Goal: Answer question/provide support: Share knowledge or assist other users

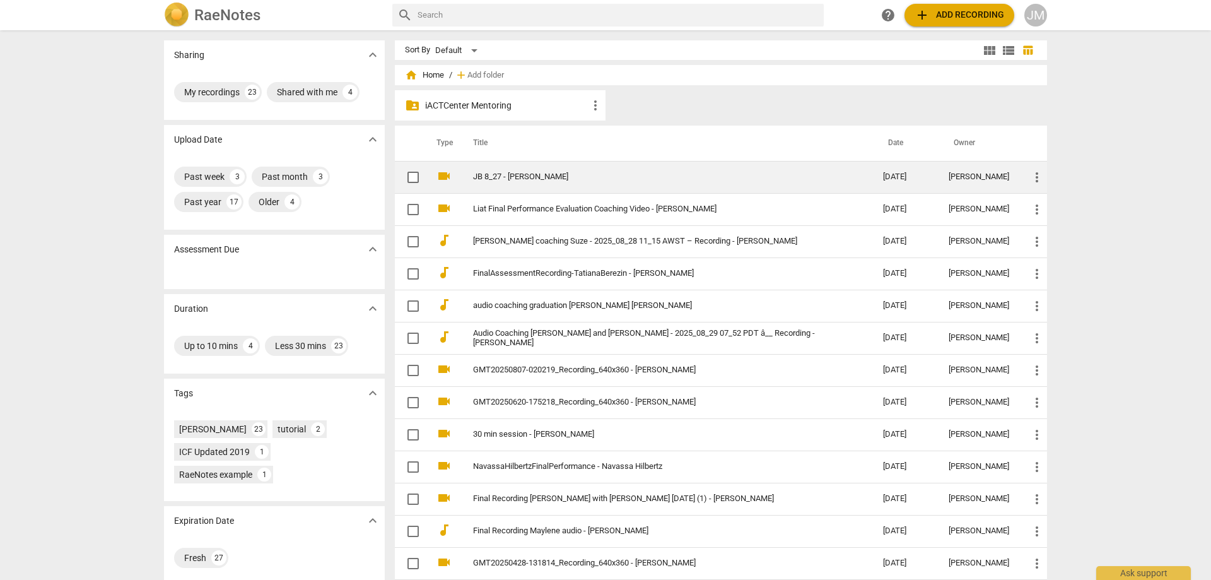
click at [631, 177] on link "JB 8_27 - [PERSON_NAME]" at bounding box center [655, 176] width 365 height 9
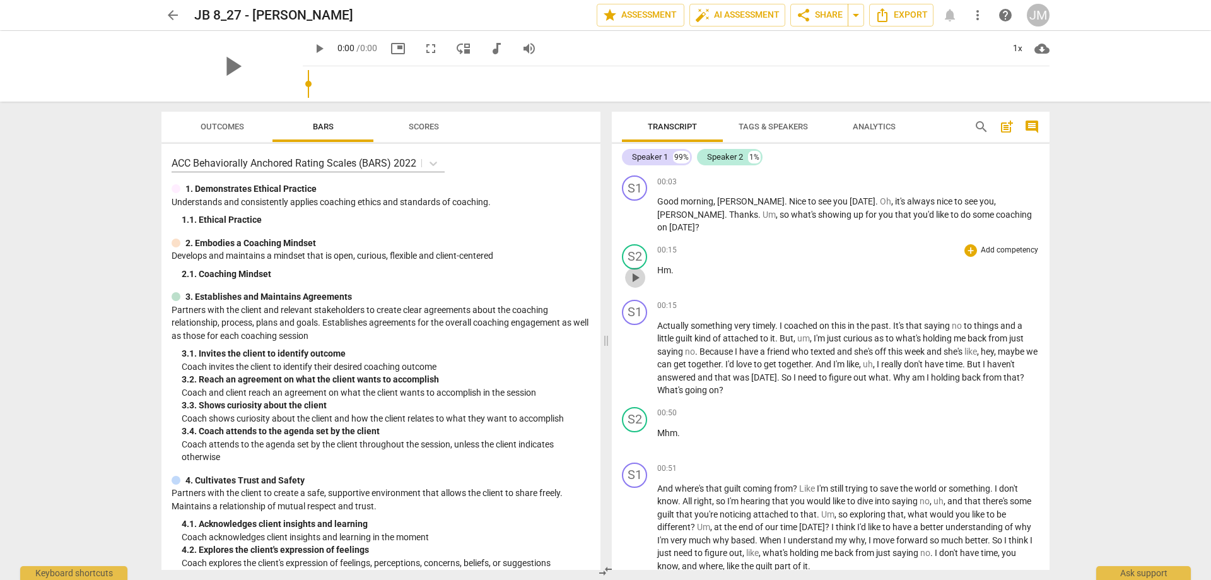
click at [640, 270] on span "play_arrow" at bounding box center [634, 277] width 15 height 15
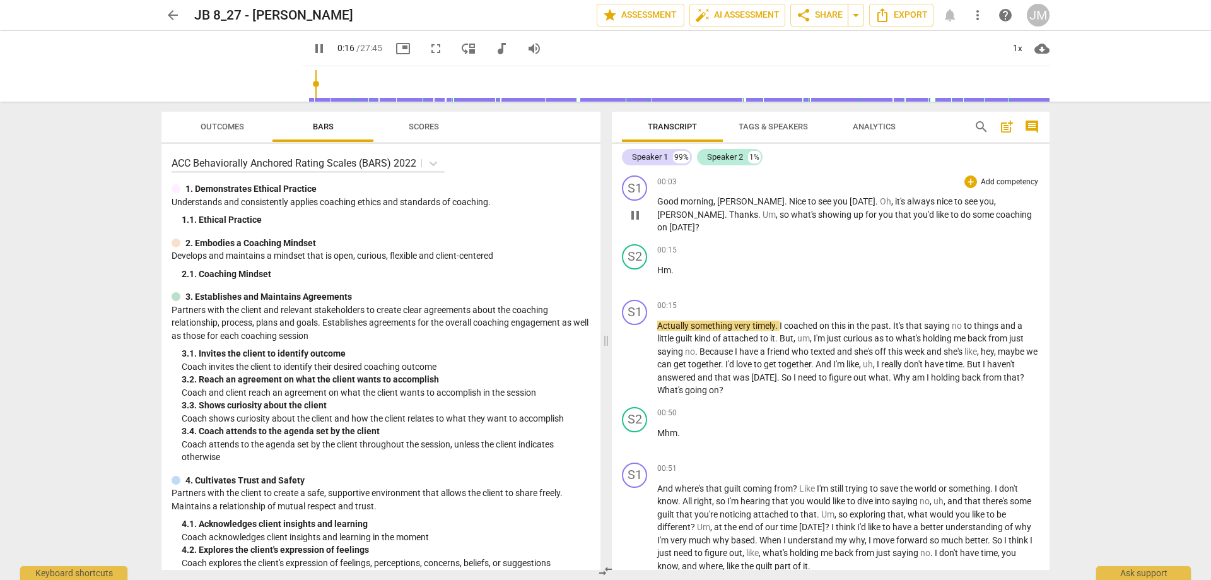
click at [662, 193] on div "00:03 + Add competency keyboard_arrow_right Good morning , [PERSON_NAME] . [GEO…" at bounding box center [848, 204] width 382 height 59
click at [662, 195] on div "00:03 + Add competency keyboard_arrow_right Good morning , [PERSON_NAME] . [GEO…" at bounding box center [848, 204] width 382 height 59
click at [667, 199] on span "Good" at bounding box center [668, 201] width 23 height 10
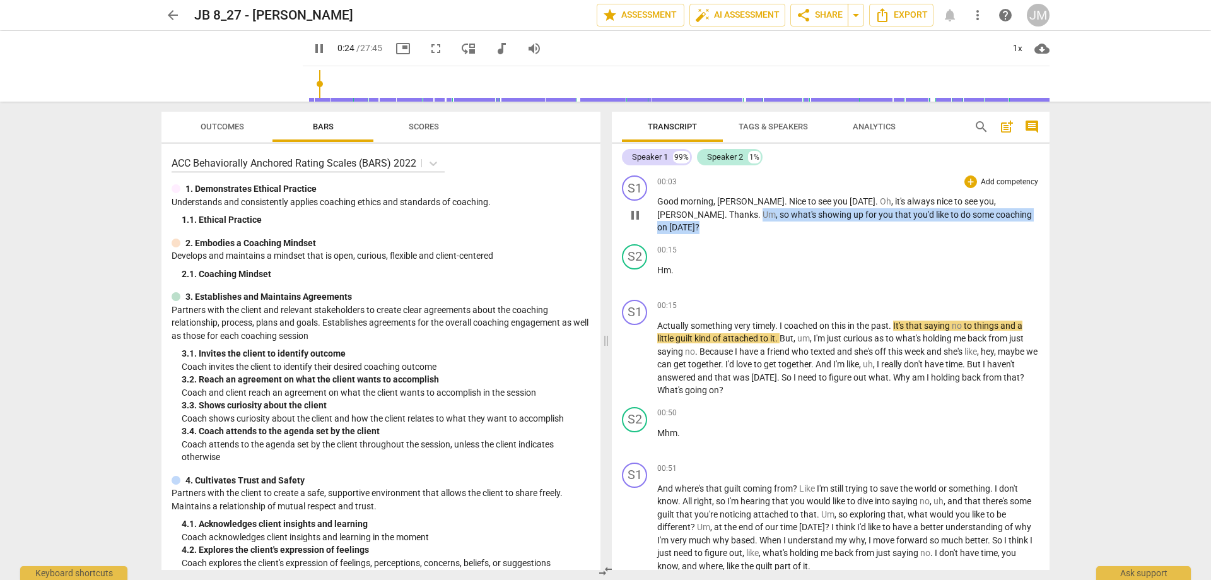
click at [1030, 232] on div "S1 play_arrow pause 00:03 + Add competency keyboard_arrow_right Good morning , …" at bounding box center [831, 369] width 438 height 399
click at [969, 178] on div "+" at bounding box center [970, 181] width 13 height 13
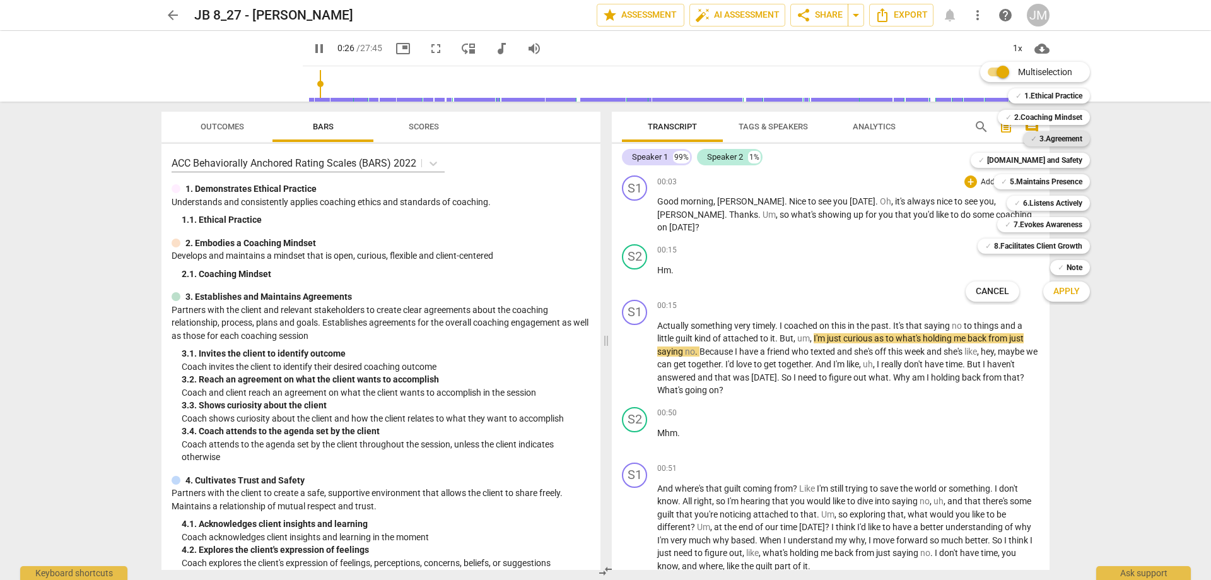
click at [1031, 142] on span "✓" at bounding box center [1033, 138] width 6 height 15
click at [1066, 283] on button "Apply" at bounding box center [1066, 291] width 47 height 23
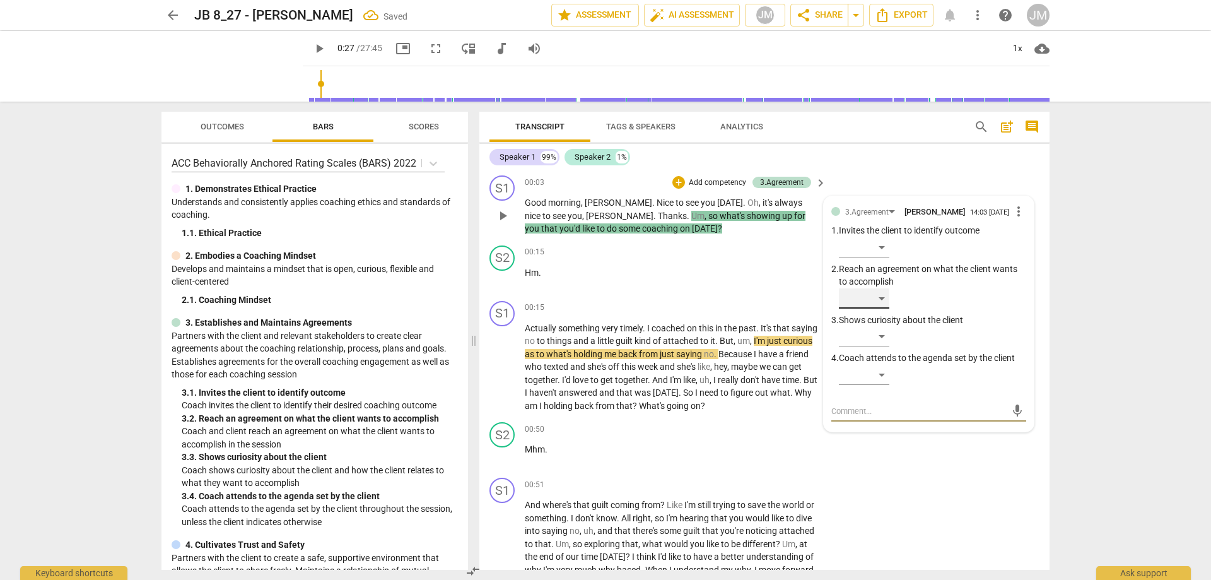
click at [885, 308] on div "​" at bounding box center [864, 298] width 50 height 20
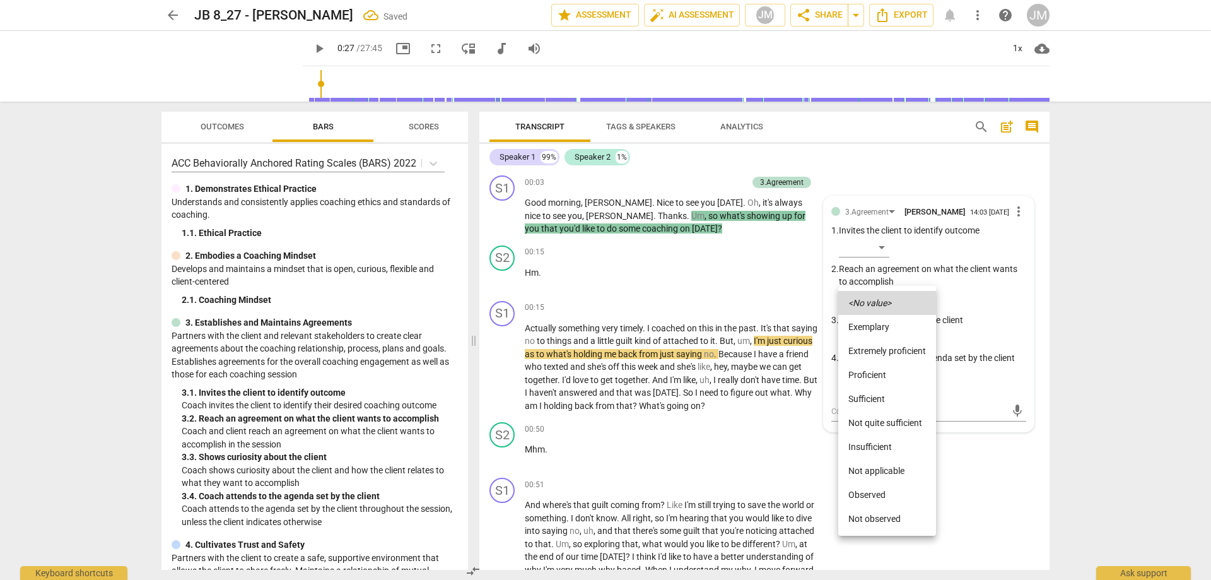
click at [897, 365] on li "Proficient" at bounding box center [887, 375] width 98 height 24
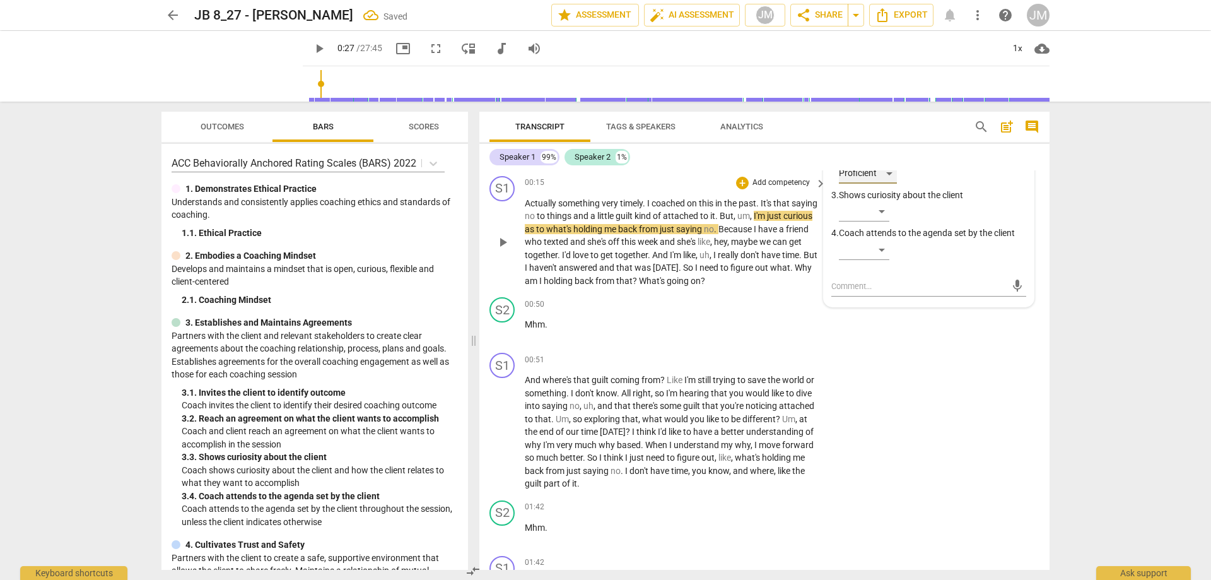
scroll to position [126, 0]
click at [500, 243] on span "play_arrow" at bounding box center [502, 240] width 15 height 15
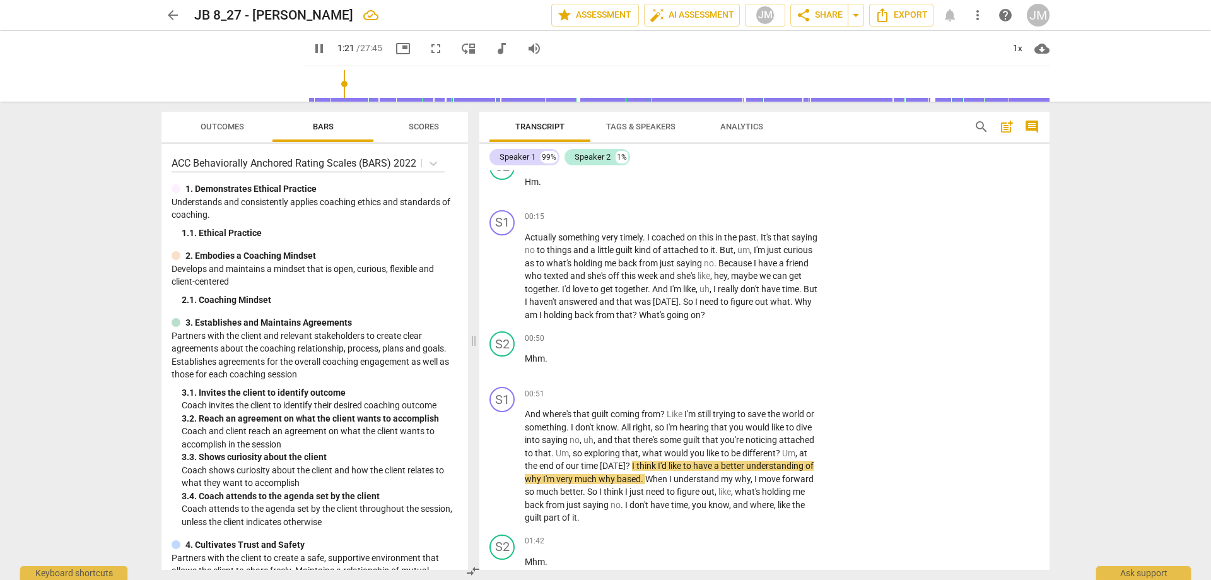
scroll to position [63, 0]
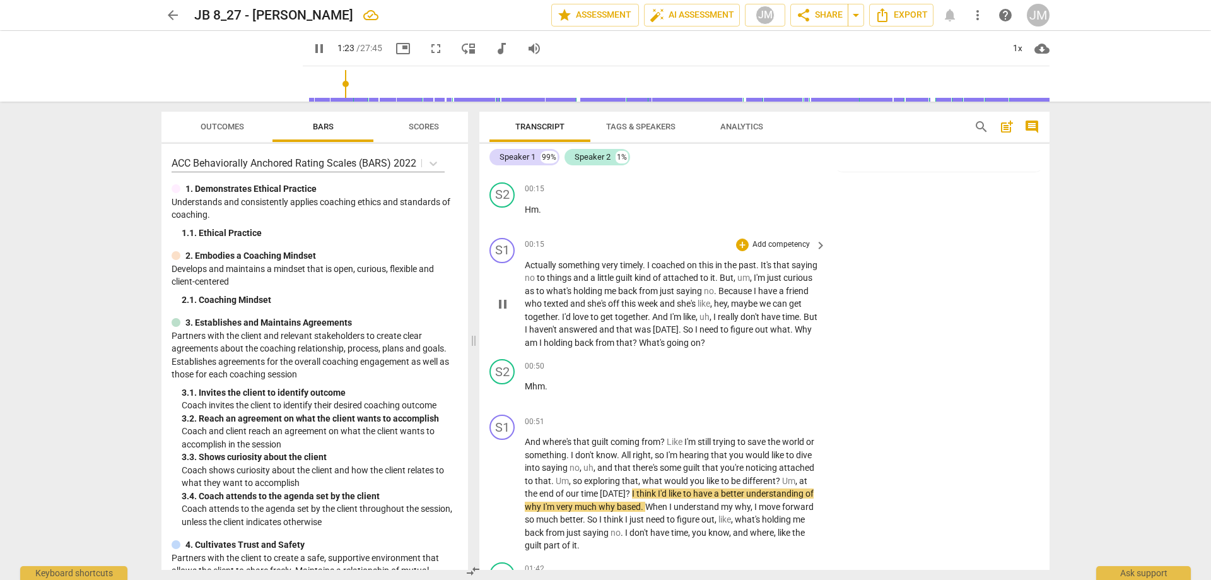
click at [499, 300] on span "pause" at bounding box center [502, 303] width 15 height 15
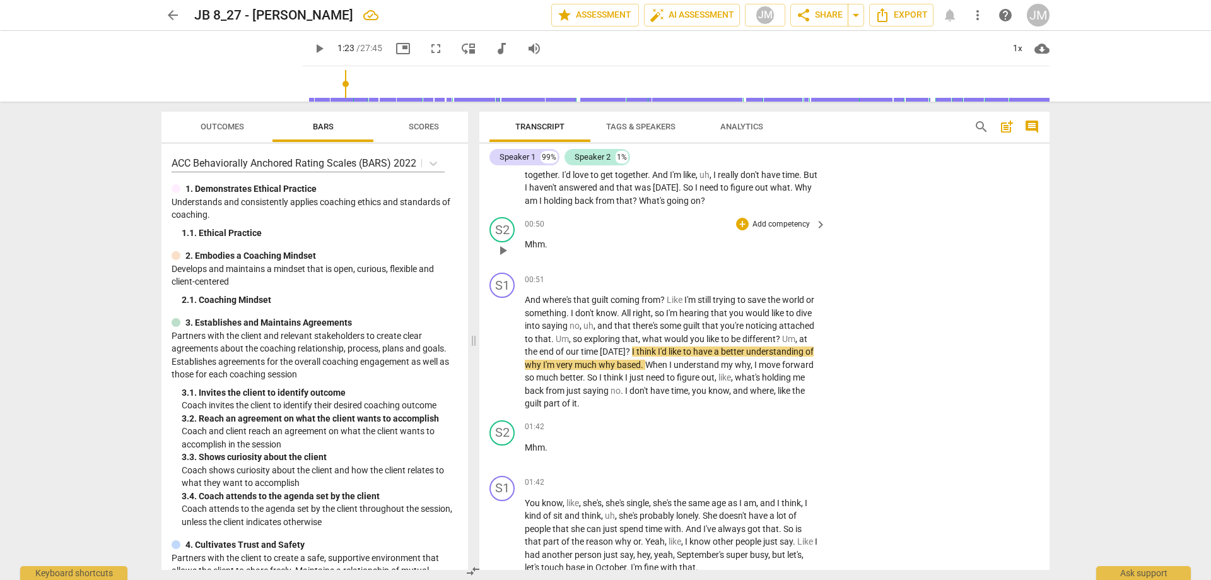
scroll to position [126, 0]
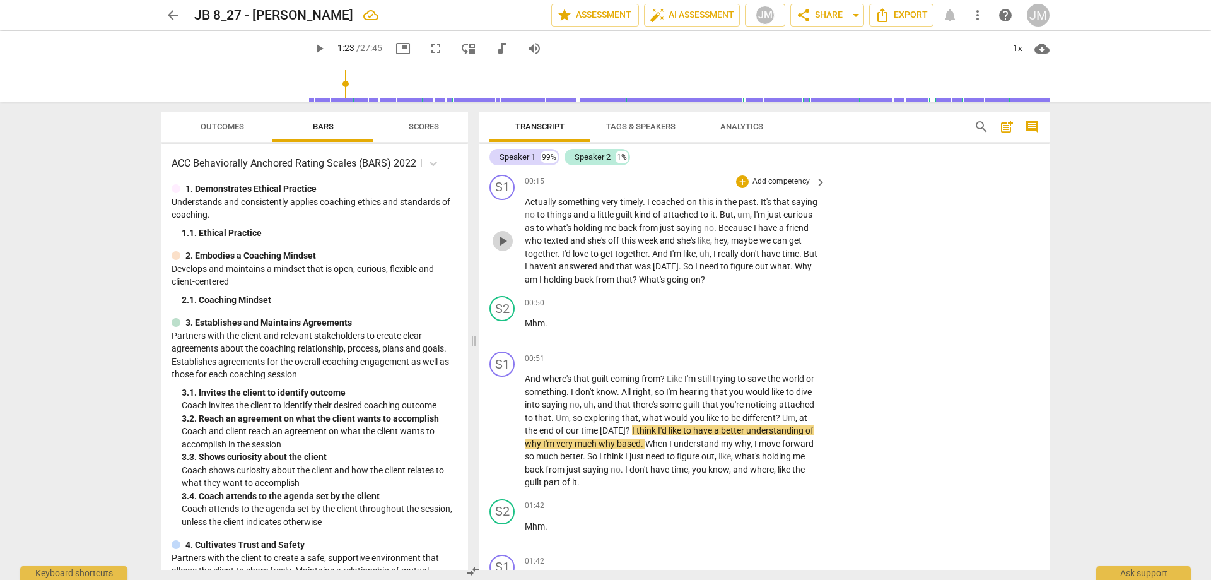
click at [500, 243] on span "play_arrow" at bounding box center [502, 240] width 15 height 15
click at [544, 242] on span "who" at bounding box center [534, 240] width 19 height 10
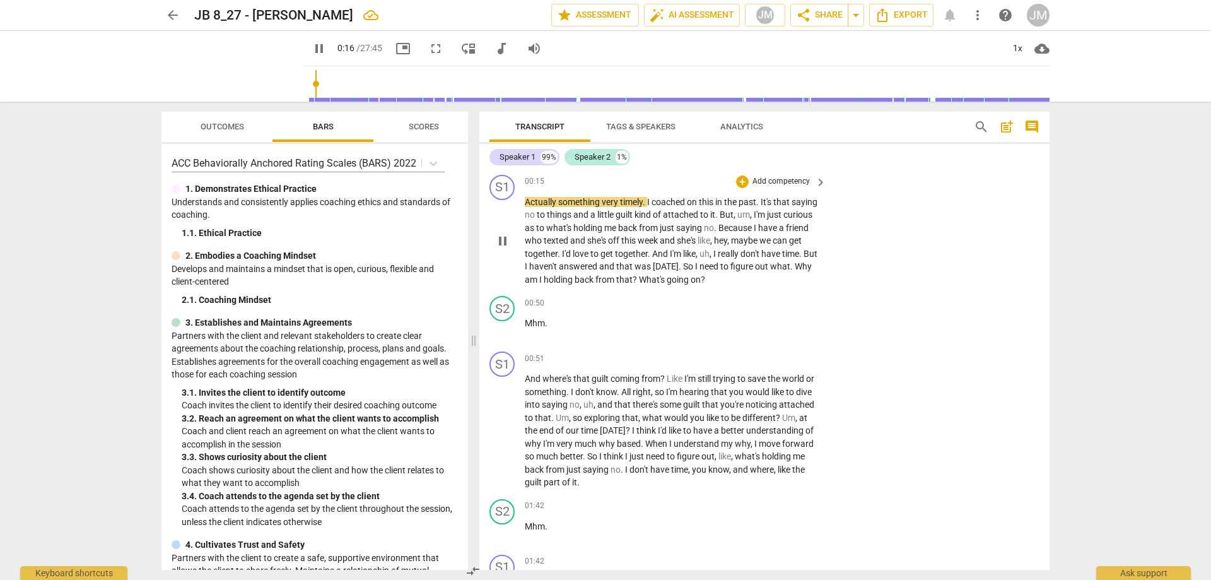
click at [562, 265] on p "Actually something very timely . I coached on this in the past . It's that sayi…" at bounding box center [672, 240] width 295 height 91
click at [529, 265] on span "I" at bounding box center [527, 266] width 4 height 10
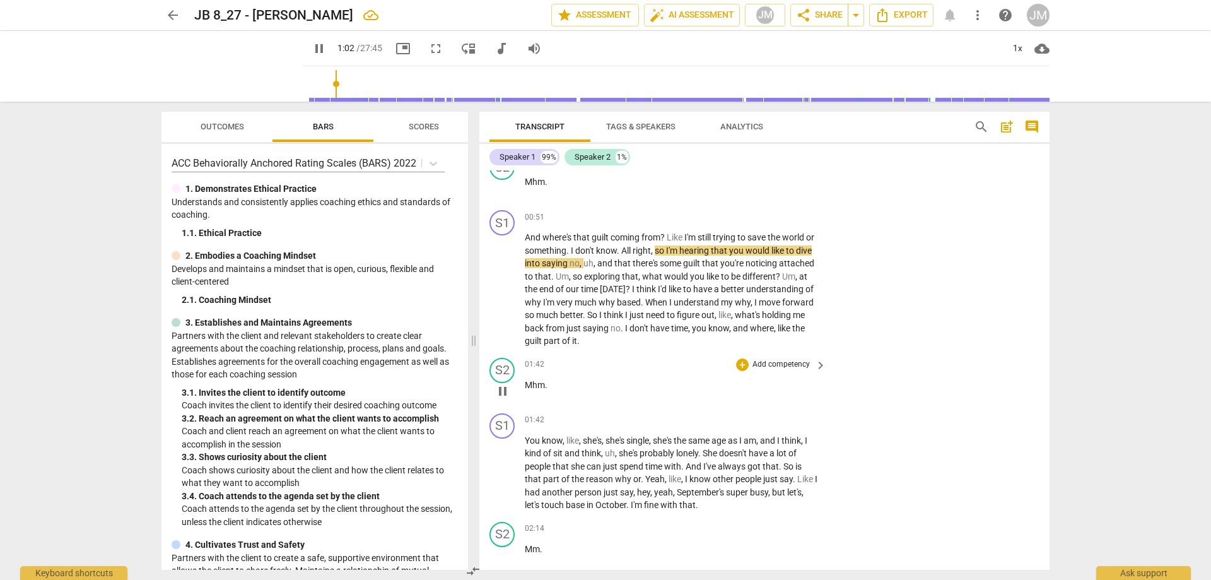
scroll to position [189, 0]
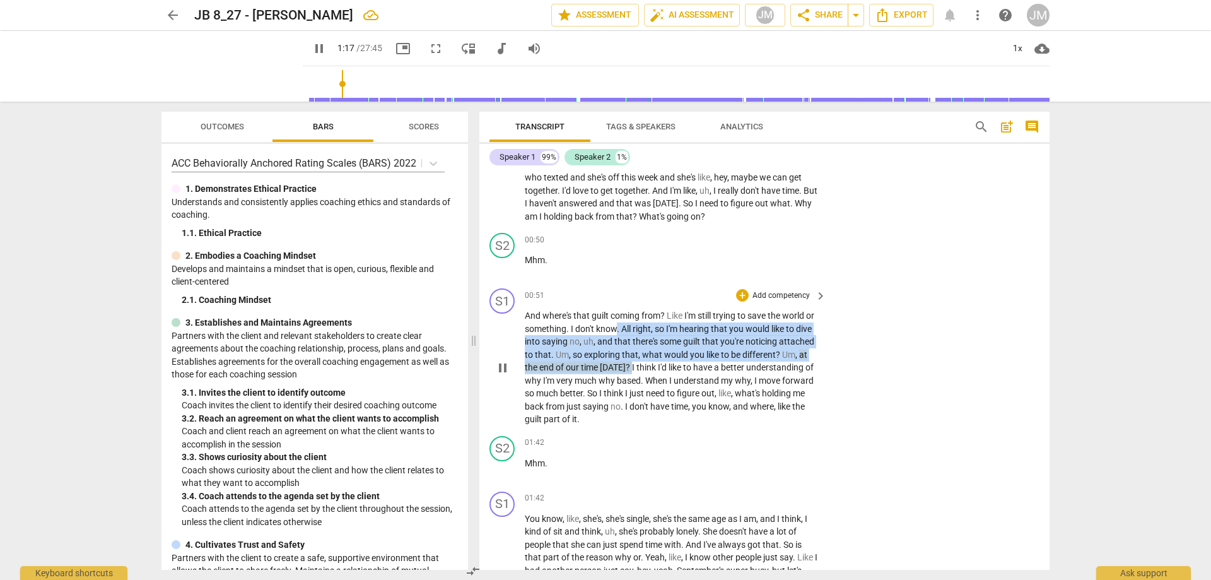
drag, startPoint x: 627, startPoint y: 327, endPoint x: 657, endPoint y: 364, distance: 47.1
click at [657, 364] on p "And where's that guilt coming from ? Like I'm still trying to save the world or…" at bounding box center [672, 367] width 295 height 117
click at [740, 295] on div "+" at bounding box center [742, 295] width 13 height 13
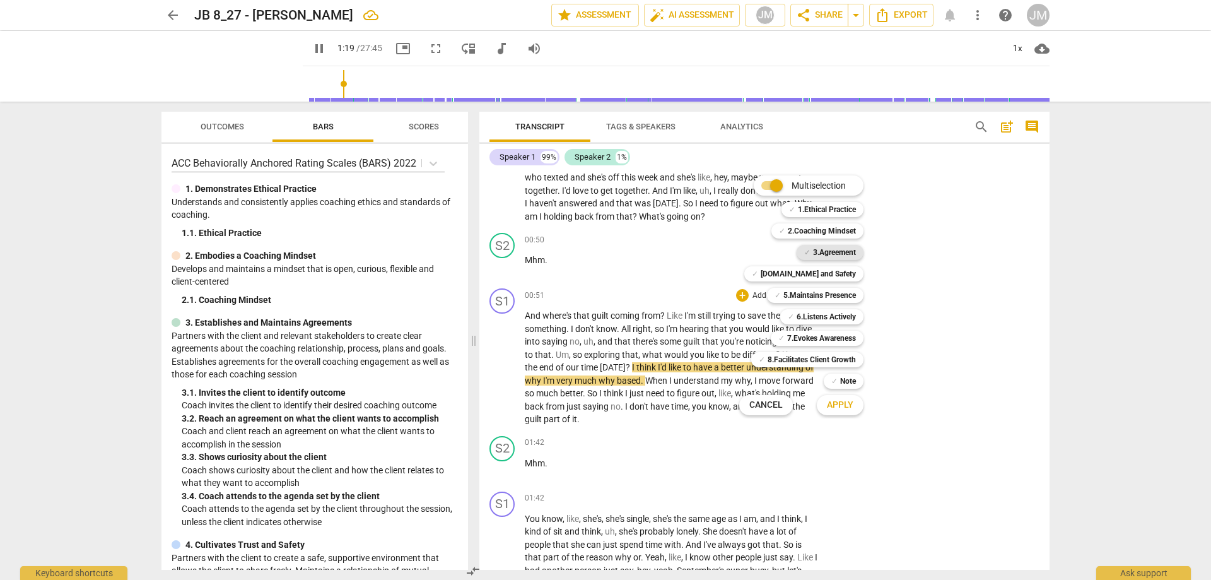
click at [824, 250] on b "3.Agreement" at bounding box center [834, 252] width 43 height 15
click at [827, 268] on b "[DOMAIN_NAME] and Safety" at bounding box center [808, 273] width 95 height 15
click at [850, 334] on b "7.Evokes Awareness" at bounding box center [821, 337] width 69 height 15
click at [844, 318] on b "6.Listens Actively" at bounding box center [825, 316] width 59 height 15
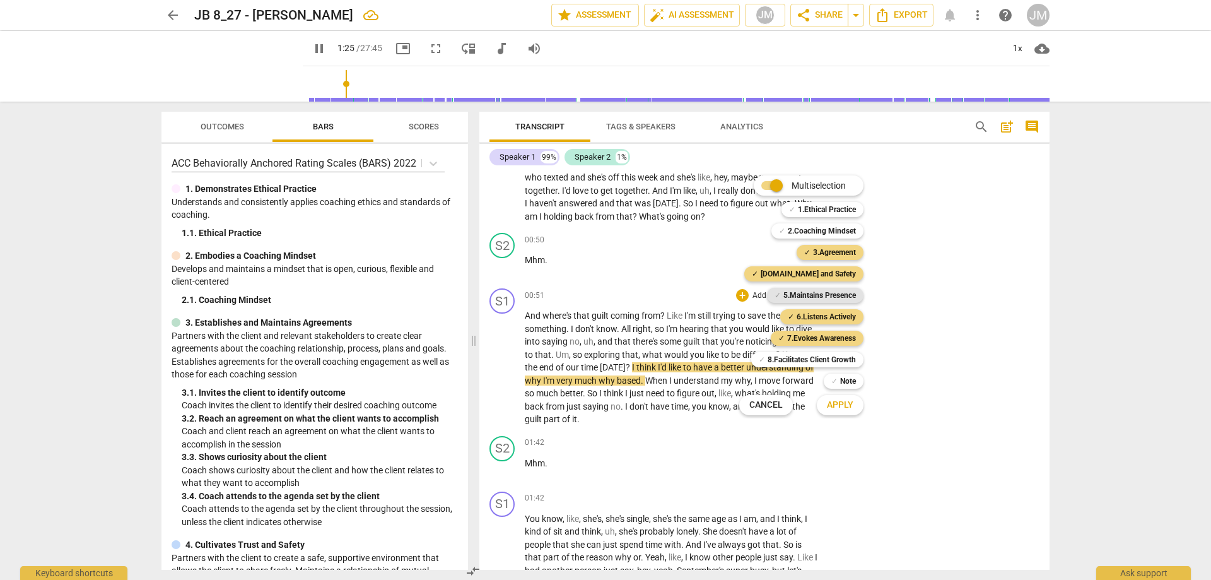
click at [831, 299] on b "5.Maintains Presence" at bounding box center [819, 295] width 73 height 15
click at [842, 407] on span "Apply" at bounding box center [840, 405] width 26 height 13
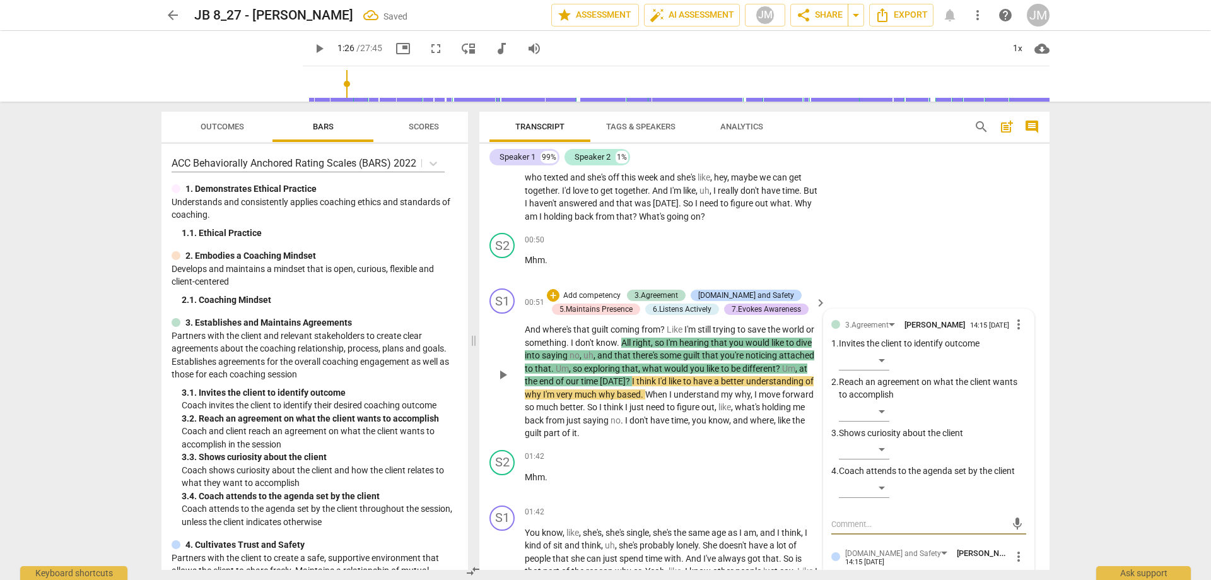
scroll to position [252, 0]
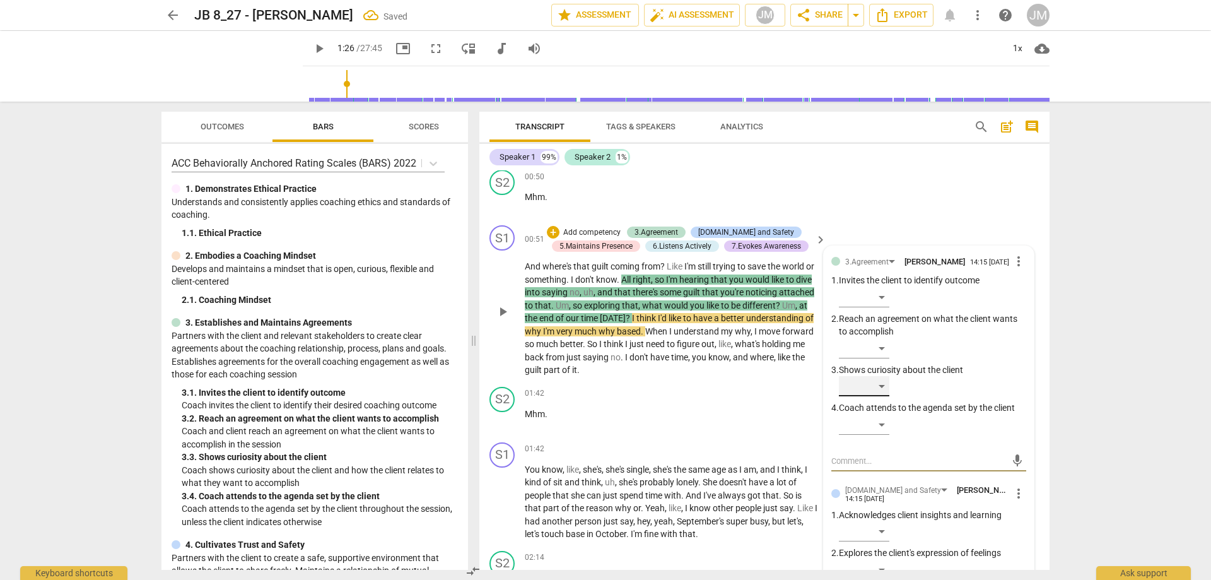
click at [885, 394] on div "​" at bounding box center [864, 386] width 50 height 20
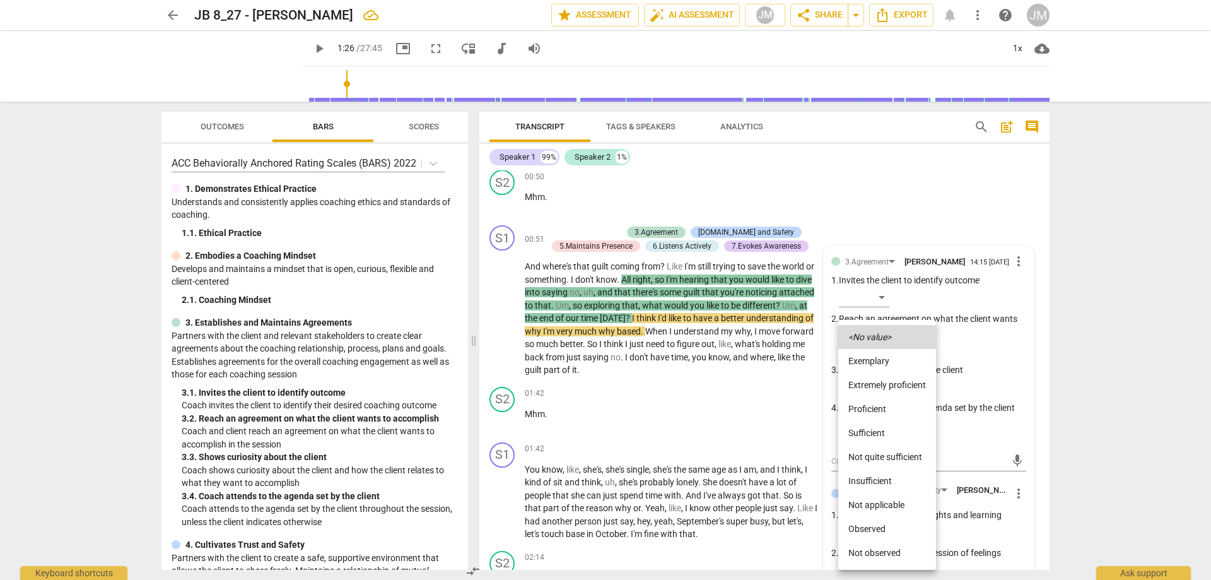
click at [897, 408] on li "Proficient" at bounding box center [887, 409] width 98 height 24
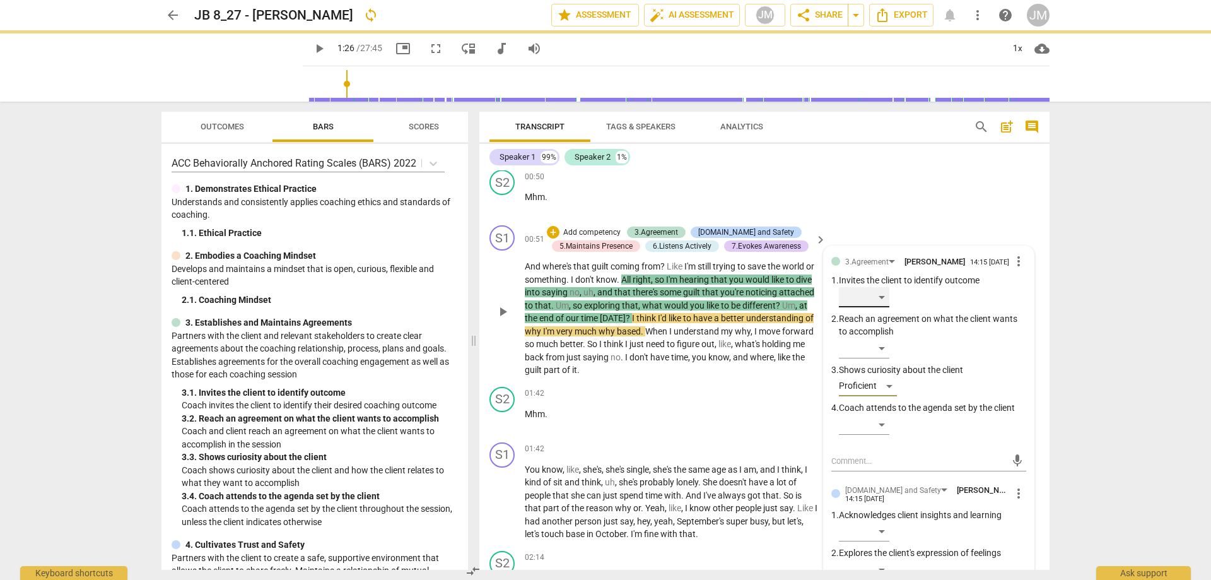
click at [883, 303] on div "​" at bounding box center [864, 297] width 50 height 20
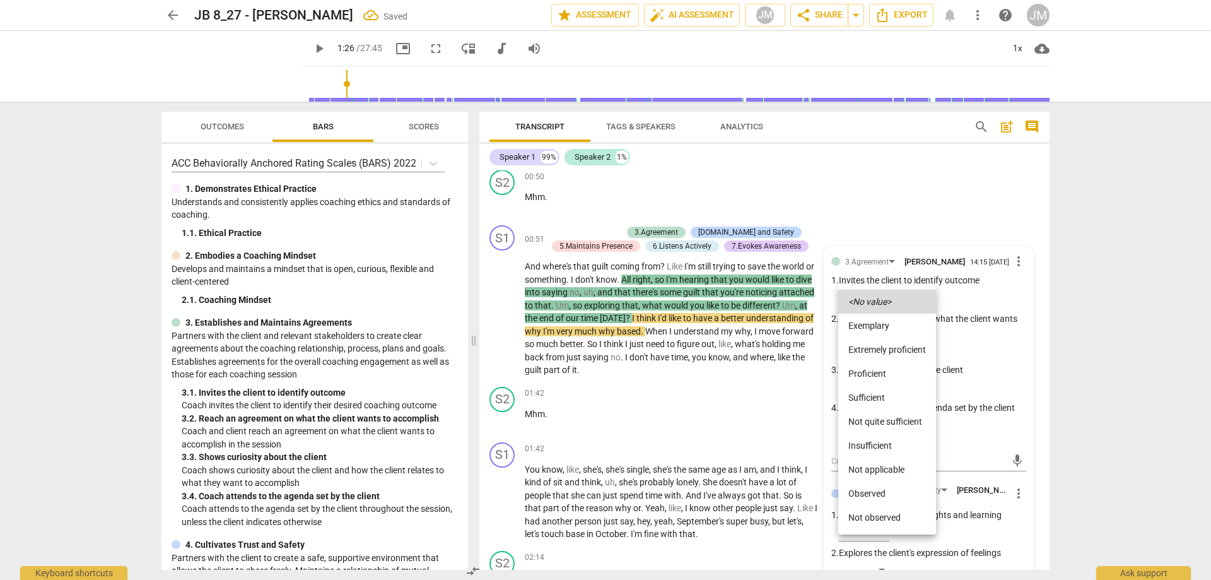
click at [889, 371] on li "Proficient" at bounding box center [887, 373] width 98 height 24
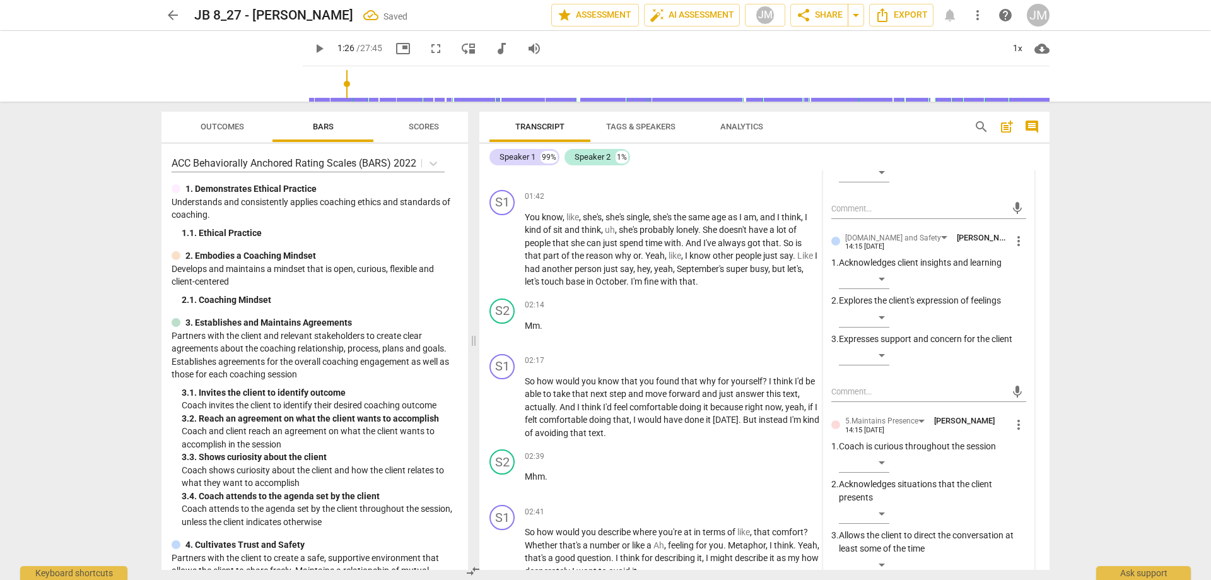
scroll to position [378, 0]
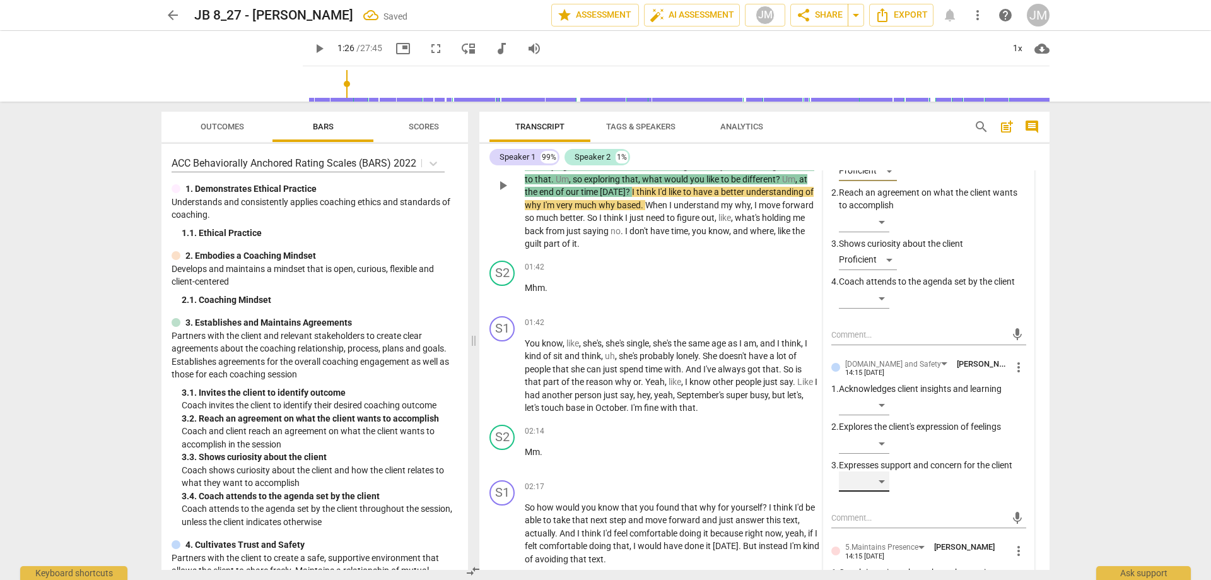
click at [884, 481] on div "​" at bounding box center [864, 481] width 50 height 20
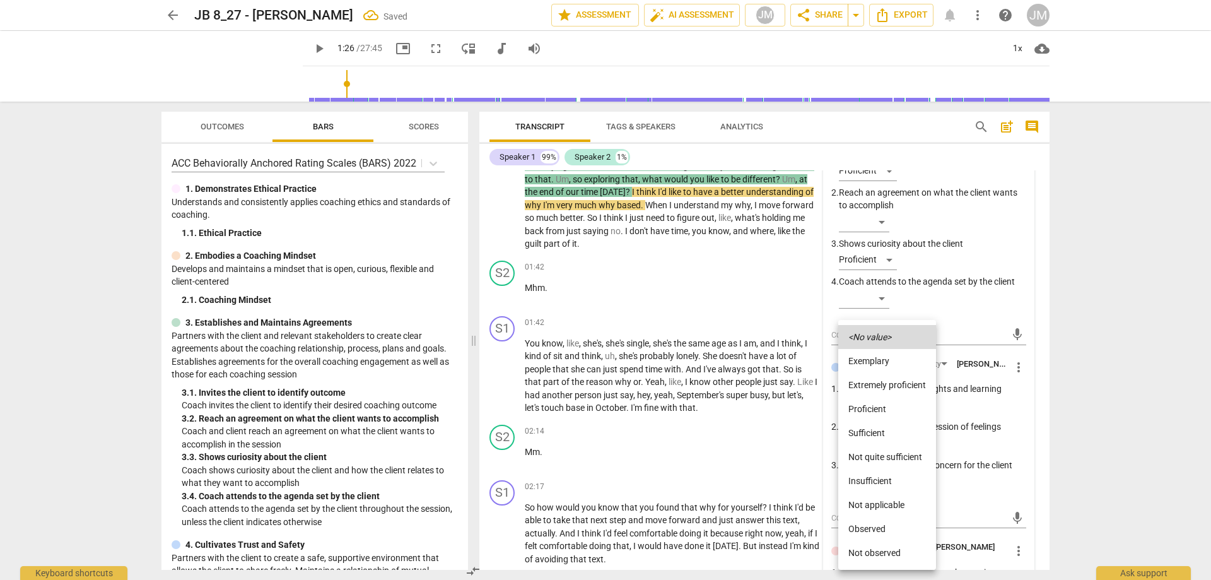
click at [902, 412] on li "Proficient" at bounding box center [887, 409] width 98 height 24
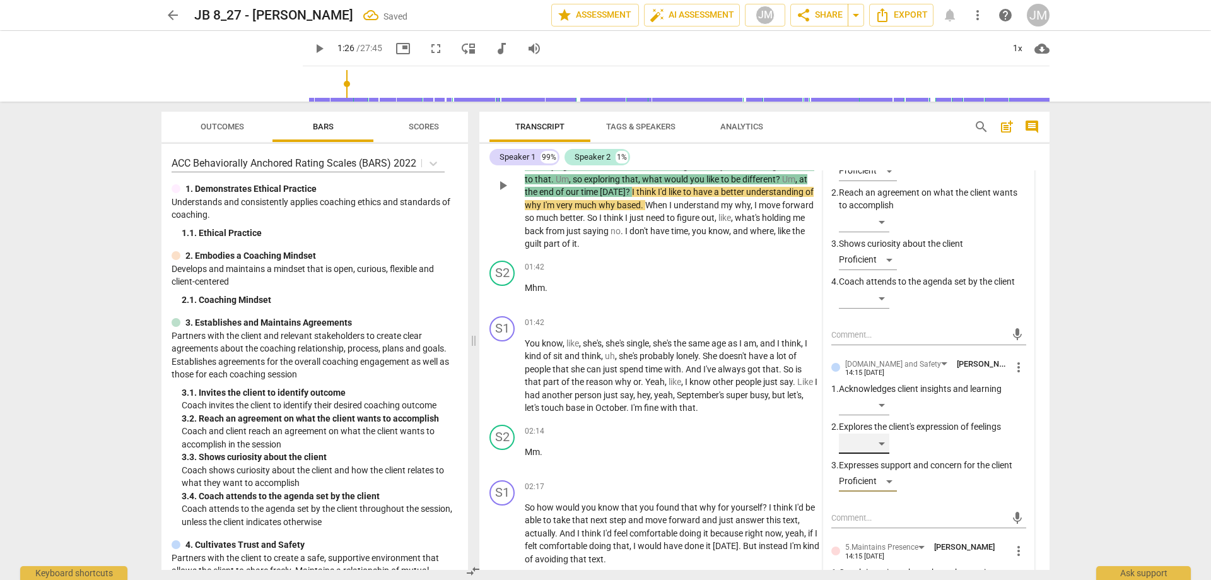
click at [884, 452] on div "​" at bounding box center [864, 443] width 50 height 20
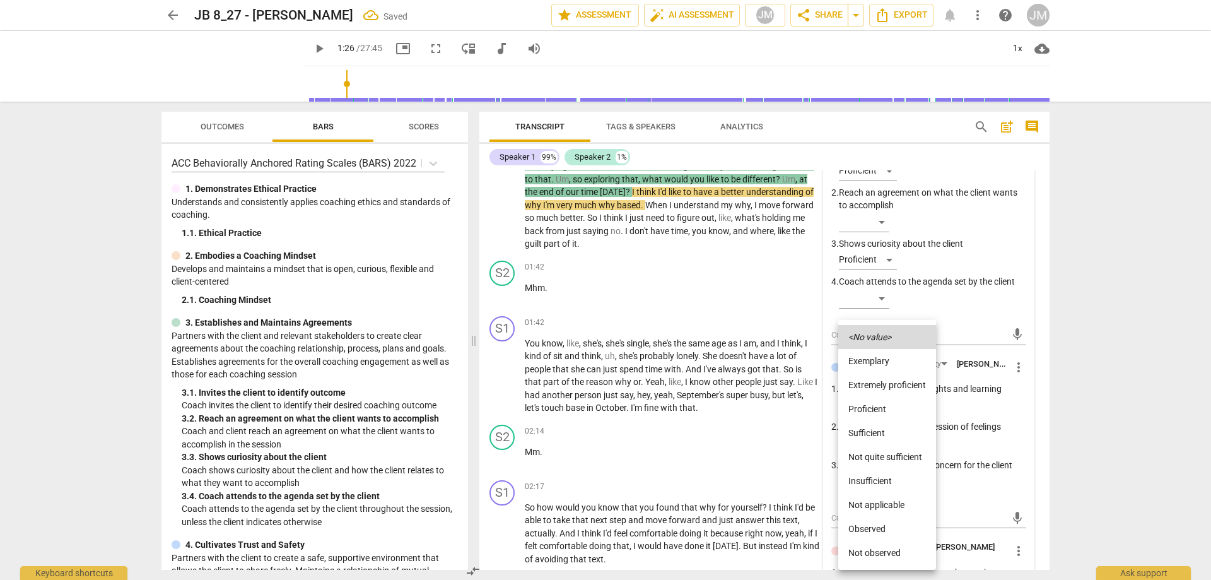
click at [901, 404] on li "Proficient" at bounding box center [887, 409] width 98 height 24
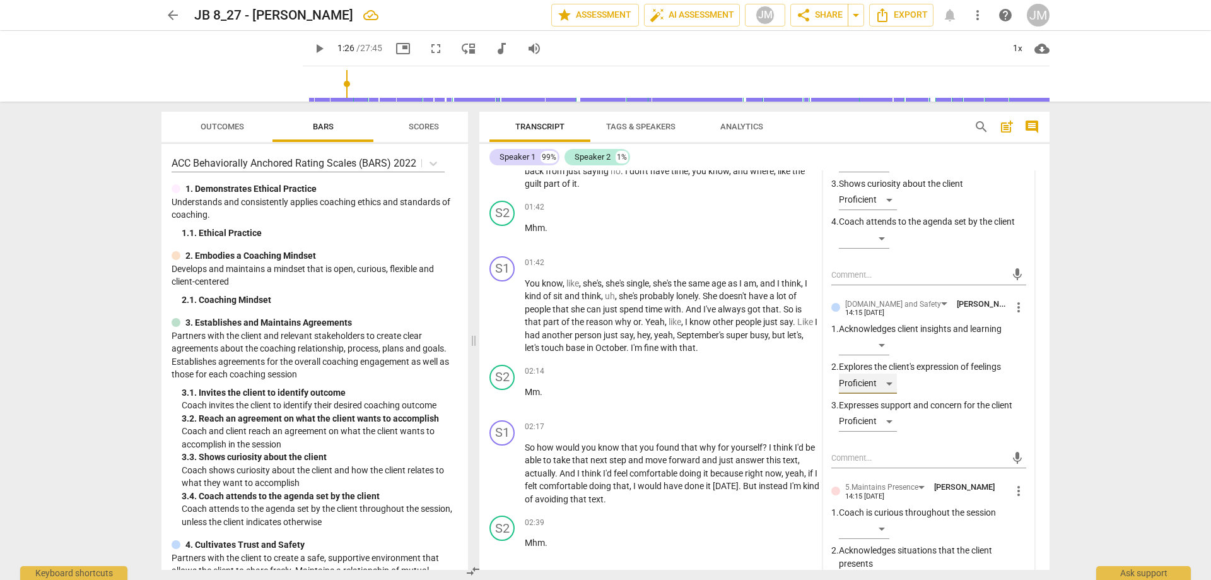
scroll to position [568, 0]
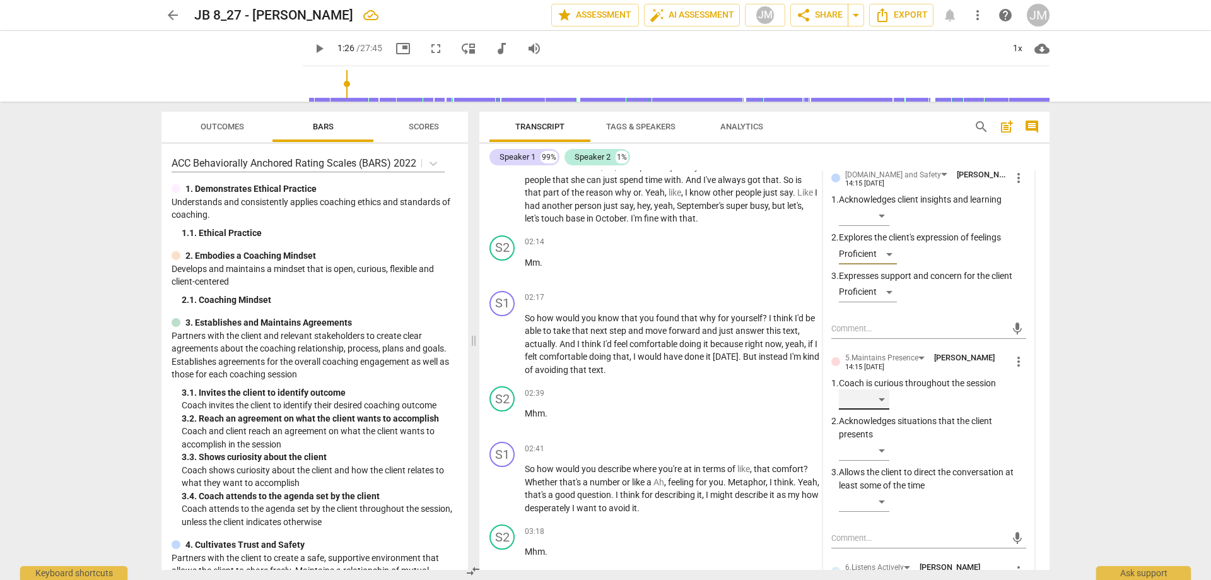
click at [882, 409] on div "​" at bounding box center [864, 399] width 50 height 20
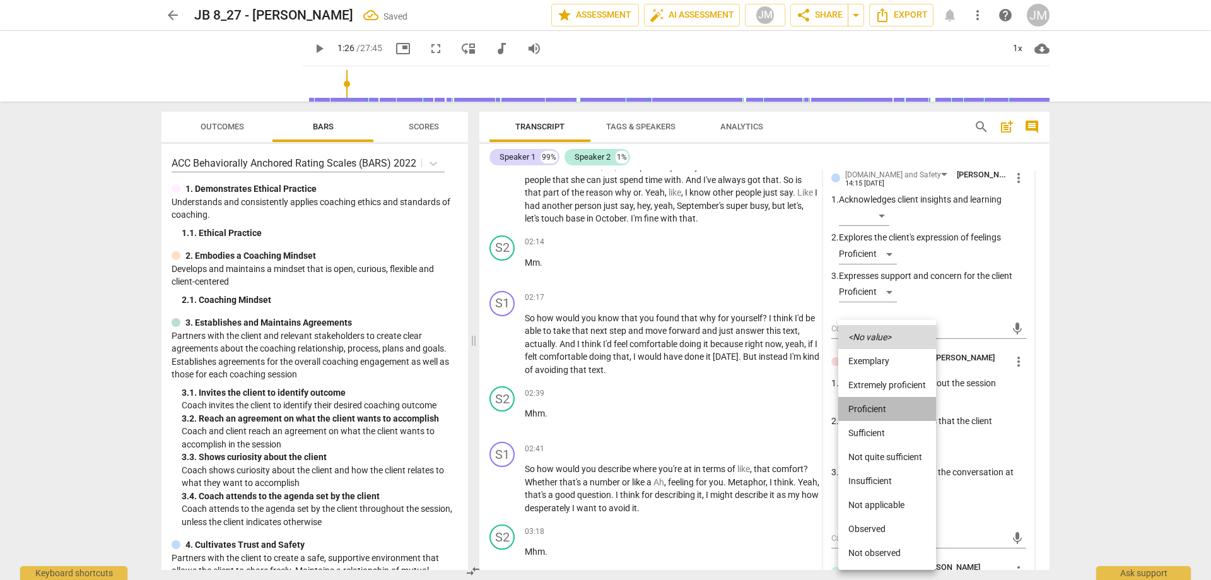
click at [886, 403] on li "Proficient" at bounding box center [887, 409] width 98 height 24
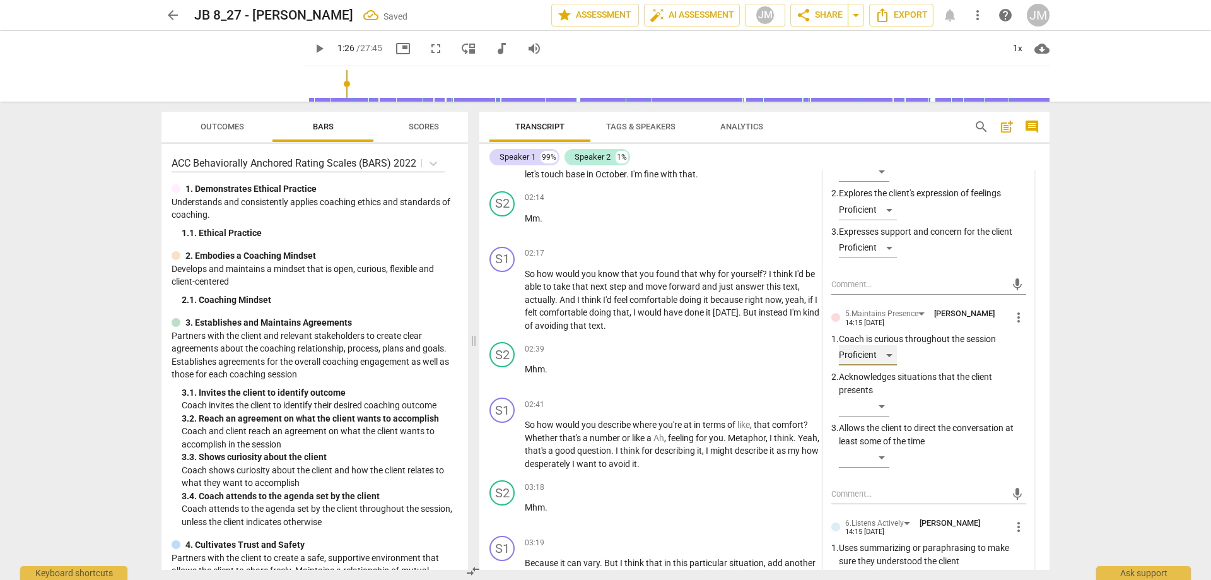
scroll to position [694, 0]
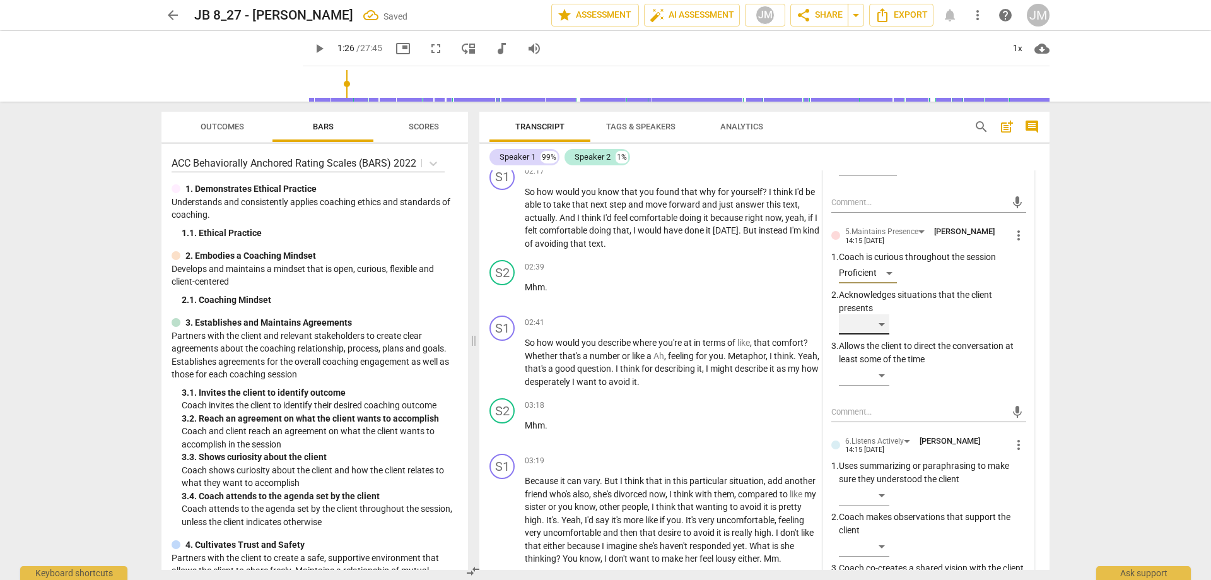
click at [885, 334] on div "​" at bounding box center [864, 324] width 50 height 20
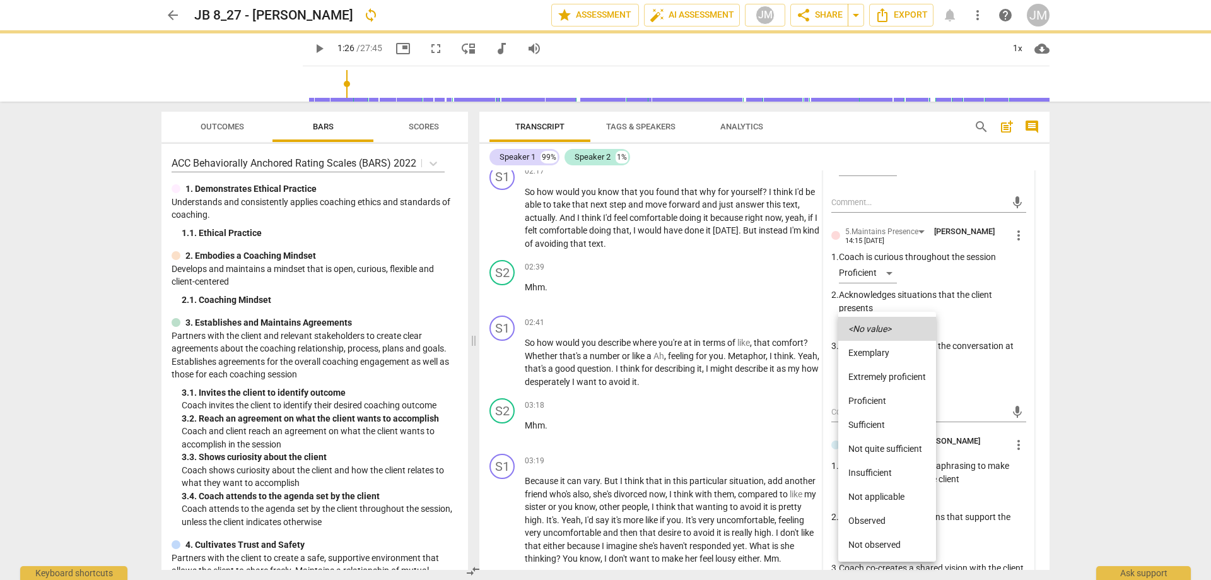
click at [890, 393] on li "Proficient" at bounding box center [887, 400] width 98 height 24
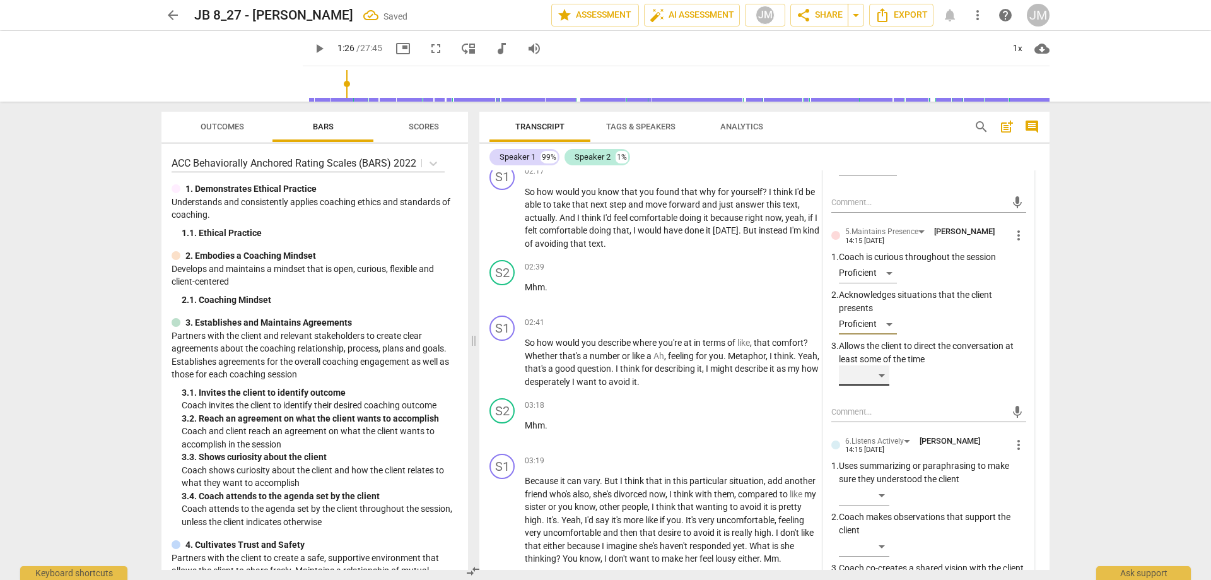
click at [885, 378] on div "​" at bounding box center [864, 375] width 50 height 20
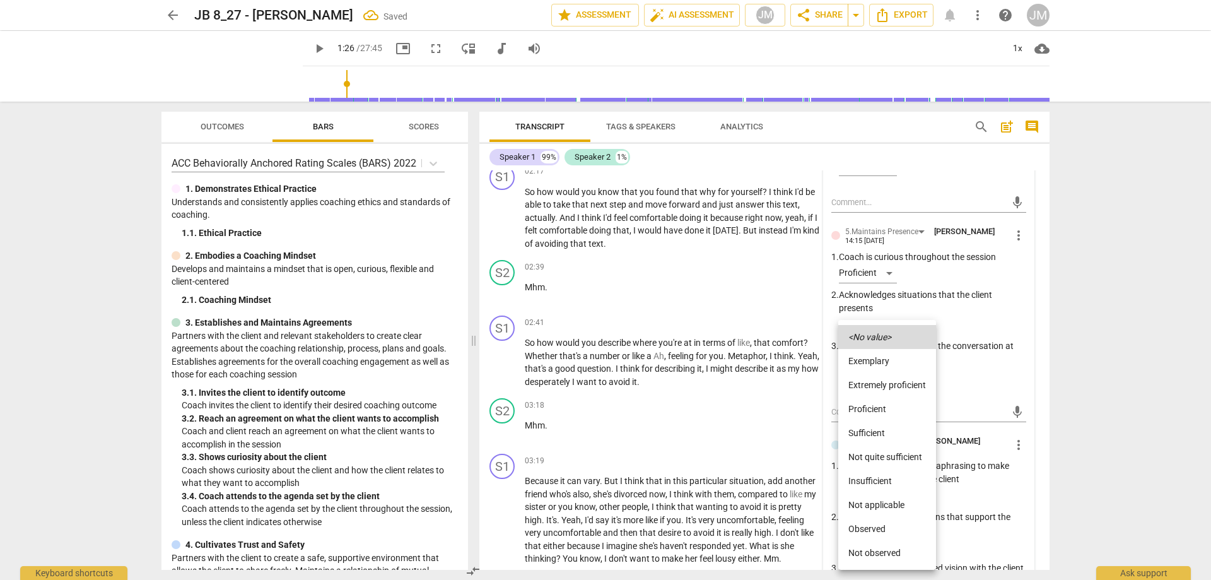
click at [895, 403] on li "Proficient" at bounding box center [887, 409] width 98 height 24
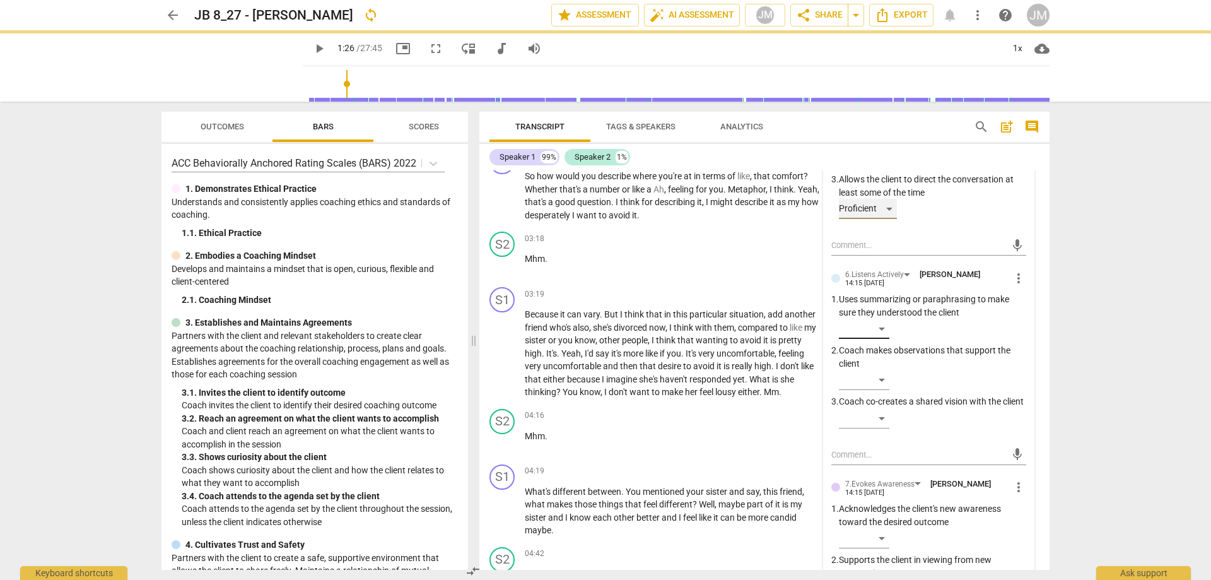
scroll to position [883, 0]
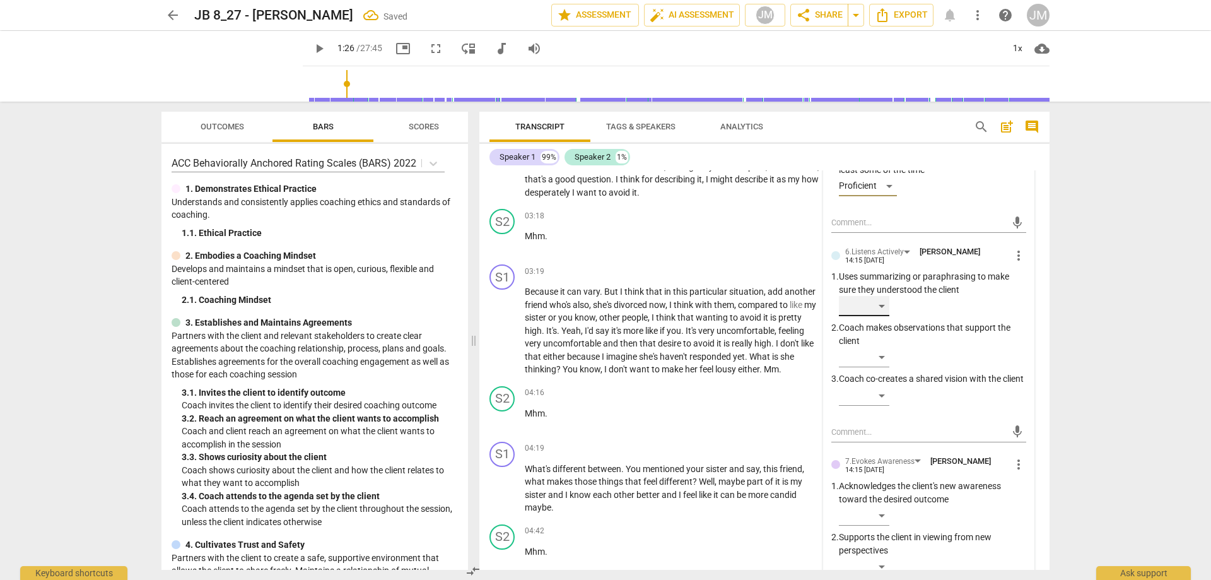
click at [880, 311] on div "​" at bounding box center [864, 306] width 50 height 20
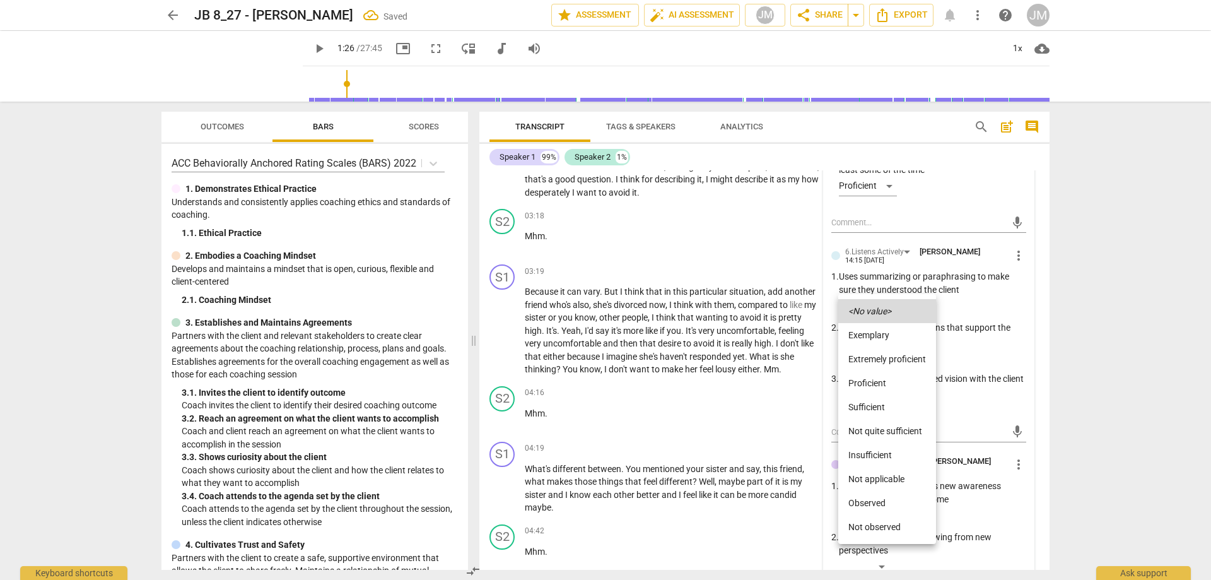
click at [881, 380] on li "Proficient" at bounding box center [887, 383] width 98 height 24
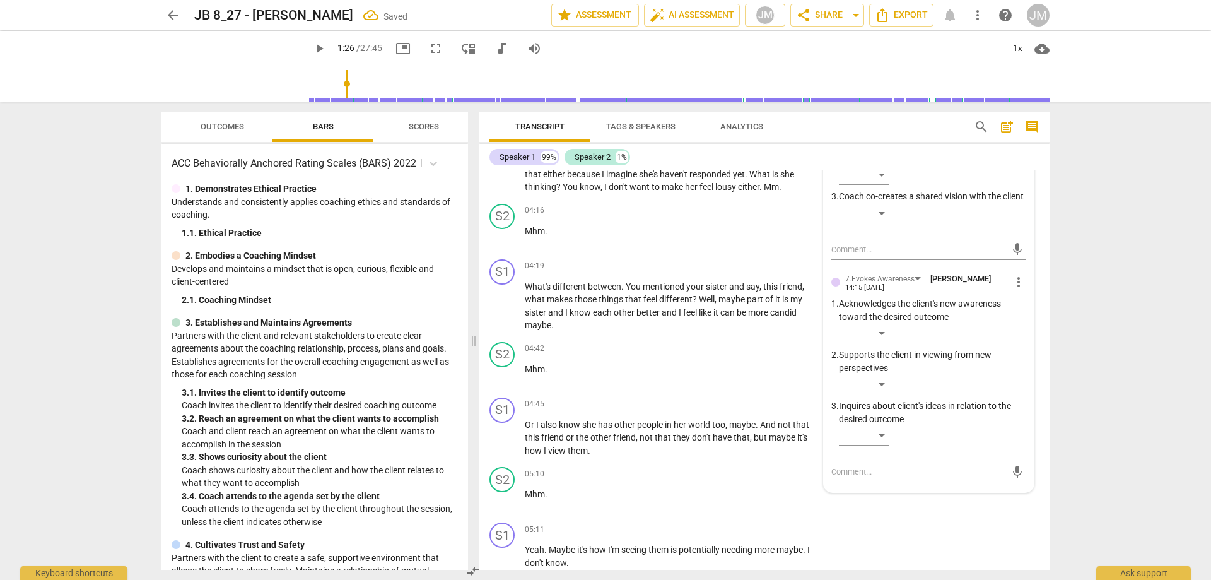
scroll to position [1072, 0]
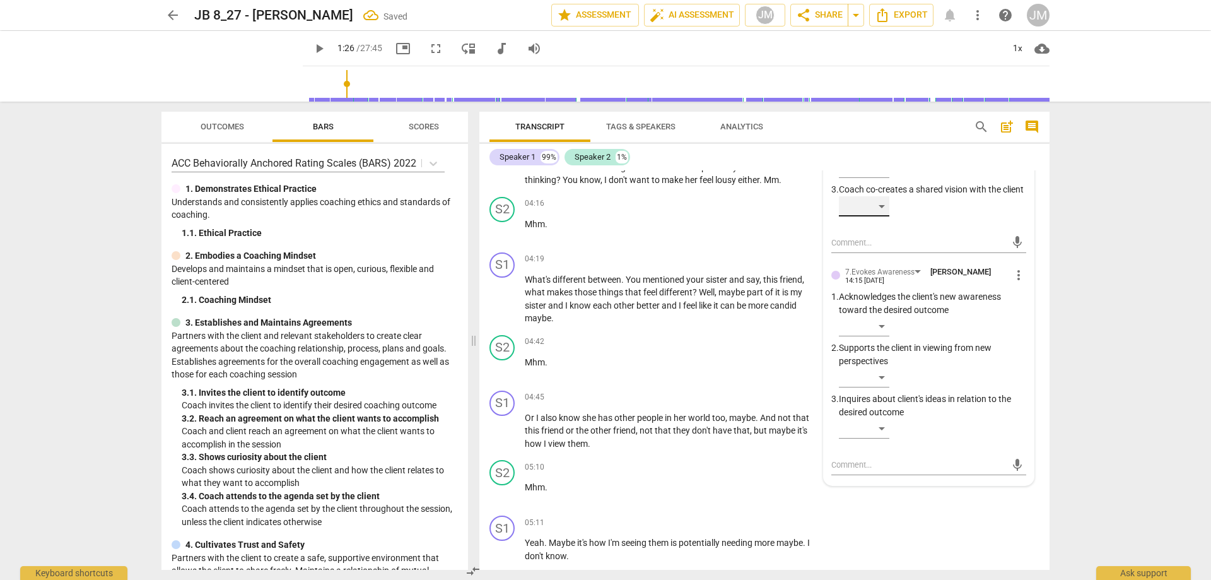
click at [881, 216] on div "​" at bounding box center [864, 206] width 50 height 20
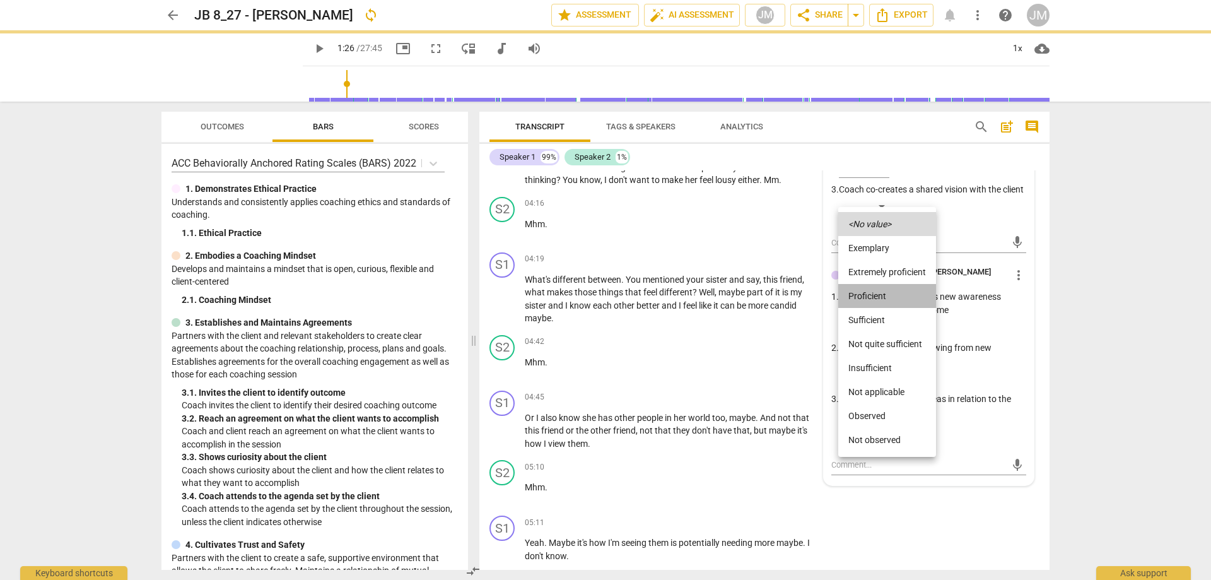
click at [886, 291] on li "Proficient" at bounding box center [887, 296] width 98 height 24
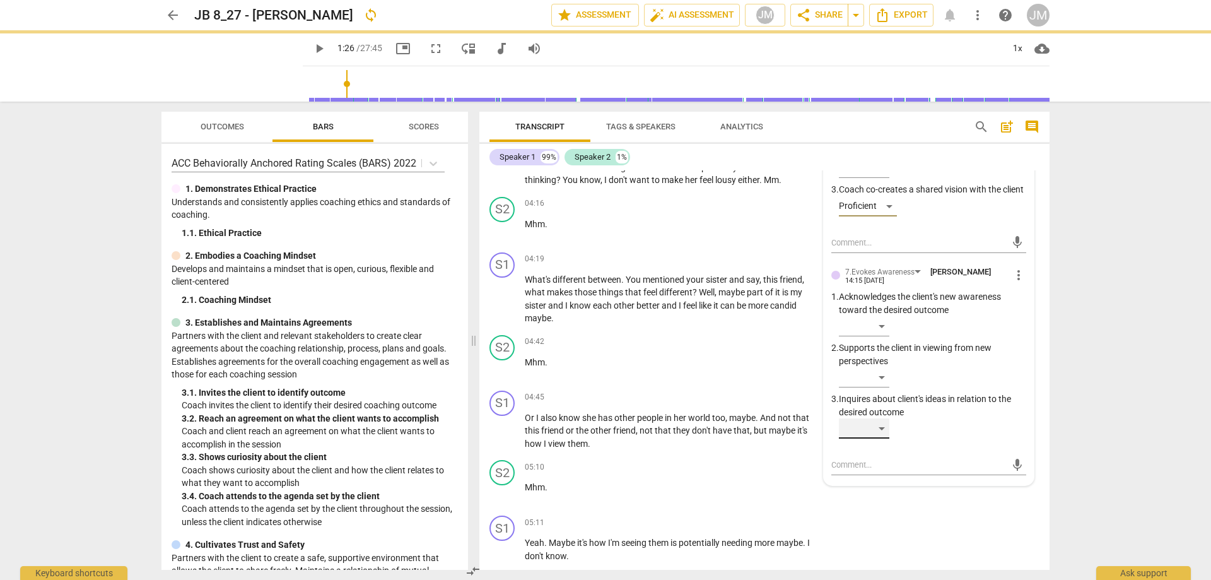
click at [884, 438] on div "​" at bounding box center [864, 428] width 50 height 20
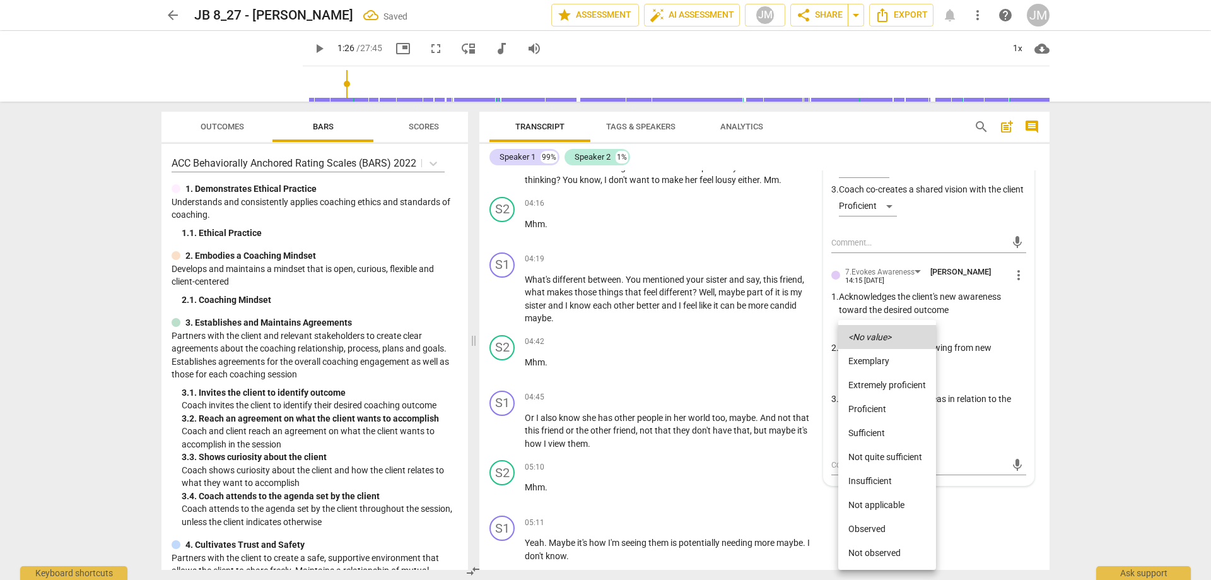
click at [892, 405] on li "Proficient" at bounding box center [887, 409] width 98 height 24
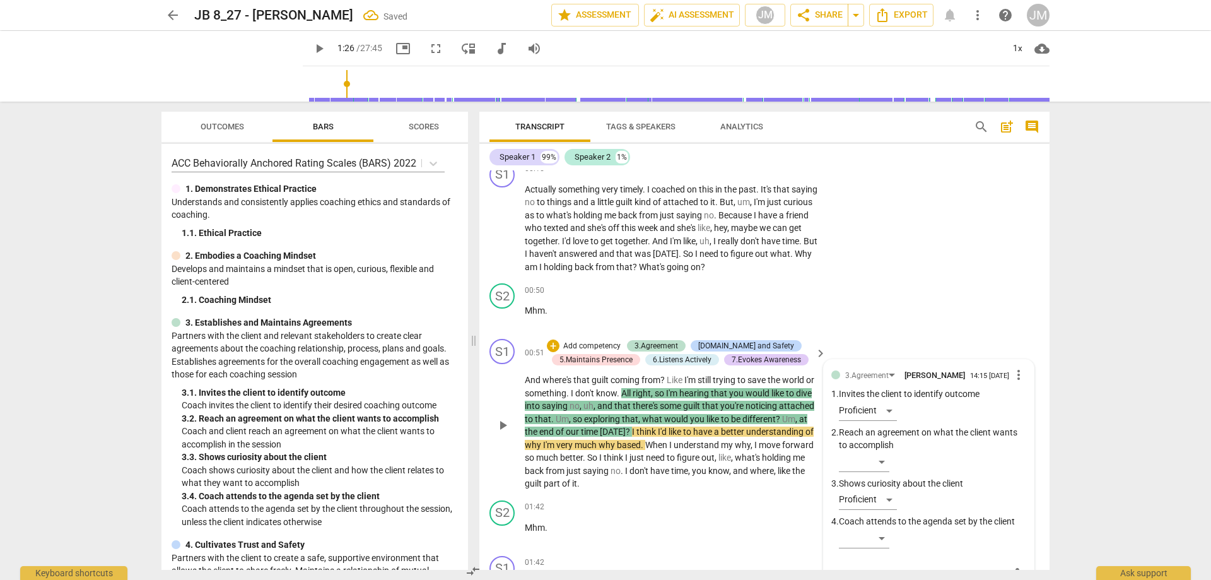
scroll to position [252, 0]
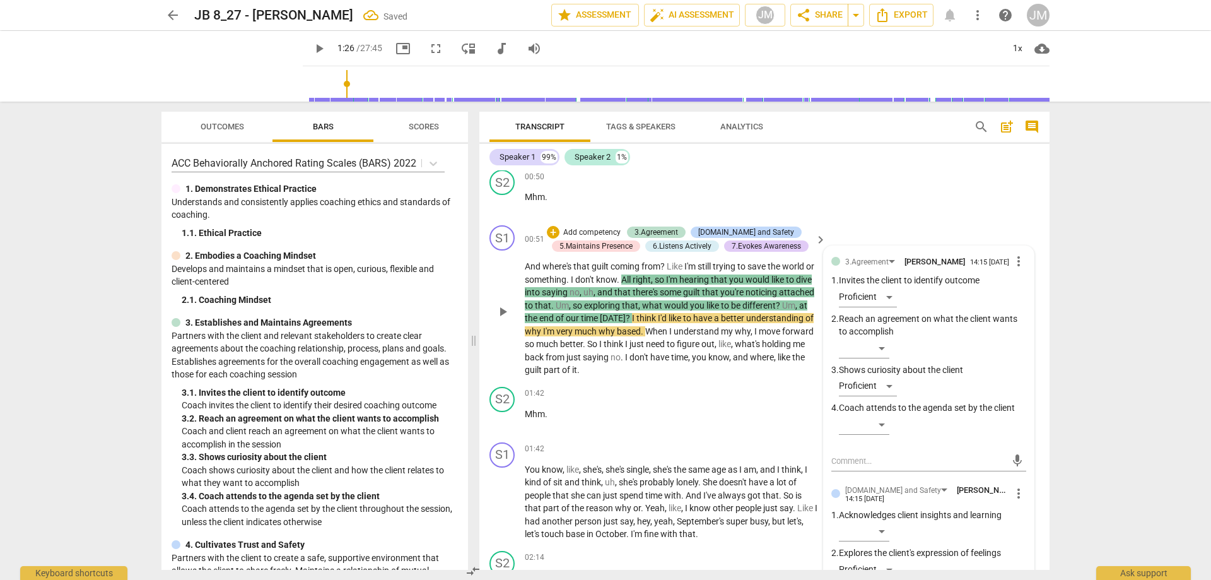
click at [501, 312] on span "play_arrow" at bounding box center [502, 311] width 15 height 15
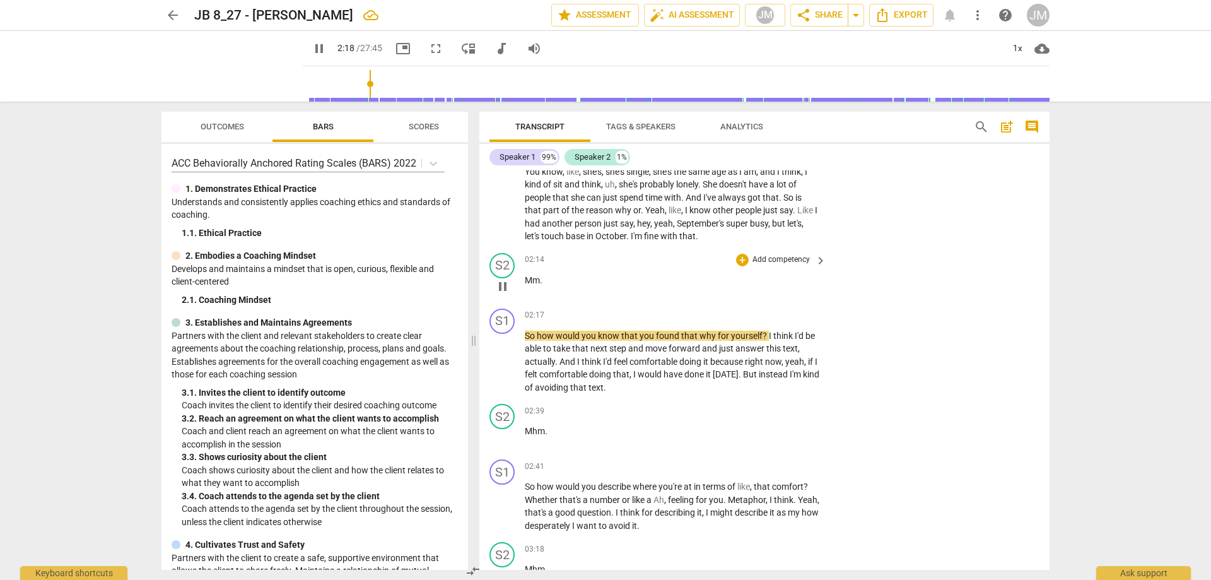
scroll to position [568, 0]
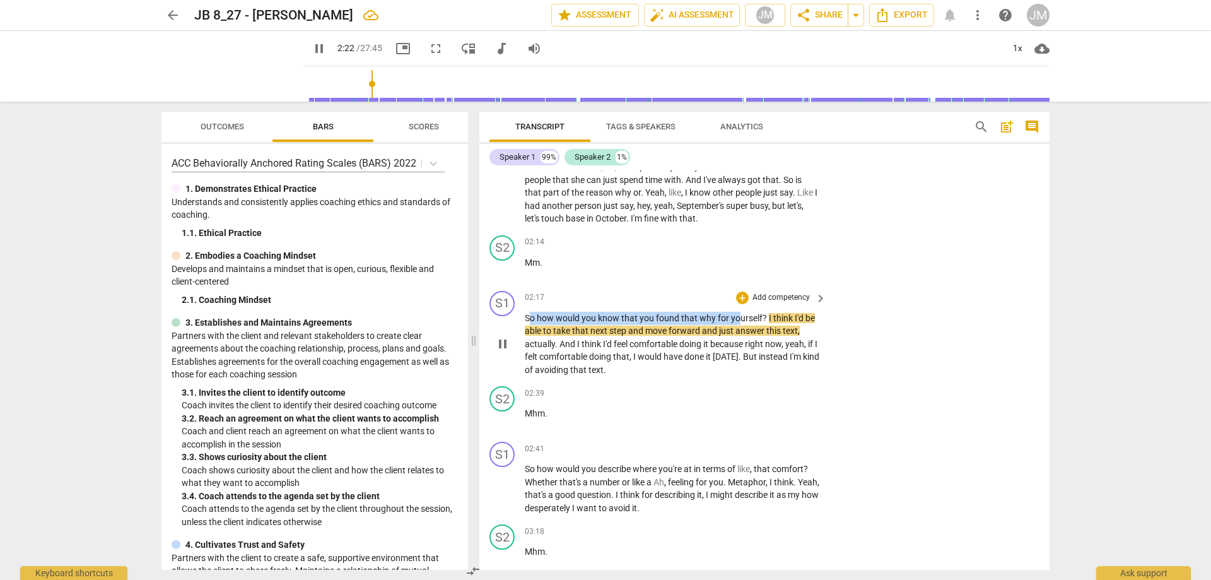
drag, startPoint x: 528, startPoint y: 314, endPoint x: 736, endPoint y: 317, distance: 208.1
click at [736, 317] on p "So how would you know that you found that why for yourself ? I think I'd be abl…" at bounding box center [672, 344] width 295 height 65
click at [758, 319] on span "yourself" at bounding box center [747, 318] width 32 height 10
drag, startPoint x: 761, startPoint y: 318, endPoint x: 519, endPoint y: 317, distance: 242.2
click at [519, 317] on div "S1 play_arrow pause 02:17 + Add competency keyboard_arrow_right So how would yo…" at bounding box center [764, 334] width 570 height 96
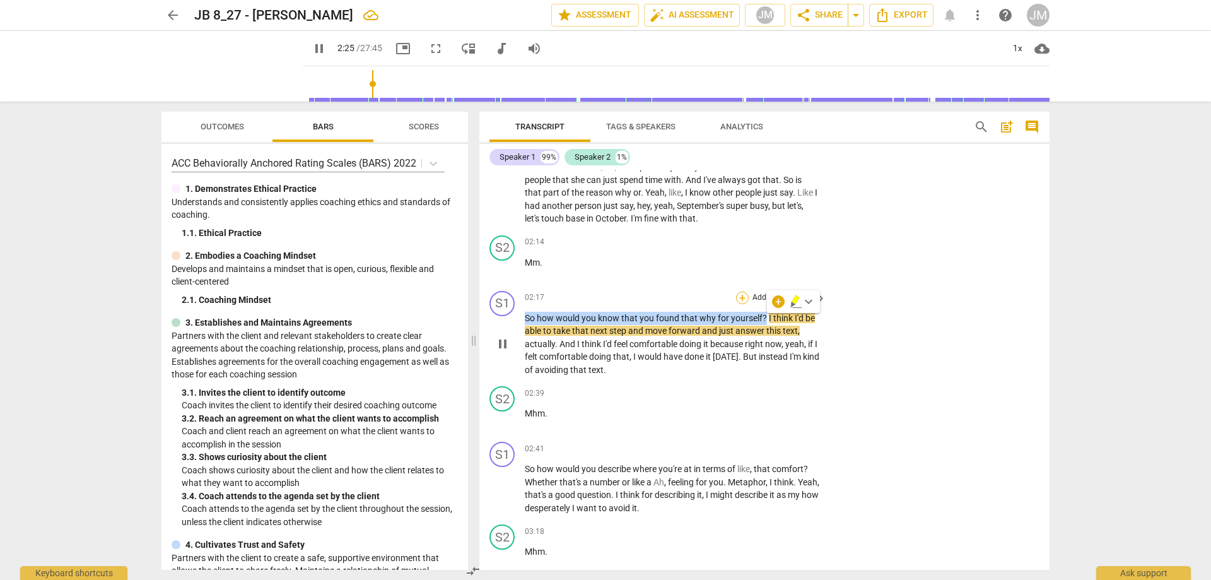
click at [745, 300] on div "+" at bounding box center [742, 297] width 13 height 13
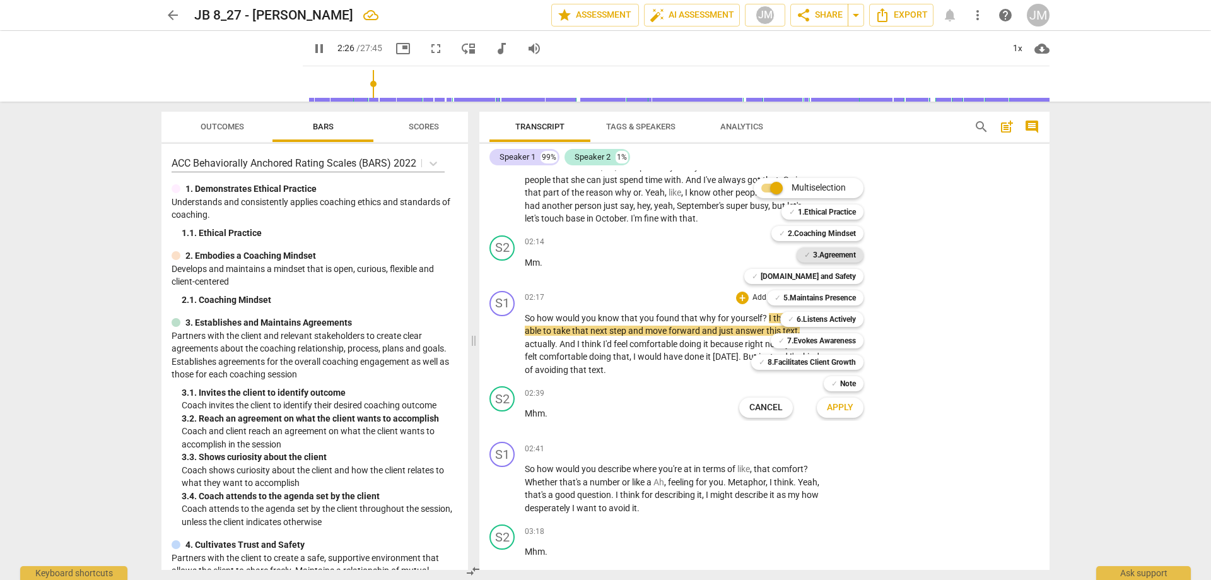
click at [817, 254] on b "3.Agreement" at bounding box center [834, 254] width 43 height 15
click at [835, 411] on span "Apply" at bounding box center [840, 407] width 26 height 13
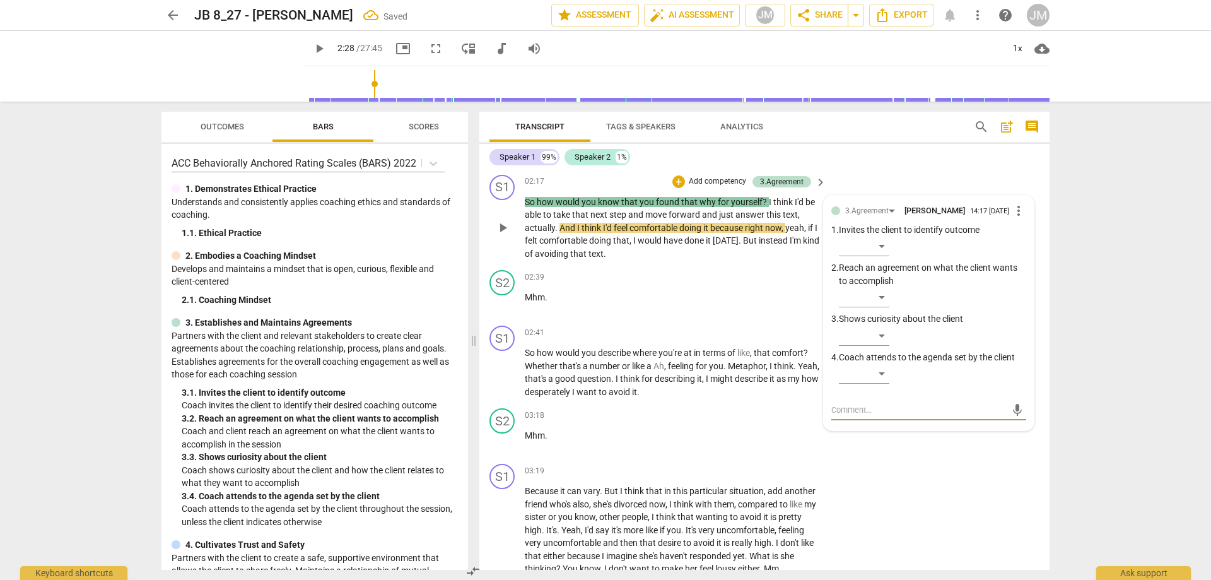
scroll to position [694, 0]
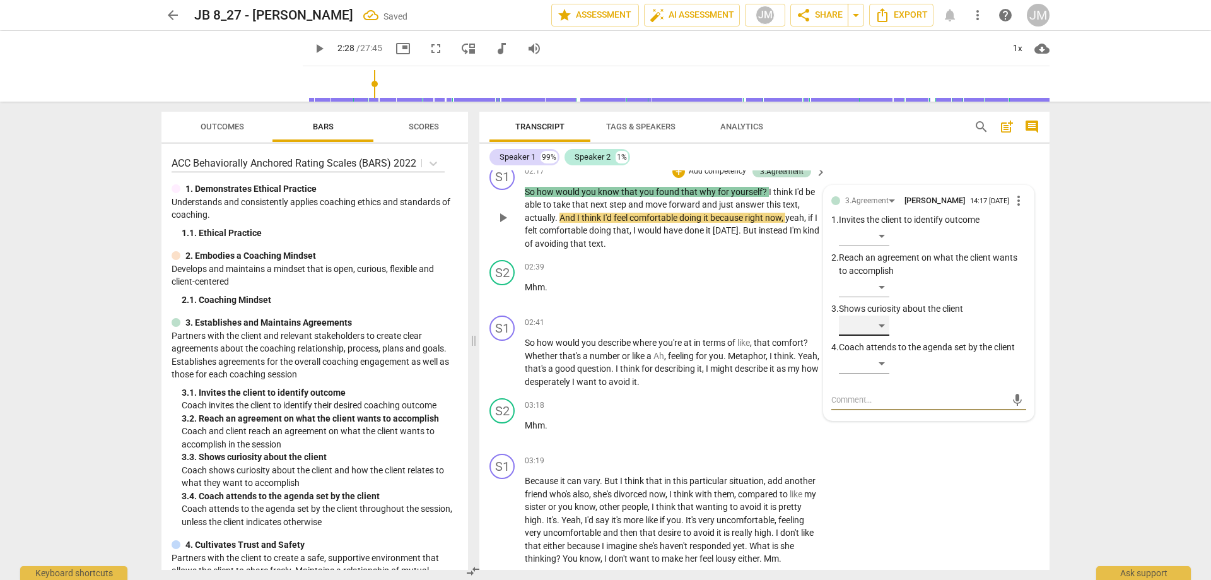
click at [884, 325] on div "​" at bounding box center [864, 325] width 50 height 20
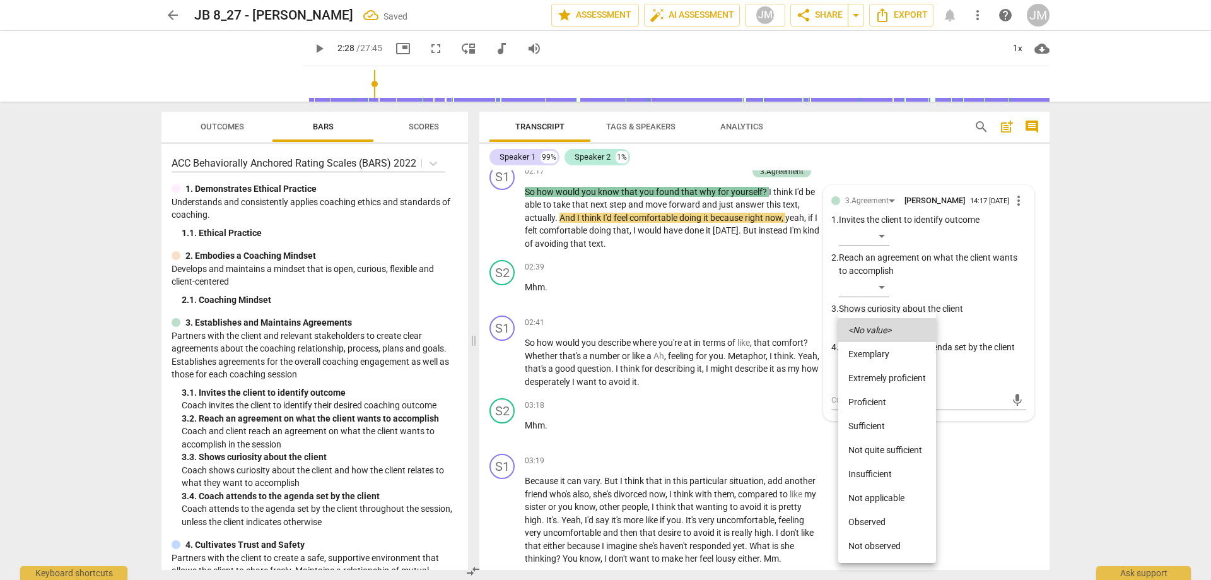
click at [904, 393] on li "Proficient" at bounding box center [887, 402] width 98 height 24
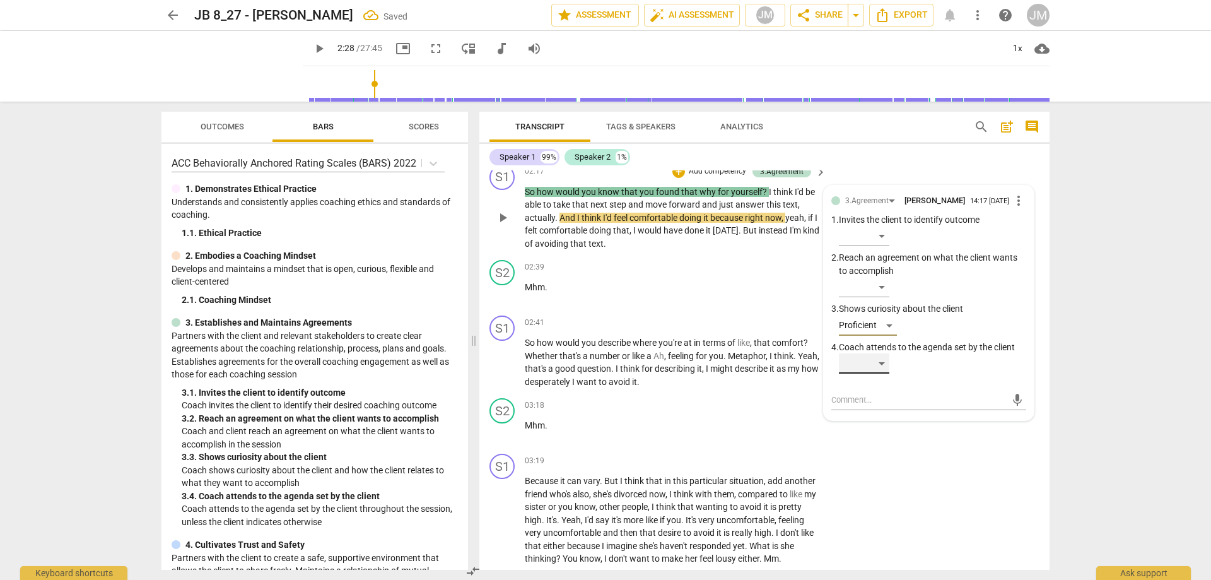
click at [884, 369] on div "​" at bounding box center [864, 363] width 50 height 20
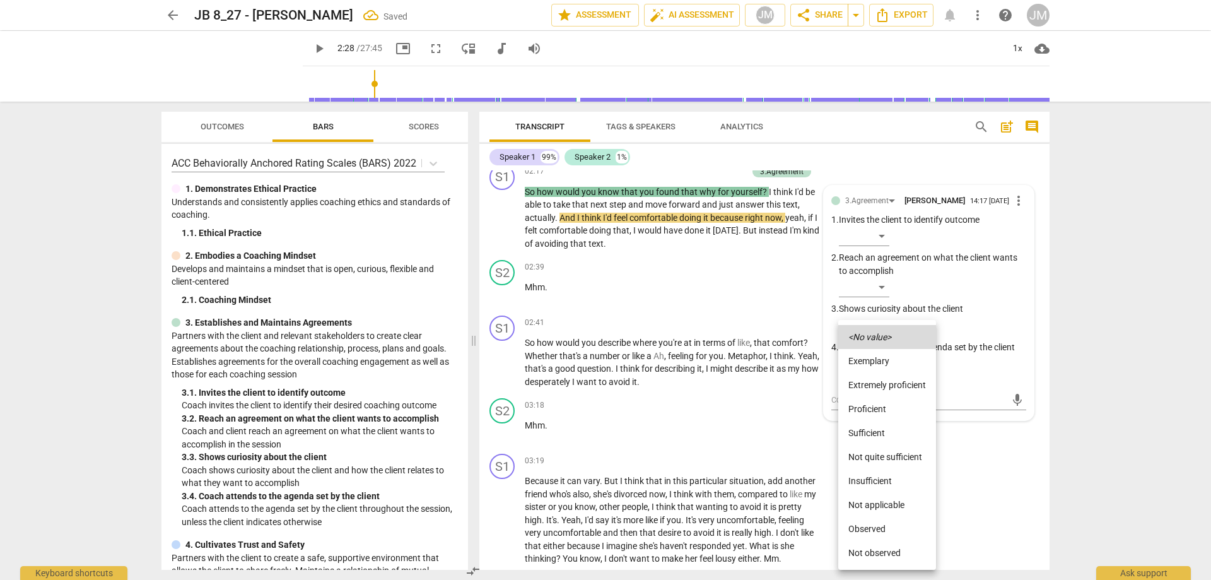
click at [895, 406] on li "Proficient" at bounding box center [887, 409] width 98 height 24
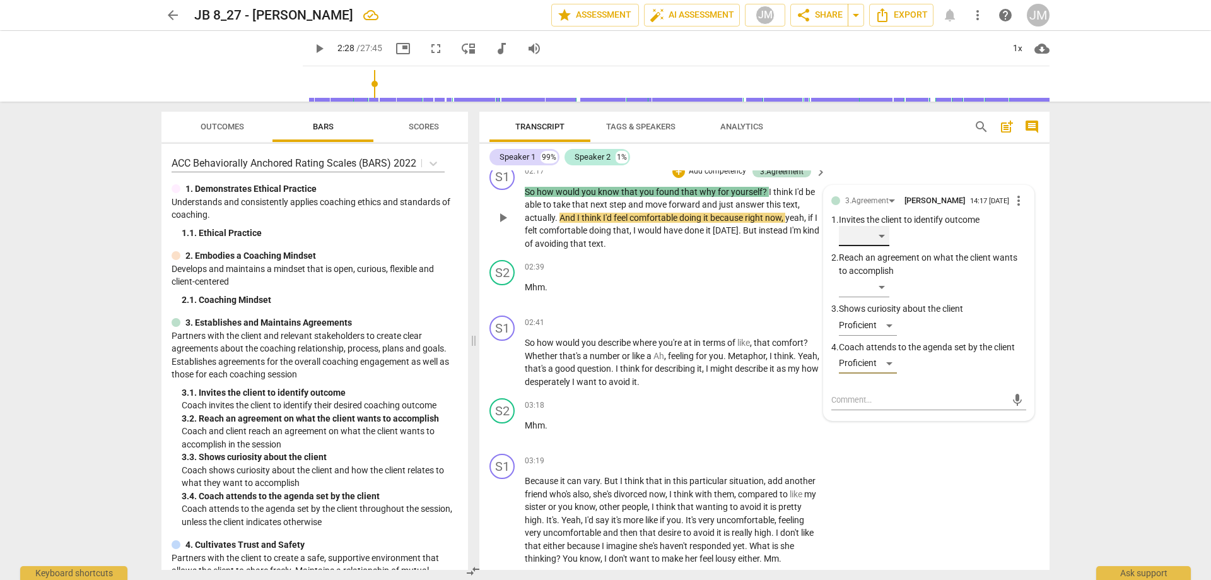
click at [884, 246] on div "​" at bounding box center [864, 236] width 50 height 20
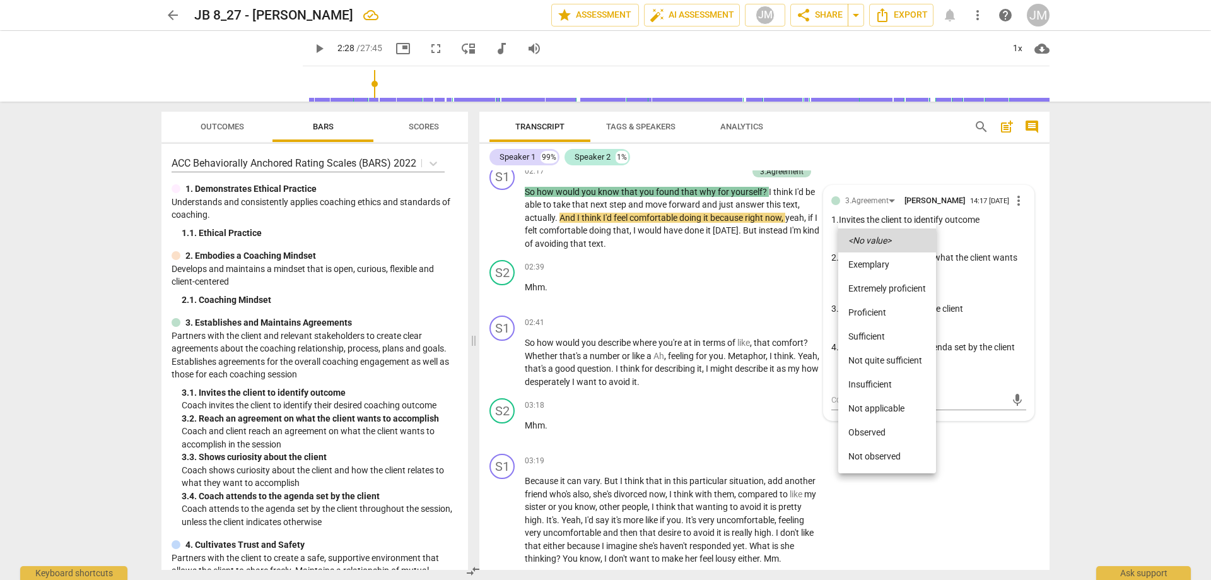
click at [889, 309] on li "Proficient" at bounding box center [887, 312] width 98 height 24
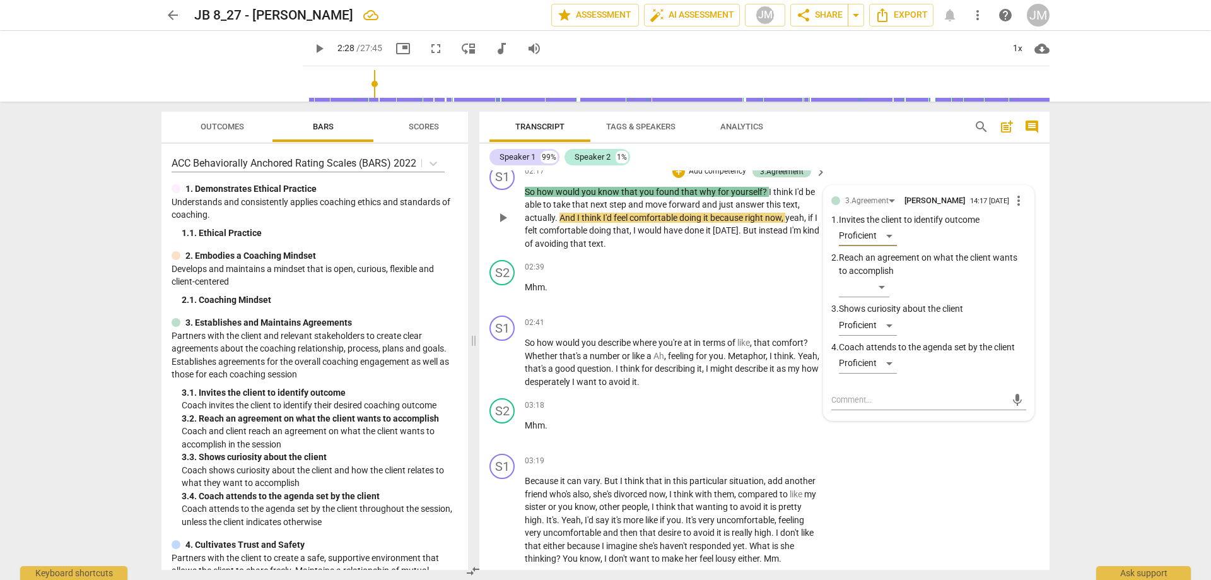
click at [516, 225] on div "play_arrow pause" at bounding box center [509, 218] width 32 height 57
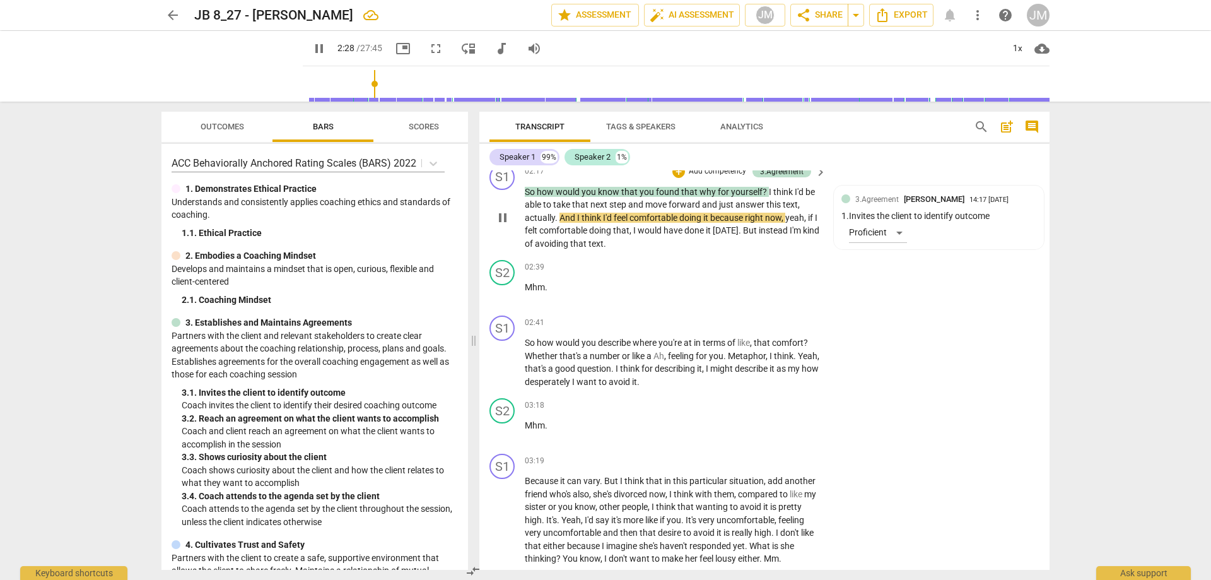
click at [497, 214] on span "pause" at bounding box center [502, 217] width 15 height 15
click at [510, 216] on span "play_arrow" at bounding box center [502, 217] width 15 height 15
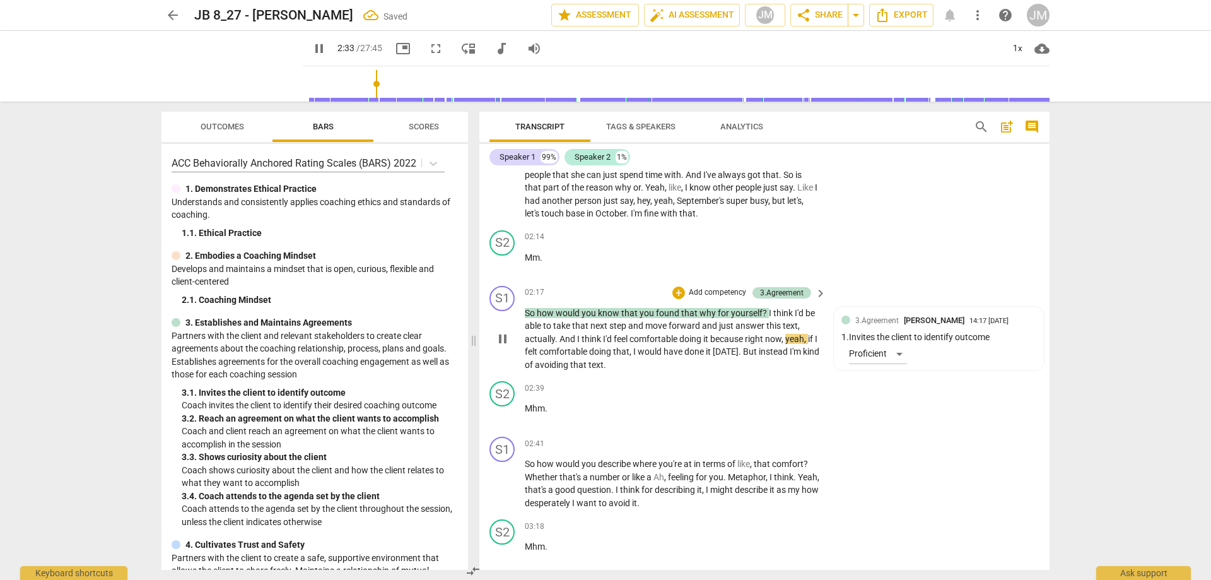
scroll to position [568, 0]
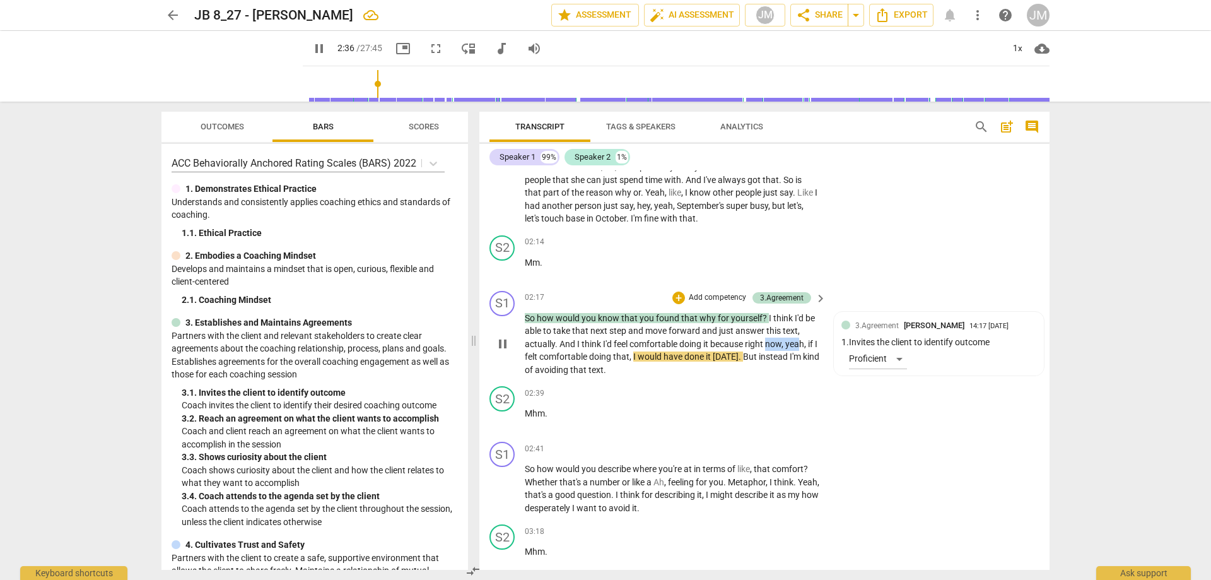
drag, startPoint x: 768, startPoint y: 341, endPoint x: 803, endPoint y: 344, distance: 35.4
click at [803, 344] on p "So how would you know that you found that why for yourself ? I think I'd be abl…" at bounding box center [672, 344] width 295 height 65
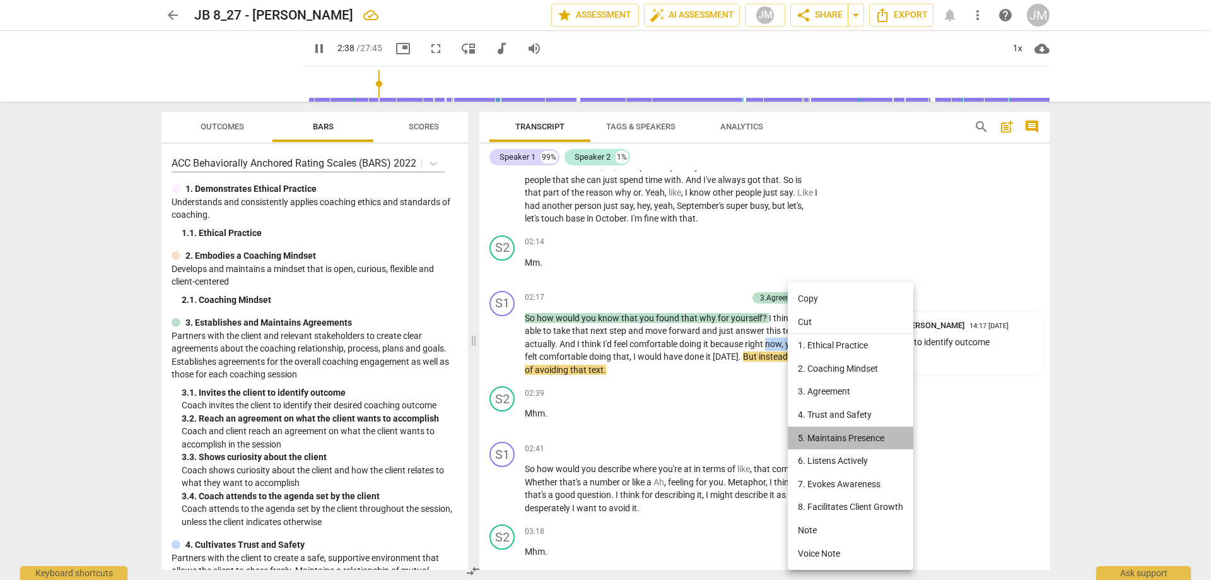
click at [839, 437] on li "5. Maintains Presence" at bounding box center [850, 437] width 125 height 23
type input "158"
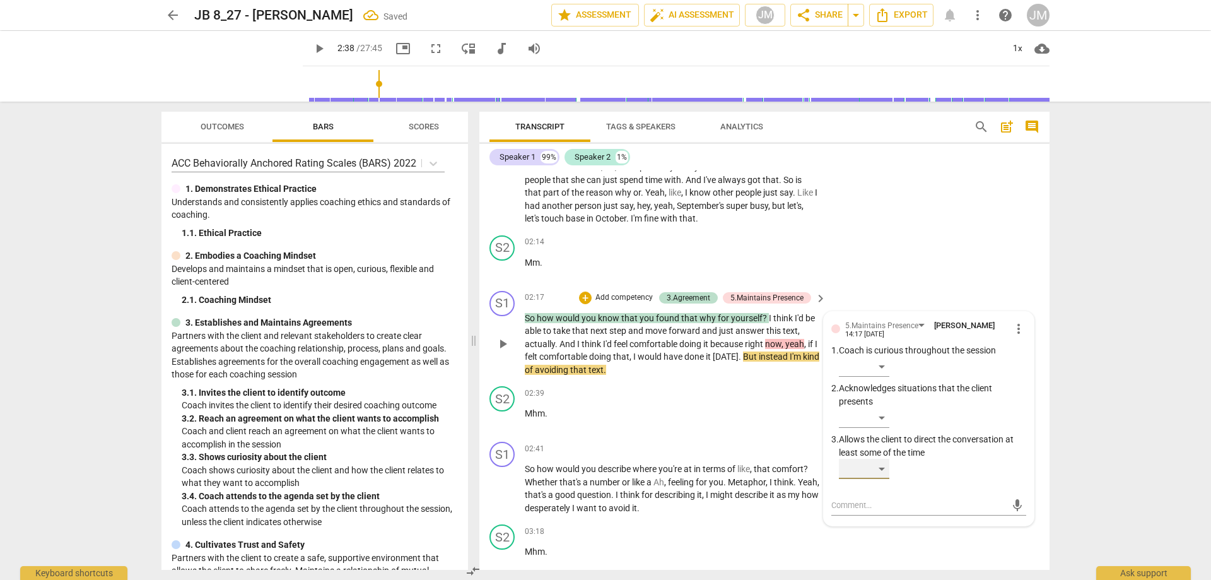
click at [883, 469] on div "​" at bounding box center [864, 468] width 50 height 20
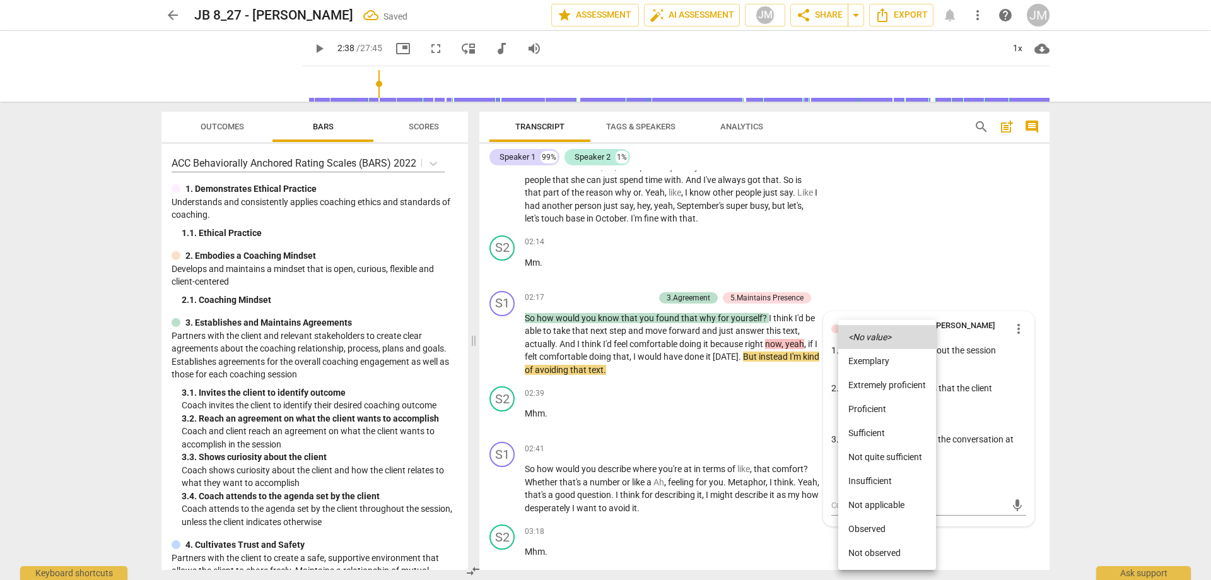
click at [901, 454] on li "Not quite sufficient" at bounding box center [887, 457] width 98 height 24
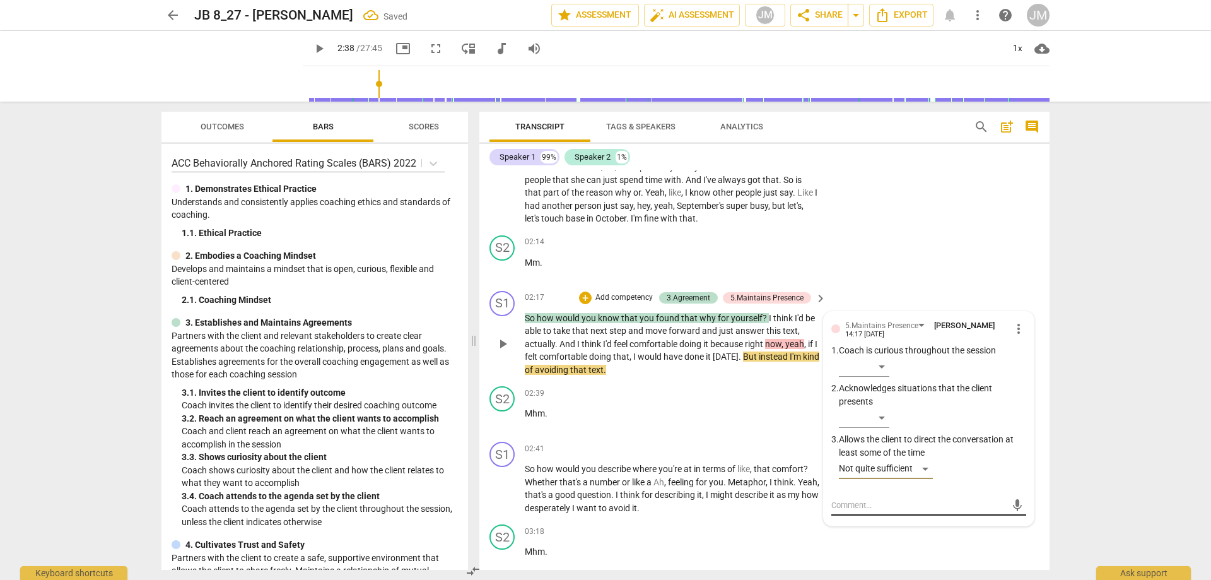
click at [886, 500] on textarea at bounding box center [918, 505] width 175 height 12
type textarea "m"
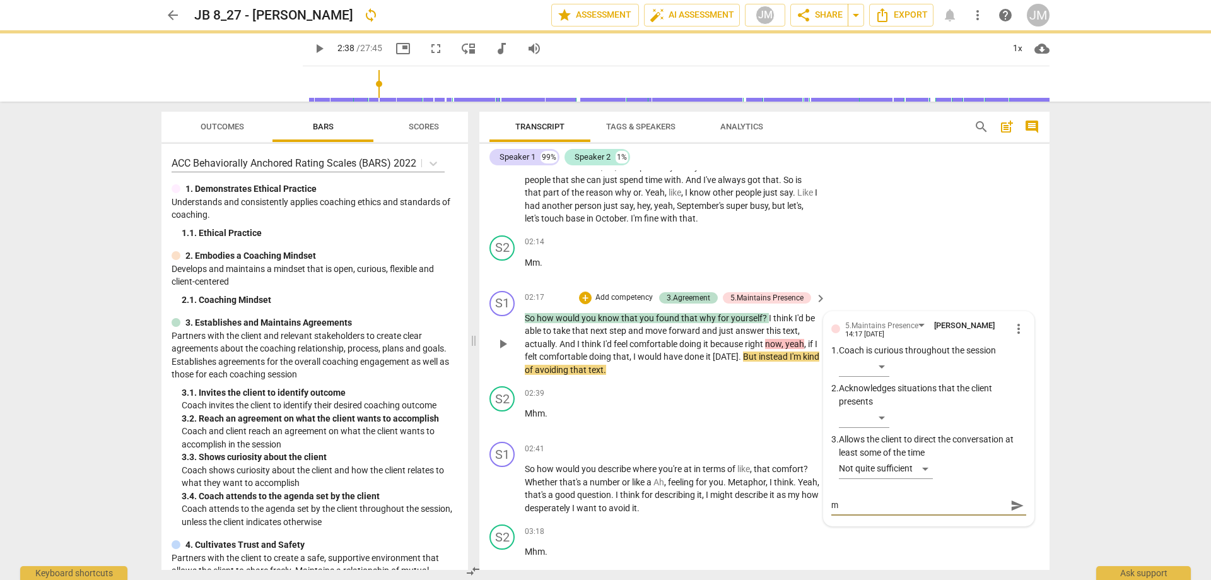
type textarea "mh"
type textarea "mhh"
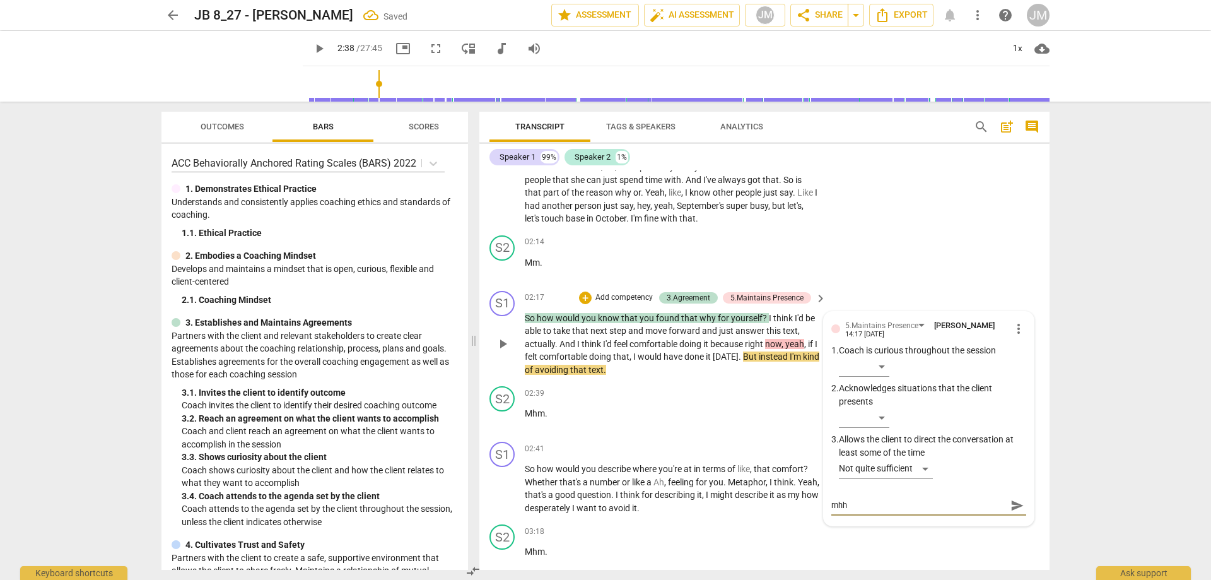
type textarea "mhhm"
type textarea "mhhmm"
type textarea "mhhm"
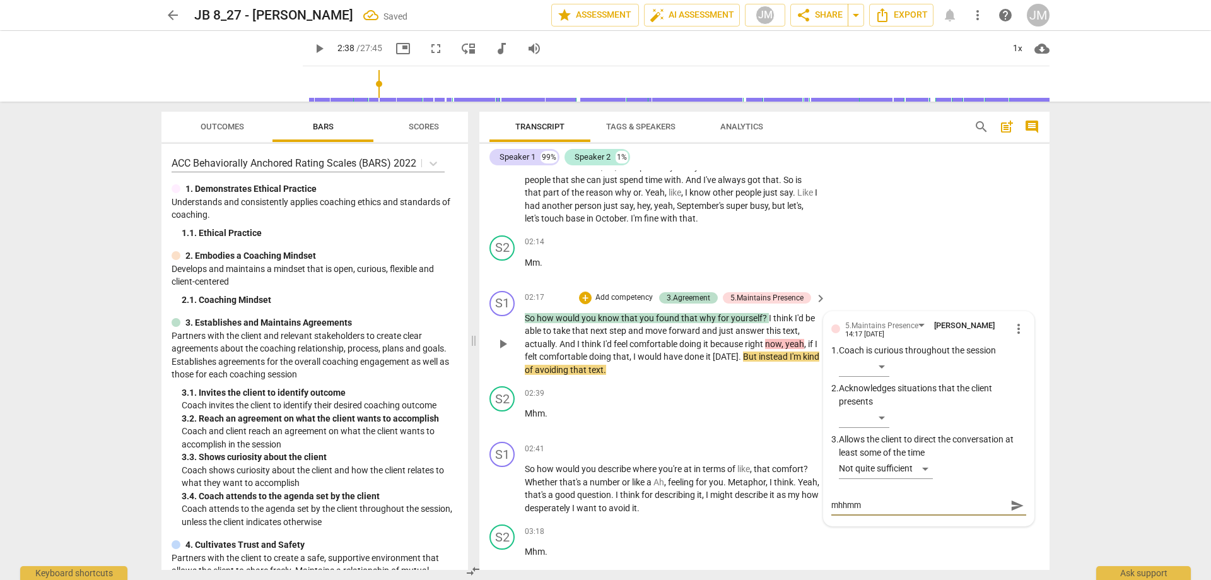
type textarea "mhhm"
type textarea "mhh"
type textarea "mh"
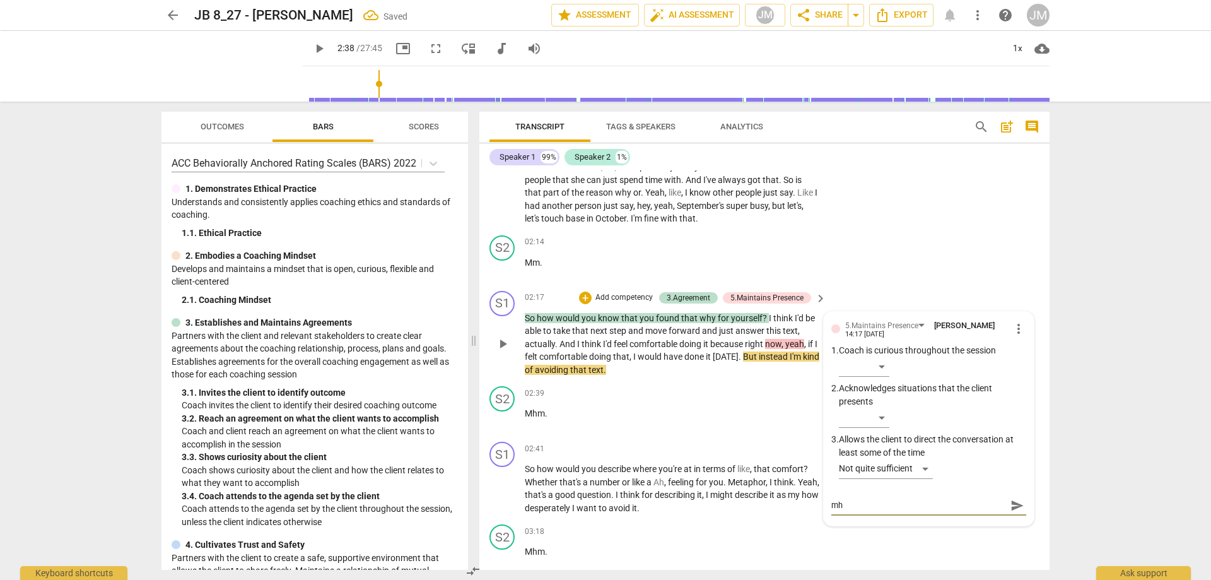
type textarea "m"
type textarea "mm"
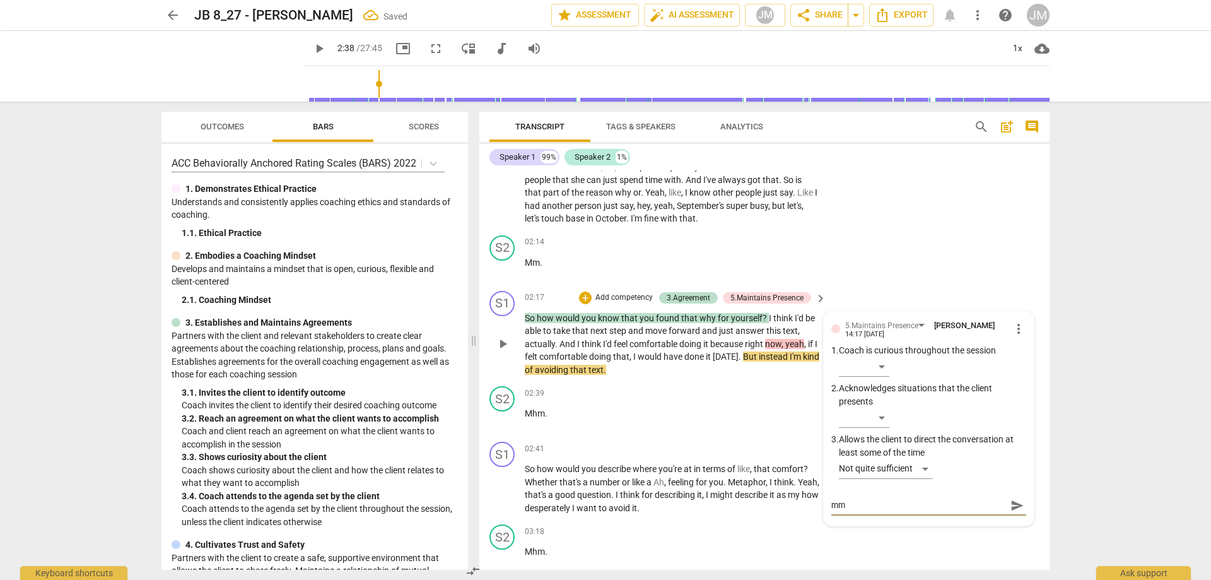
type textarea "mm"
type textarea "mm h"
type textarea "mm hm"
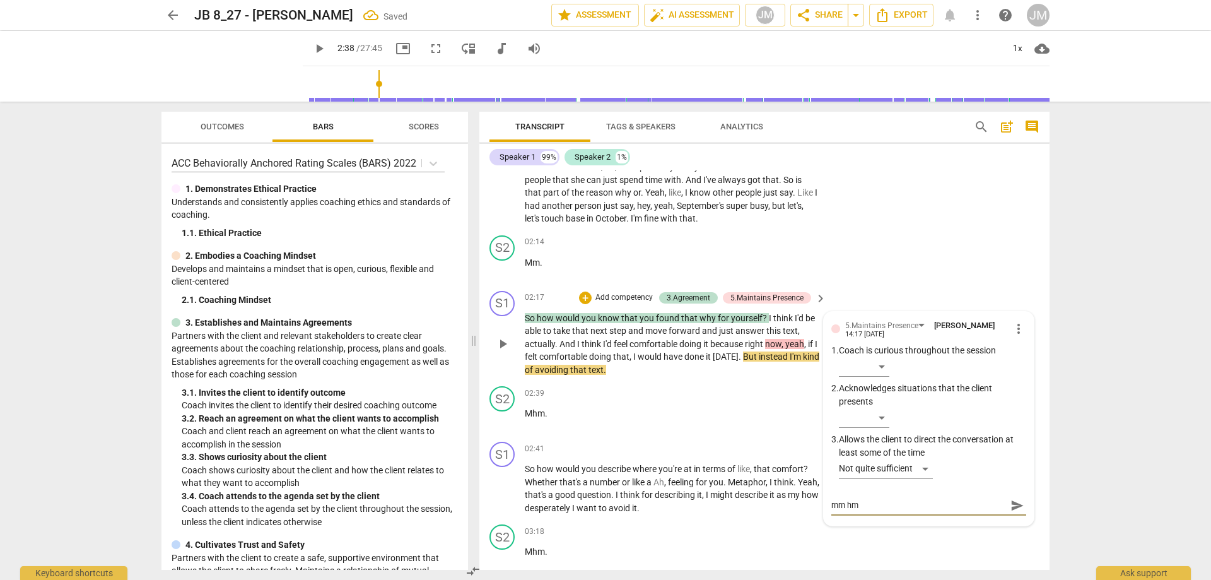
click at [1010, 508] on span "send" at bounding box center [1017, 505] width 14 height 14
click at [931, 212] on div "S1 play_arrow pause 01:42 + Add competency keyboard_arrow_right You know , like…" at bounding box center [764, 176] width 570 height 108
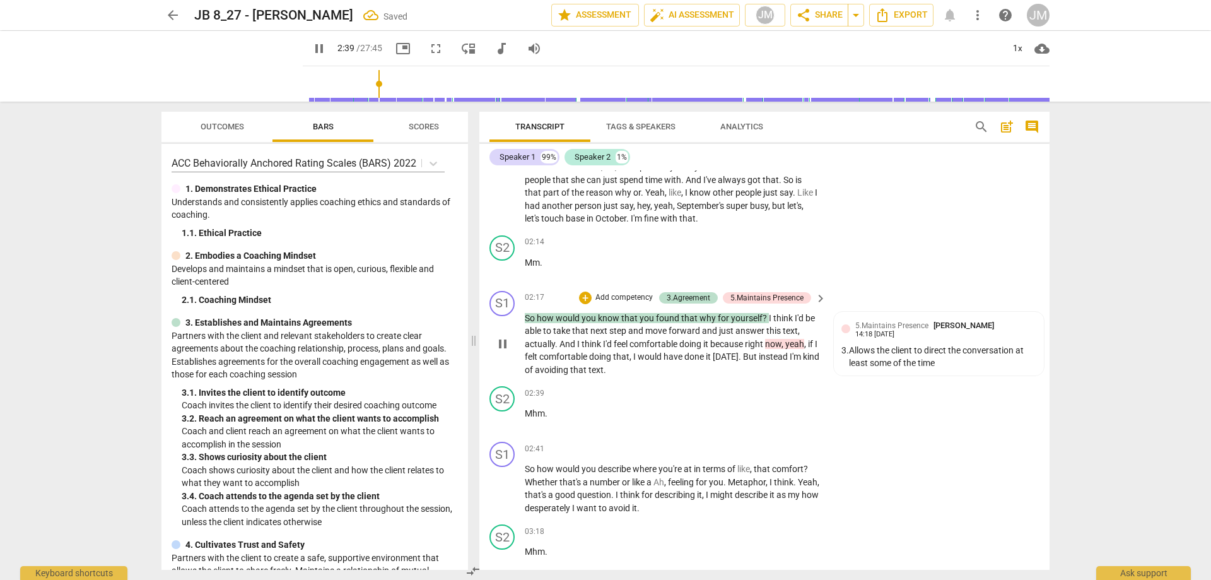
click at [713, 356] on span "it" at bounding box center [709, 356] width 7 height 10
click at [769, 357] on p "So how would you know that you found that why for yourself ? I think I'd be abl…" at bounding box center [672, 344] width 295 height 65
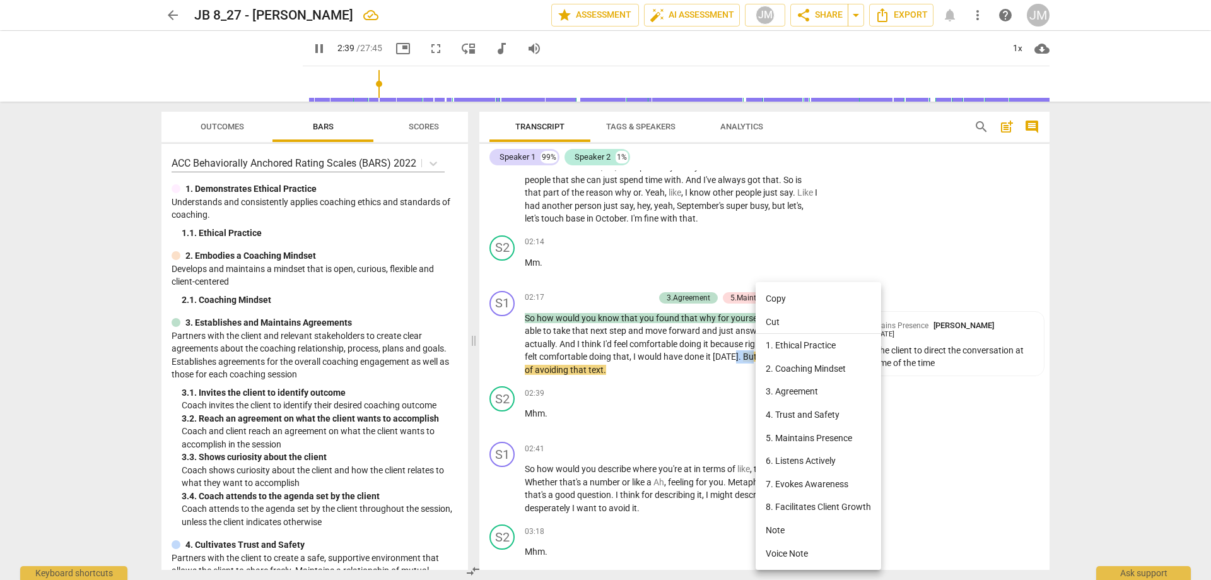
click at [819, 434] on li "5. Maintains Presence" at bounding box center [817, 437] width 125 height 23
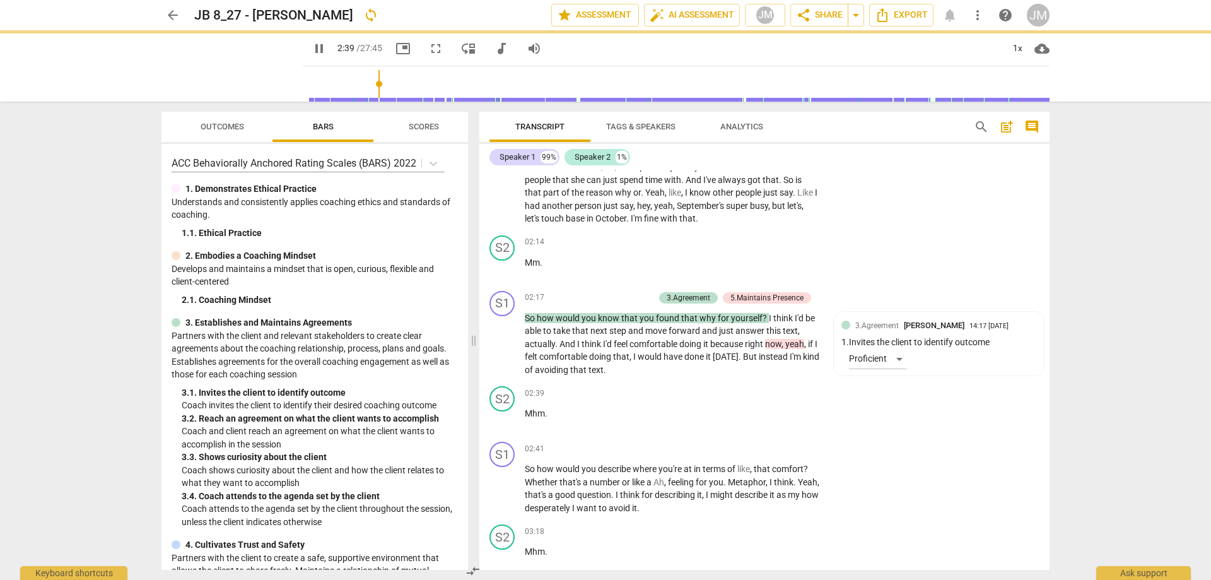
type input "160"
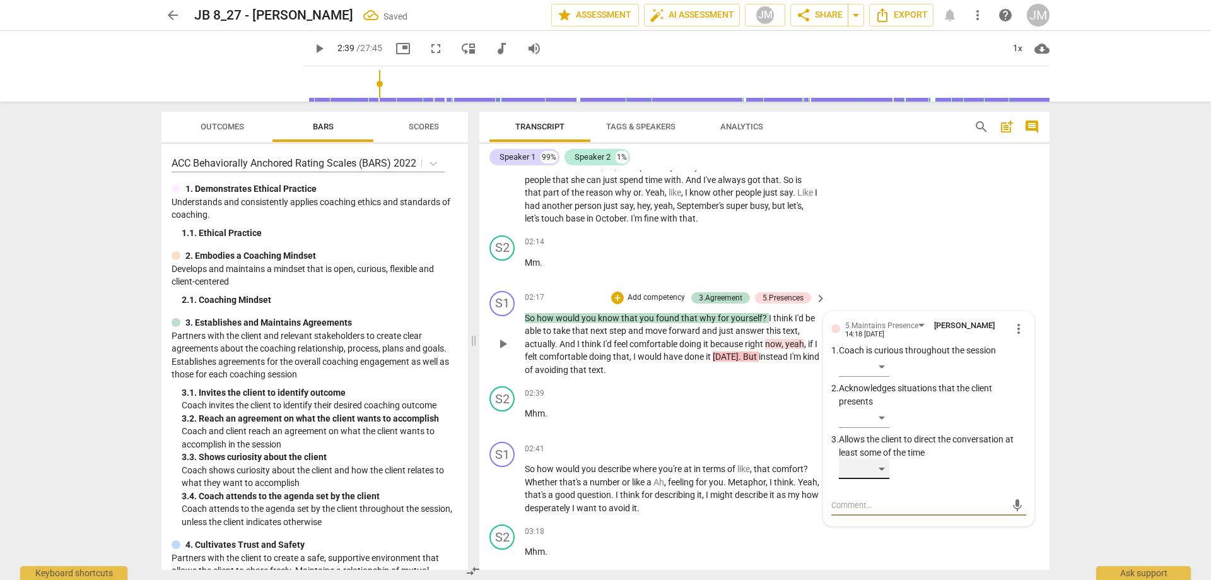
click at [883, 465] on div "​" at bounding box center [864, 468] width 50 height 20
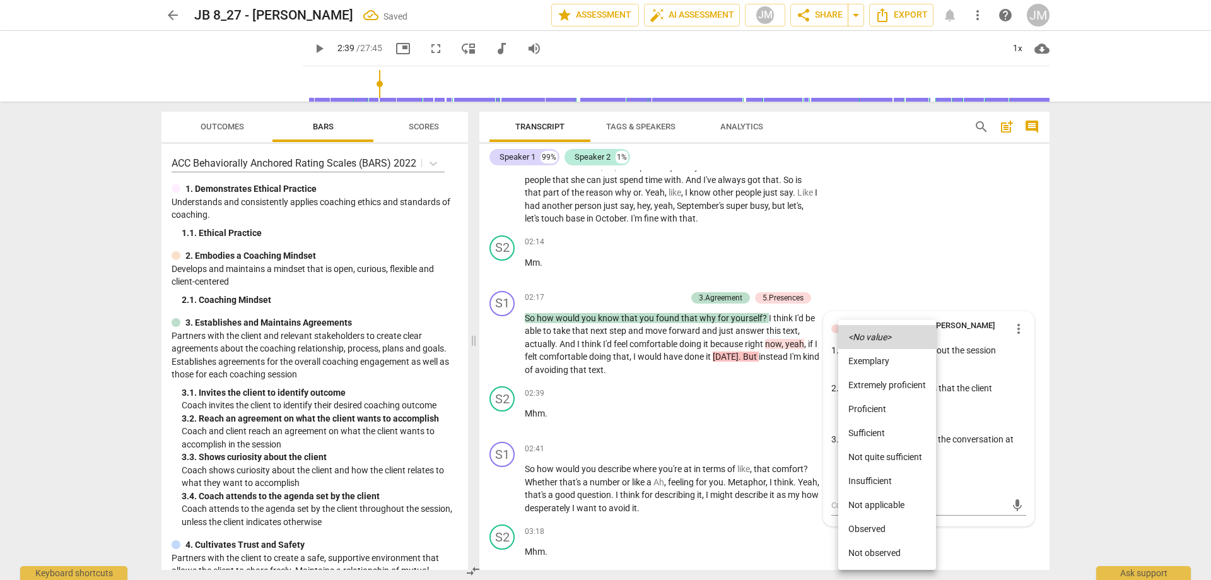
click at [889, 458] on li "Not quite sufficient" at bounding box center [887, 457] width 98 height 24
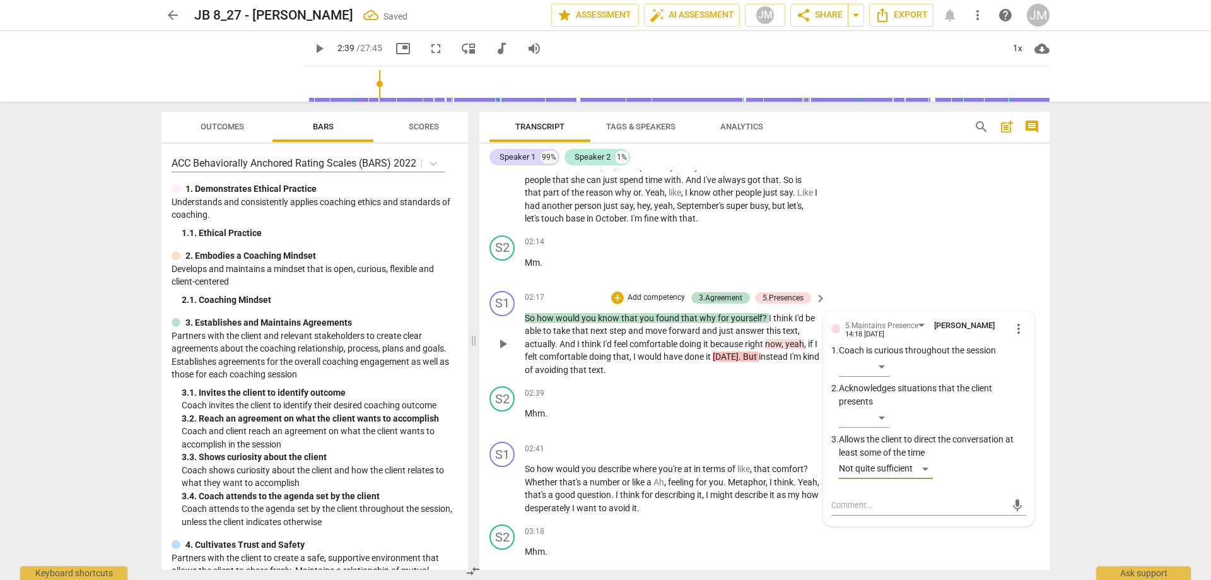
click at [897, 493] on div "mic" at bounding box center [928, 504] width 195 height 28
click at [899, 498] on div "mic" at bounding box center [928, 505] width 195 height 20
click at [903, 496] on div "mic" at bounding box center [928, 505] width 195 height 20
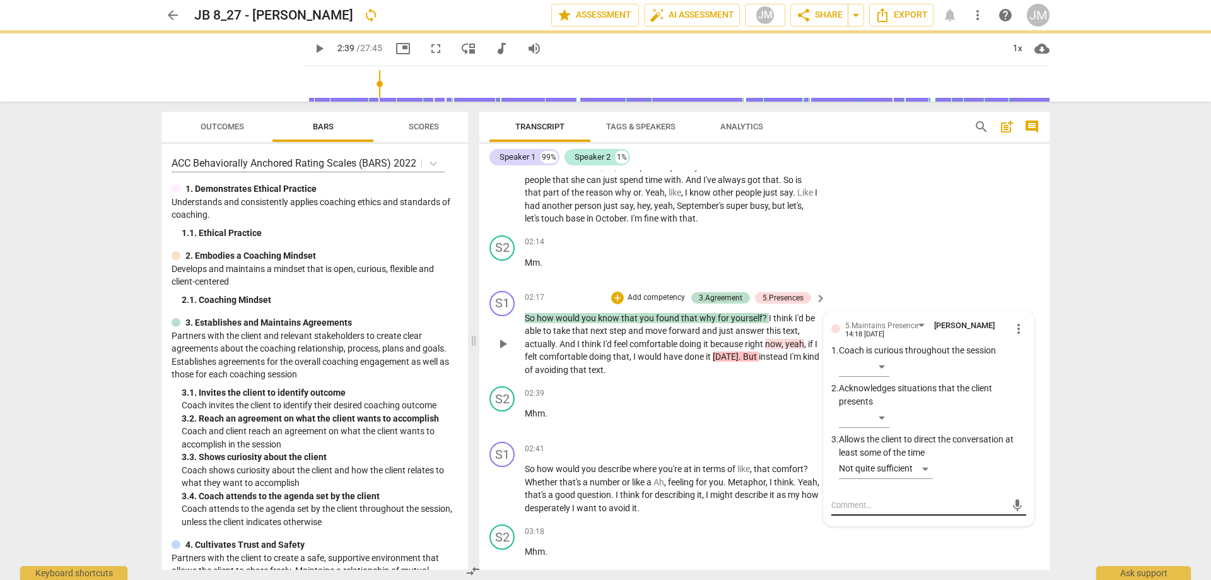
click at [856, 496] on div "mic" at bounding box center [928, 505] width 195 height 20
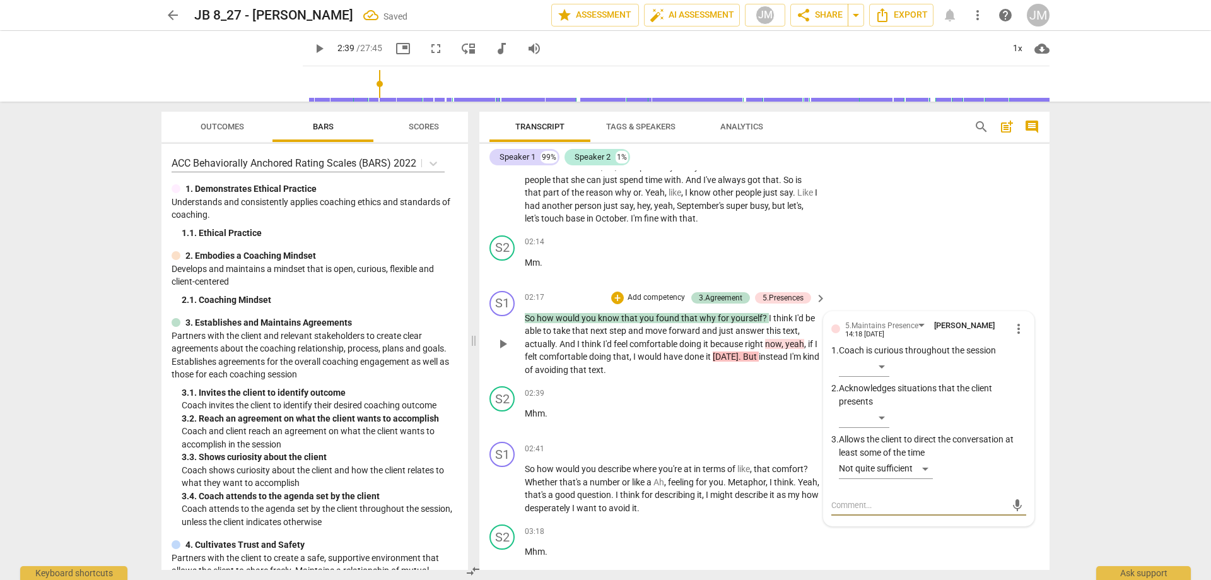
click at [857, 505] on textarea at bounding box center [918, 505] width 175 height 12
type textarea "m"
type textarea "mh"
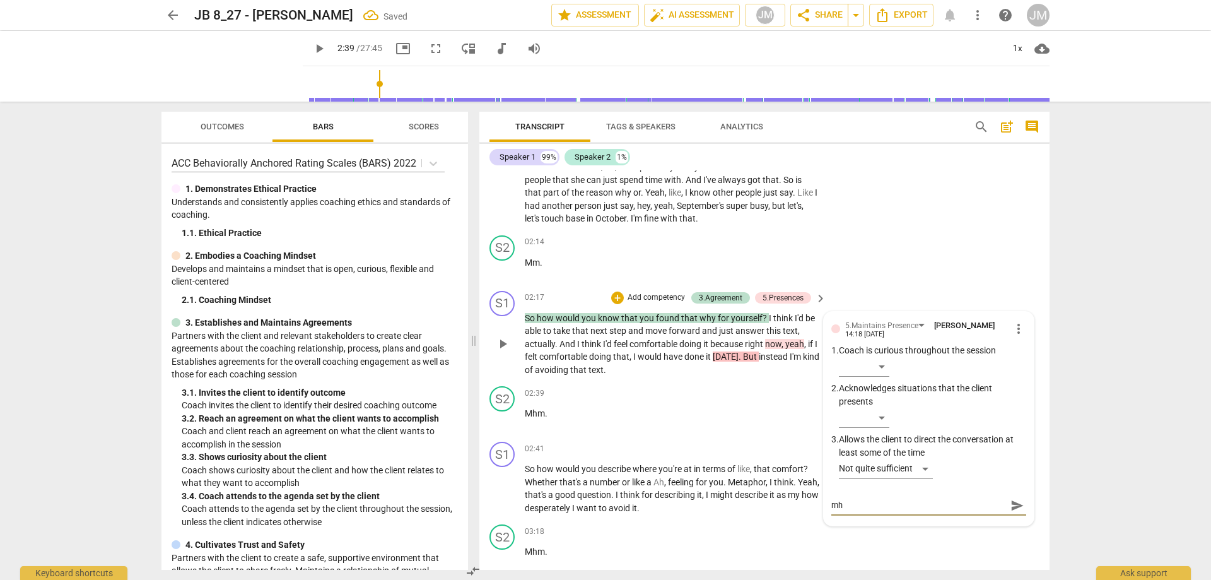
type textarea "mhm"
click at [1013, 505] on span "send" at bounding box center [1017, 505] width 14 height 14
click at [964, 236] on div "S2 play_arrow pause 02:14 + Add competency keyboard_arrow_right Mm ." at bounding box center [764, 257] width 570 height 55
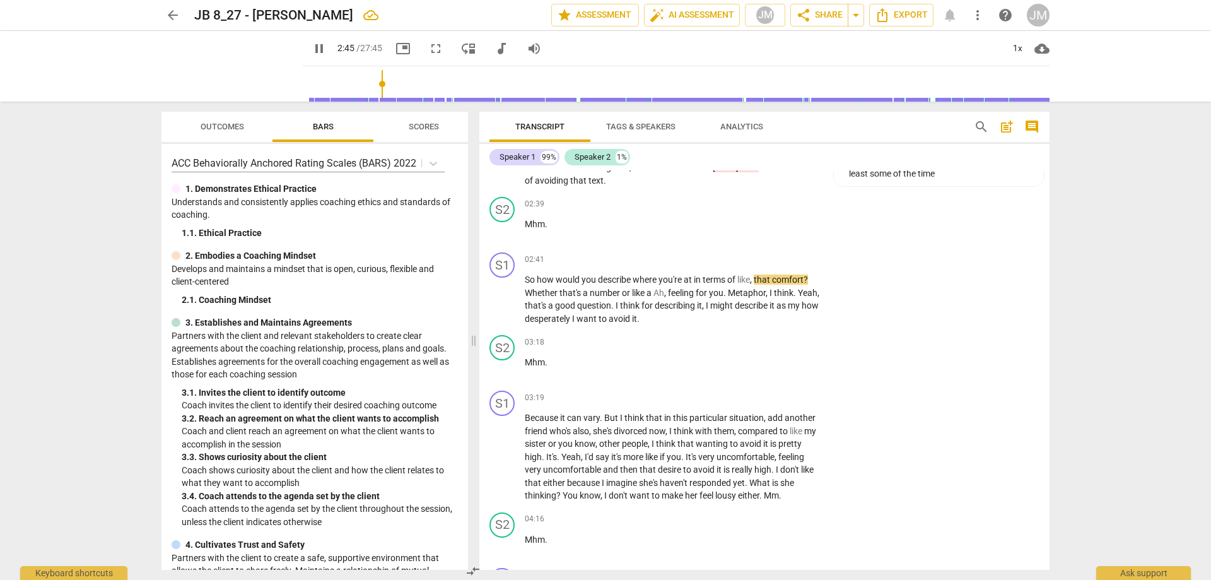
scroll to position [820, 0]
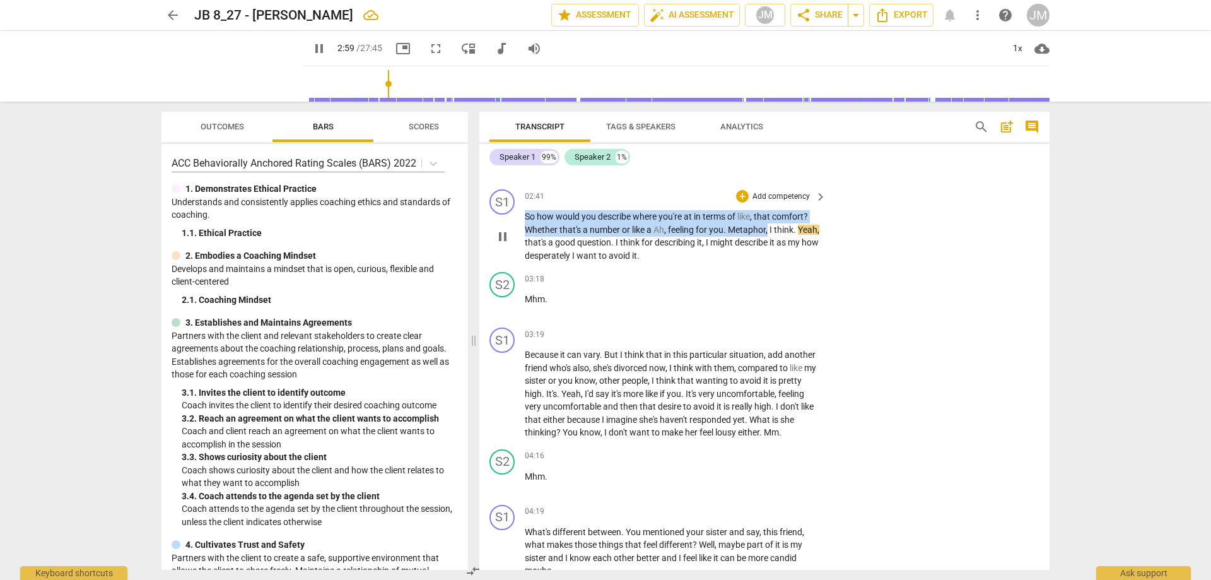
drag, startPoint x: 770, startPoint y: 228, endPoint x: 524, endPoint y: 219, distance: 246.1
click at [524, 219] on div "S1 play_arrow pause 02:41 + Add competency keyboard_arrow_right So how would yo…" at bounding box center [764, 225] width 570 height 83
click at [738, 199] on div "+" at bounding box center [742, 196] width 13 height 13
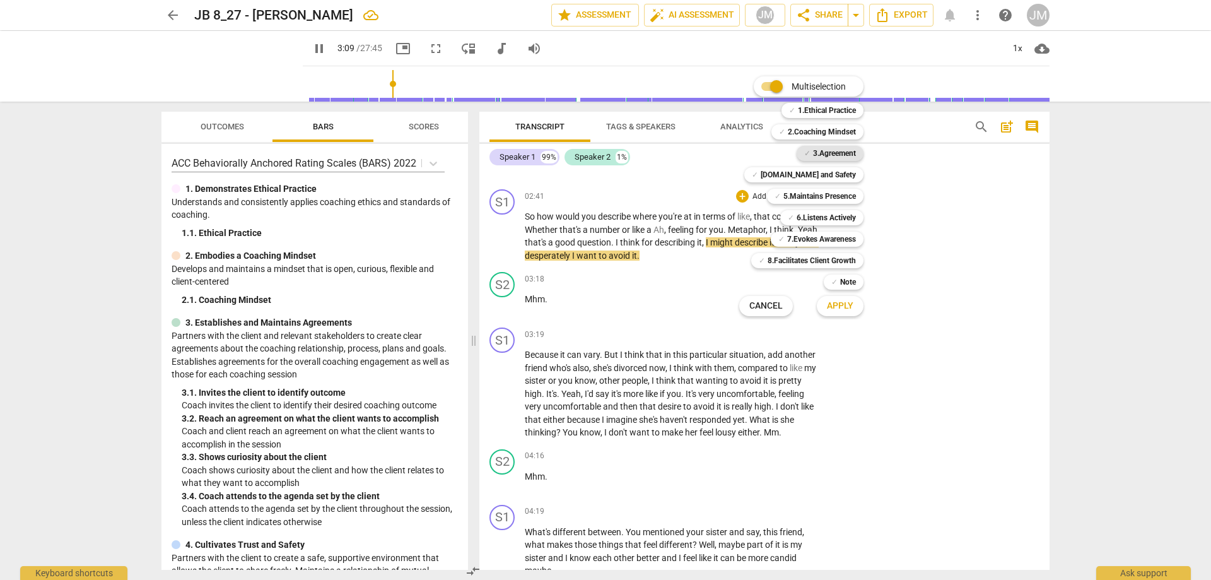
click at [824, 150] on b "3.Agreement" at bounding box center [834, 153] width 43 height 15
click at [824, 177] on b "[DOMAIN_NAME] and Safety" at bounding box center [808, 174] width 95 height 15
click at [824, 199] on b "5.Maintains Presence" at bounding box center [819, 196] width 73 height 15
click at [824, 221] on b "6.Listens Actively" at bounding box center [825, 217] width 59 height 15
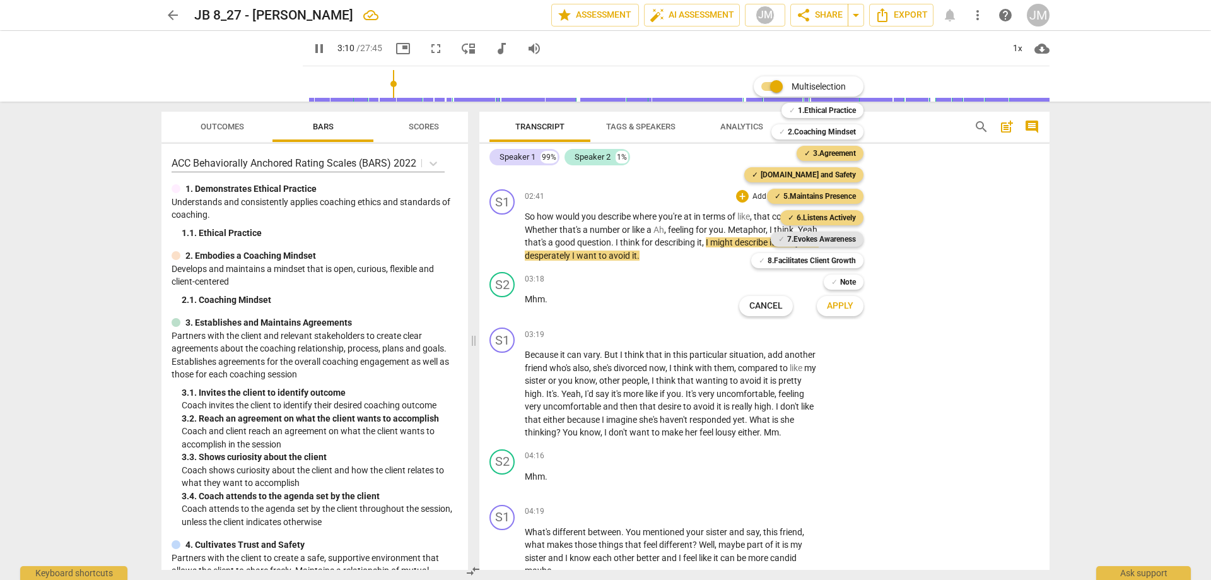
click at [824, 234] on b "7.Evokes Awareness" at bounding box center [821, 238] width 69 height 15
click at [839, 303] on span "Apply" at bounding box center [840, 306] width 26 height 13
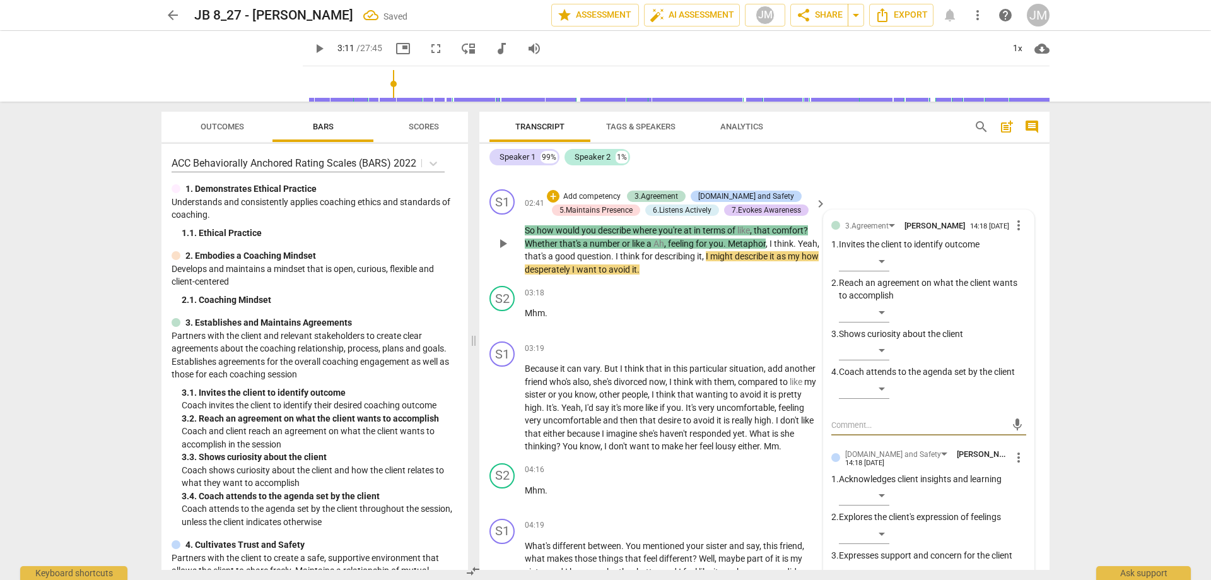
click at [892, 349] on div "​" at bounding box center [932, 352] width 187 height 25
click at [878, 349] on div "​" at bounding box center [864, 350] width 50 height 20
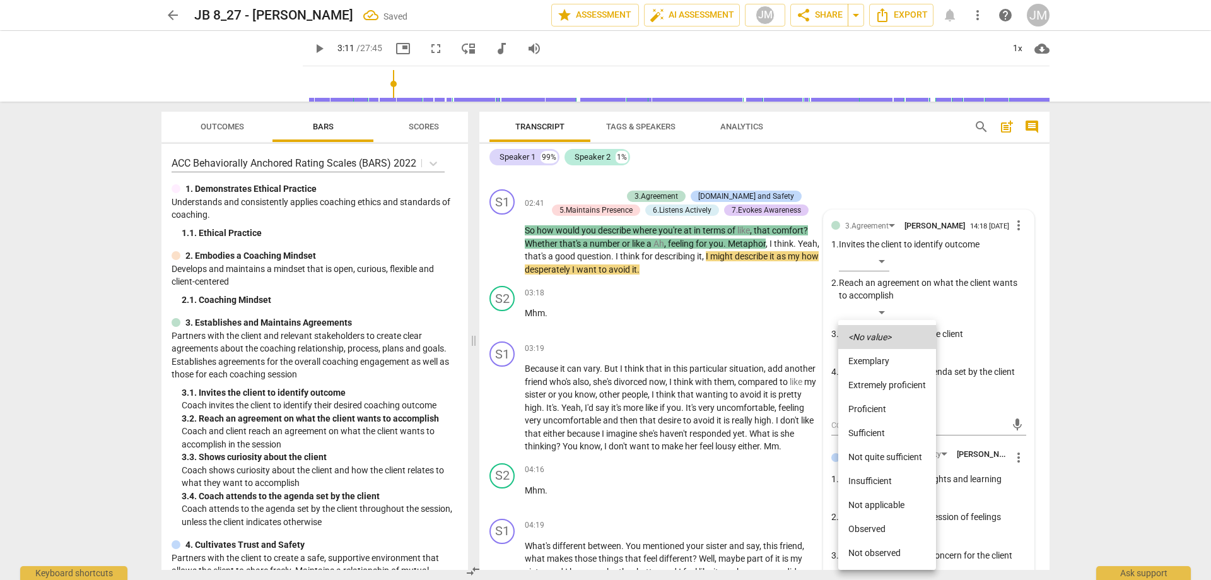
click at [892, 408] on li "Proficient" at bounding box center [887, 409] width 98 height 24
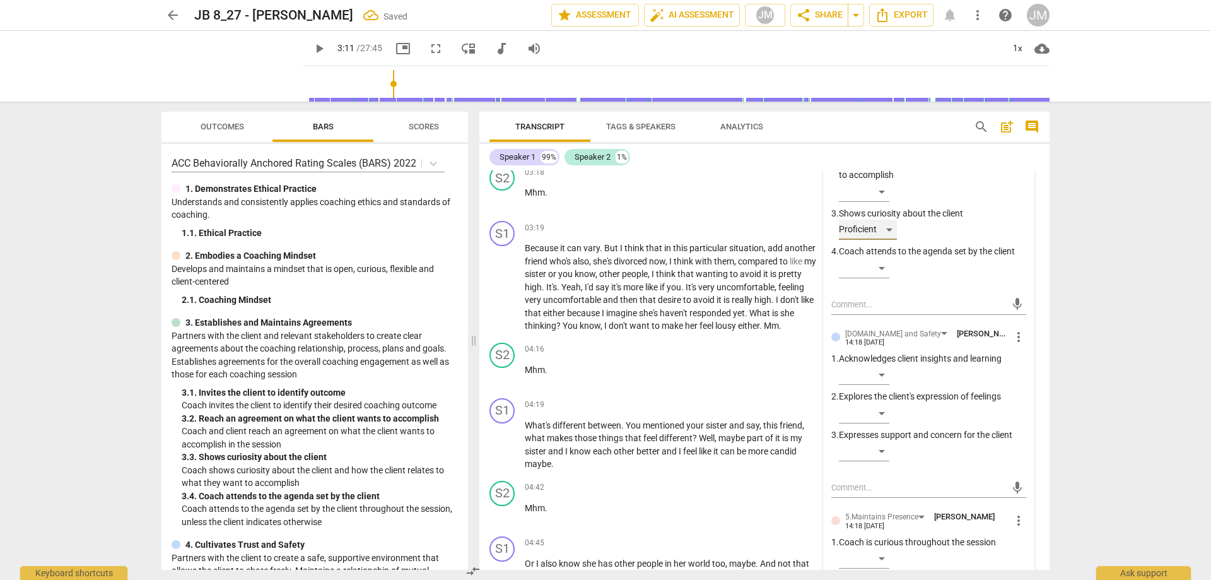
scroll to position [946, 0]
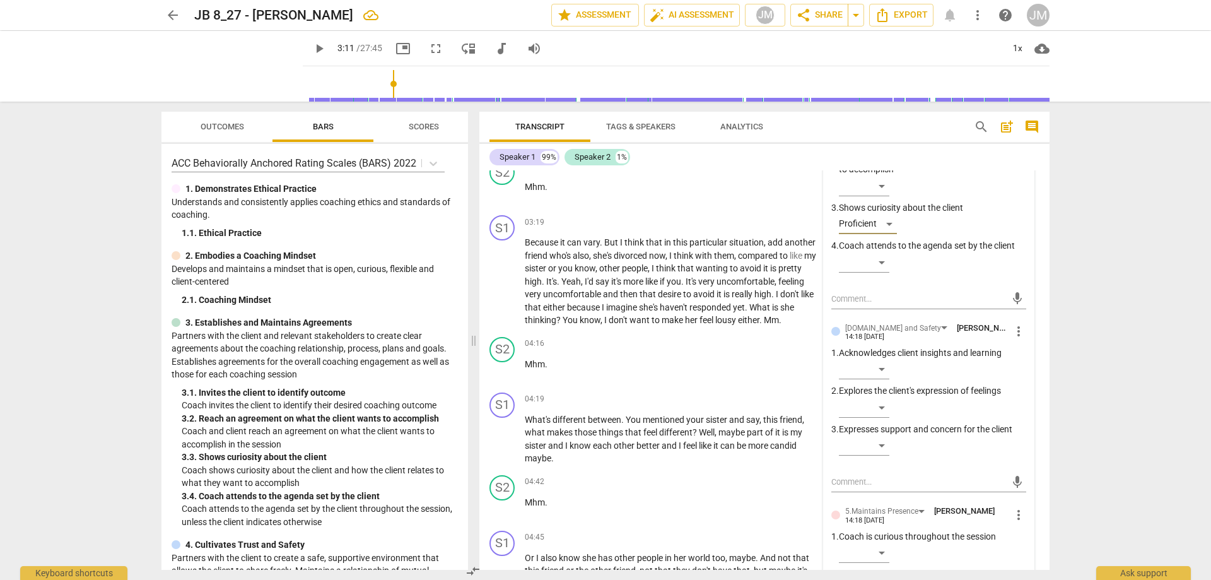
click at [1011, 339] on span "more_vert" at bounding box center [1018, 331] width 15 height 15
click at [1025, 359] on li "Delete" at bounding box center [1028, 359] width 44 height 24
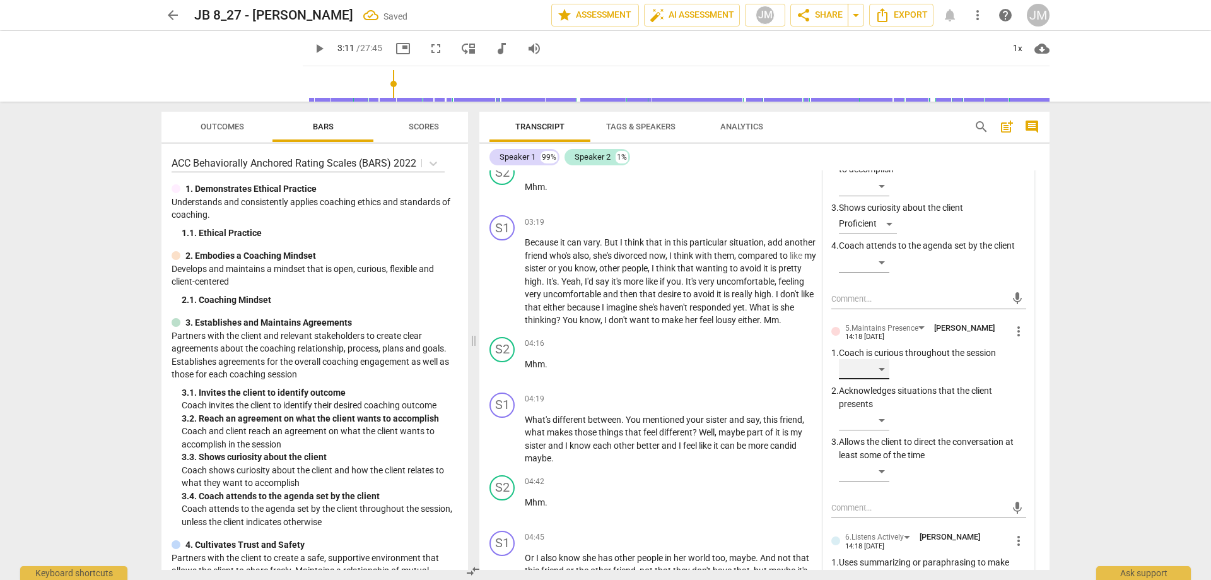
click at [866, 373] on div "​" at bounding box center [864, 369] width 50 height 20
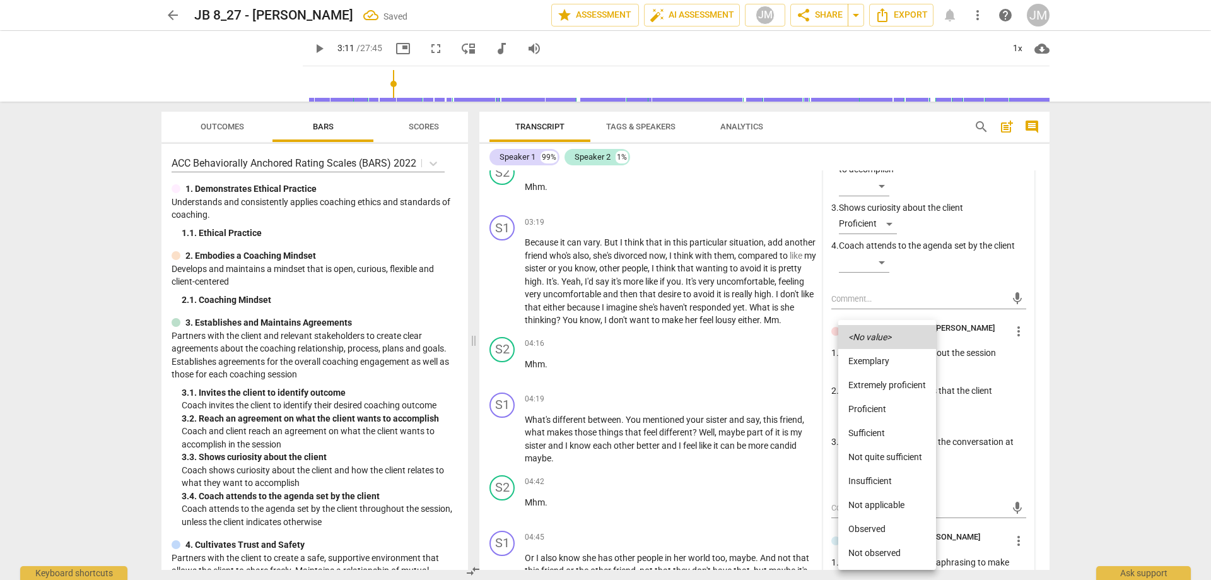
click at [874, 411] on li "Proficient" at bounding box center [887, 409] width 98 height 24
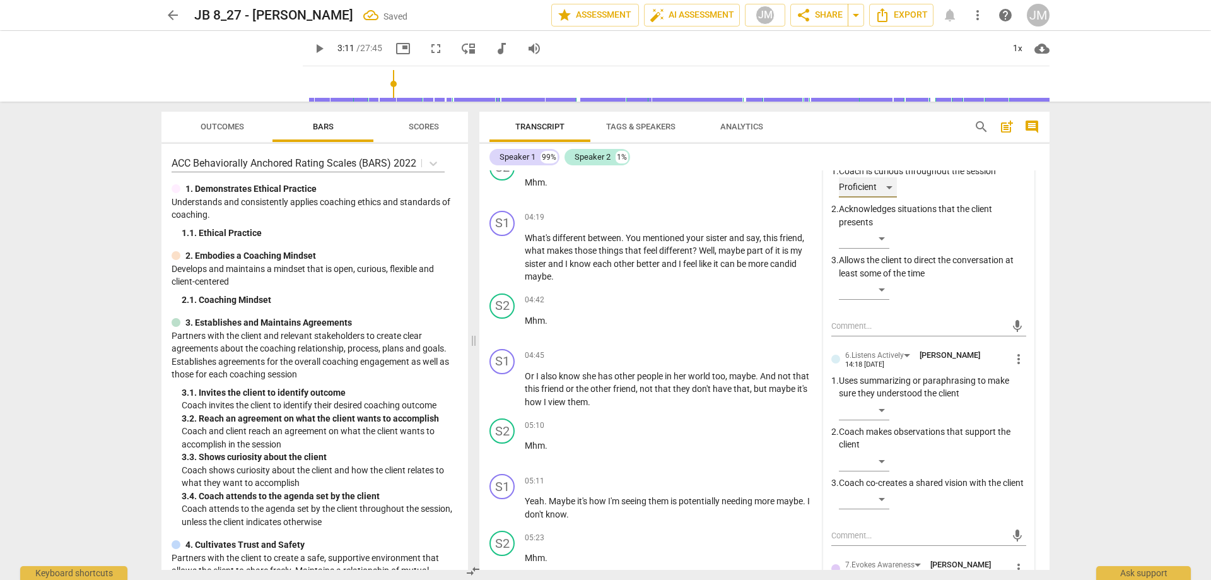
scroll to position [1135, 0]
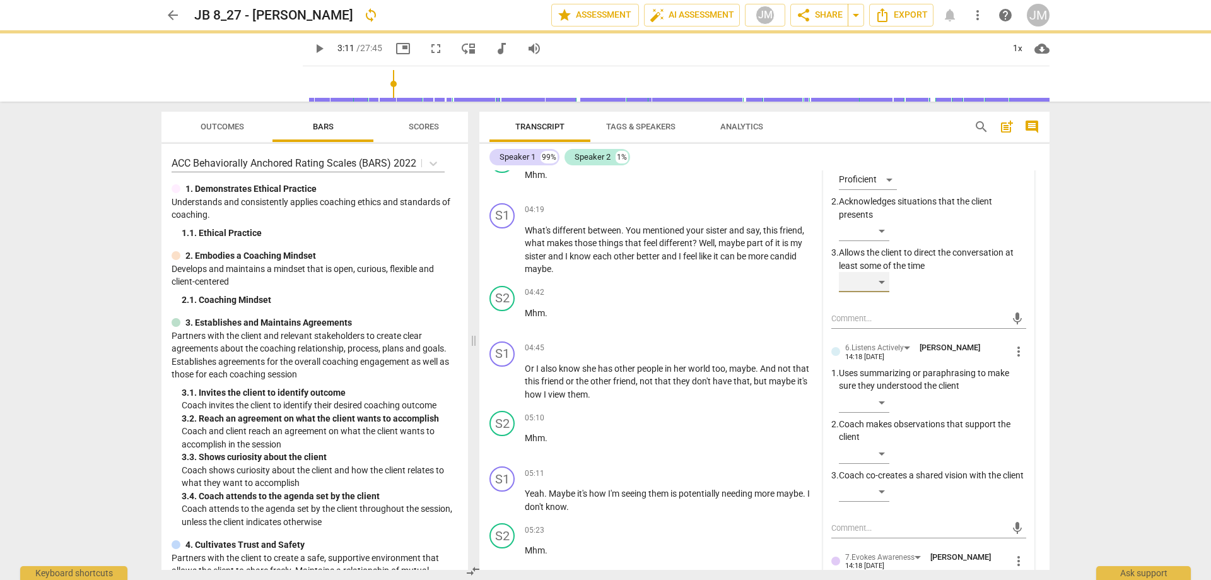
click at [877, 288] on div "​" at bounding box center [864, 282] width 50 height 20
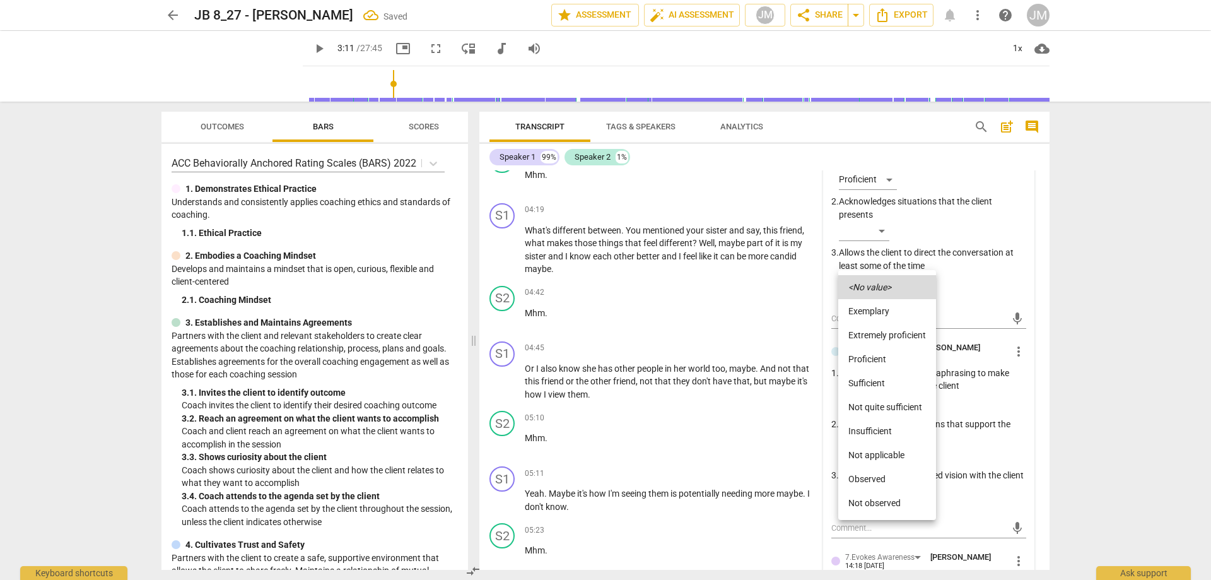
click at [872, 353] on li "Proficient" at bounding box center [887, 359] width 98 height 24
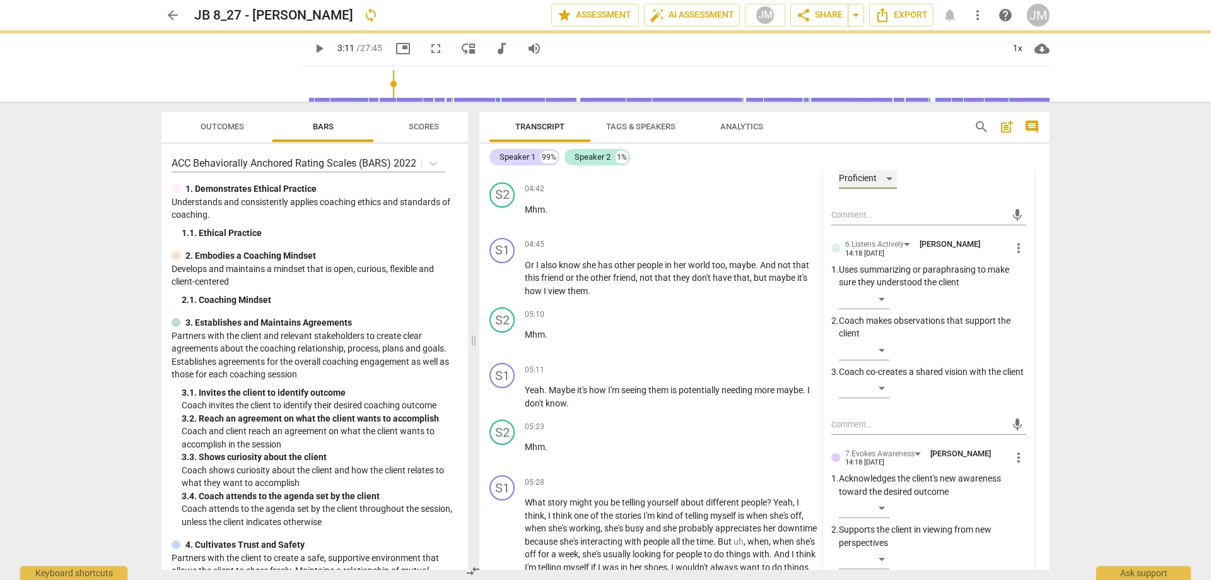
scroll to position [1261, 0]
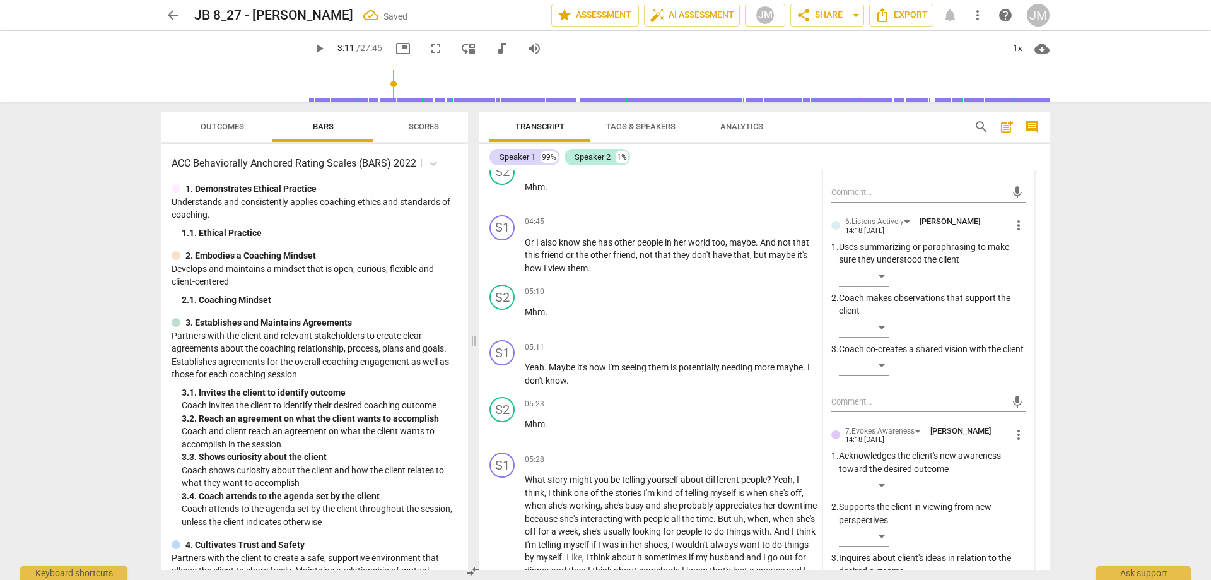
drag, startPoint x: 1015, startPoint y: 217, endPoint x: 1015, endPoint y: 228, distance: 10.7
click at [1015, 218] on div "3.Agreement [PERSON_NAME] 14:18 [DATE] more_vert 1. Invites the client to ident…" at bounding box center [929, 206] width 210 height 875
click at [1015, 228] on span "more_vert" at bounding box center [1018, 225] width 15 height 15
click at [1025, 254] on li "Delete" at bounding box center [1028, 254] width 44 height 24
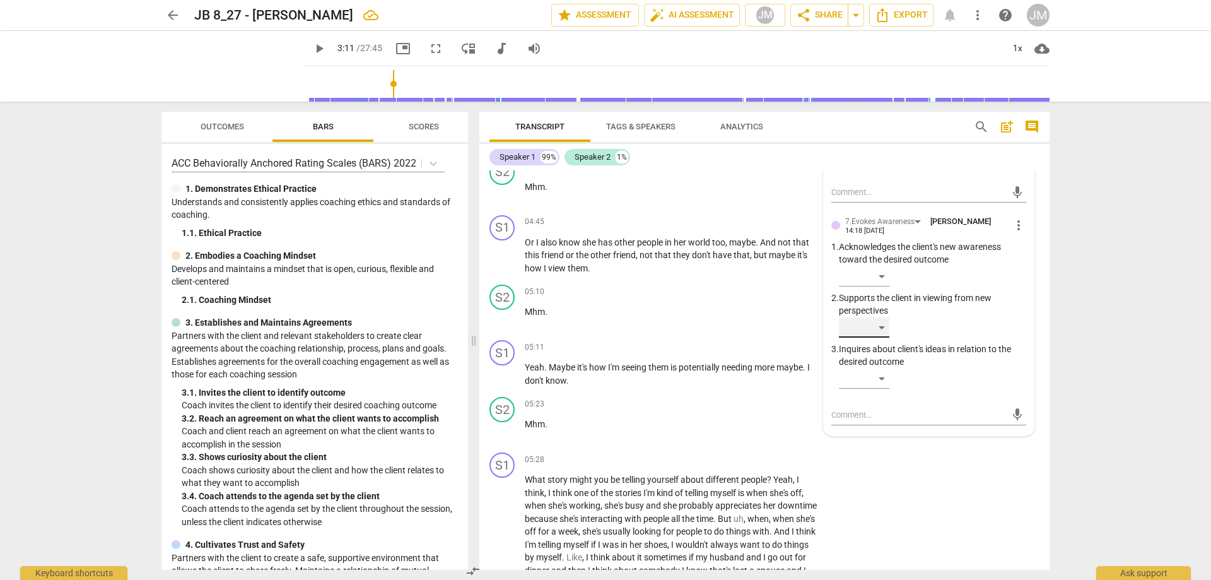
click at [881, 330] on div "​" at bounding box center [864, 327] width 50 height 20
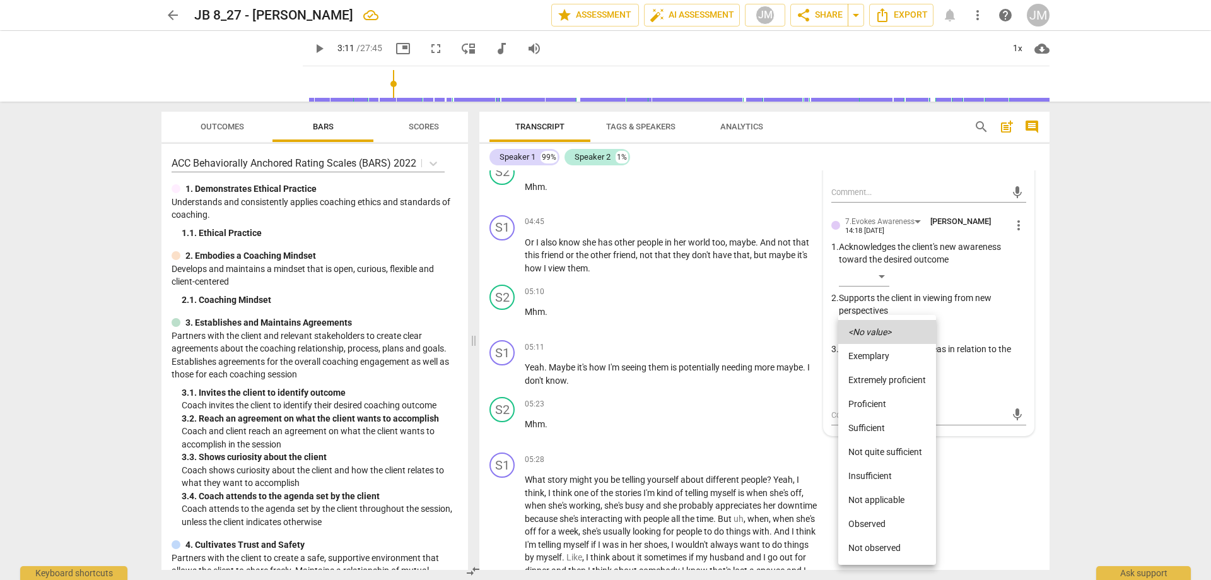
click at [873, 404] on li "Proficient" at bounding box center [887, 404] width 98 height 24
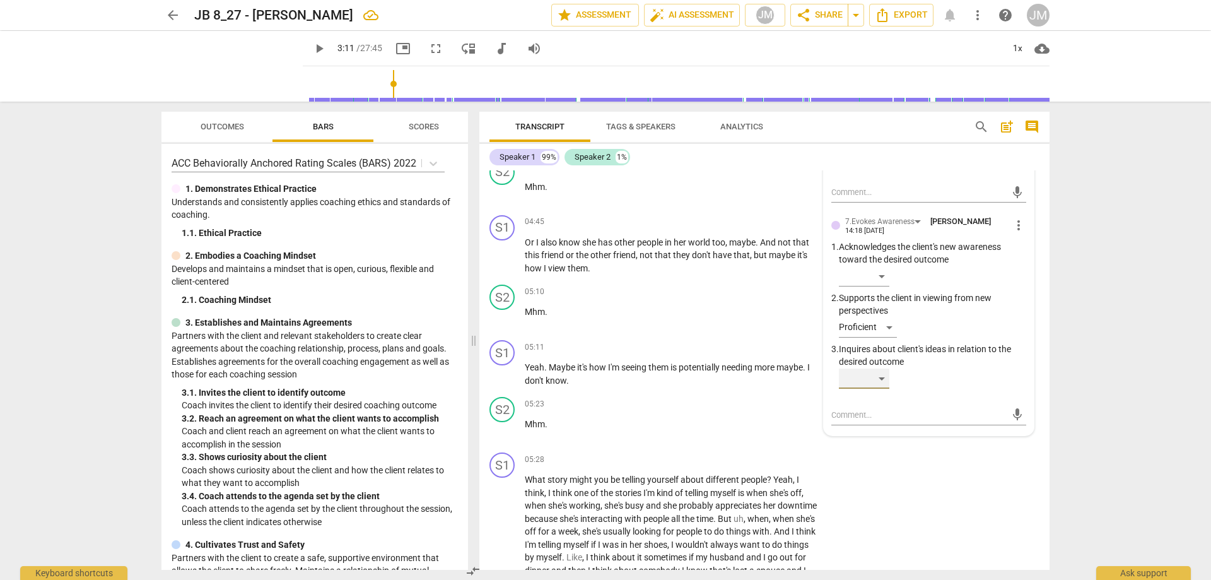
click at [877, 388] on div "​" at bounding box center [864, 378] width 50 height 20
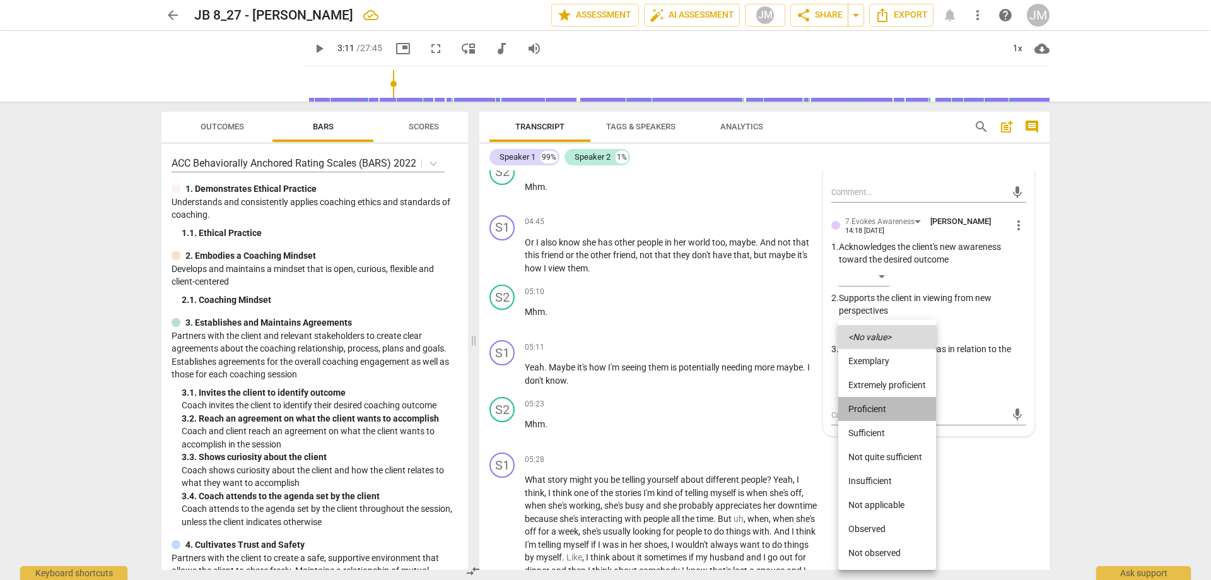
click at [884, 400] on li "Proficient" at bounding box center [887, 409] width 98 height 24
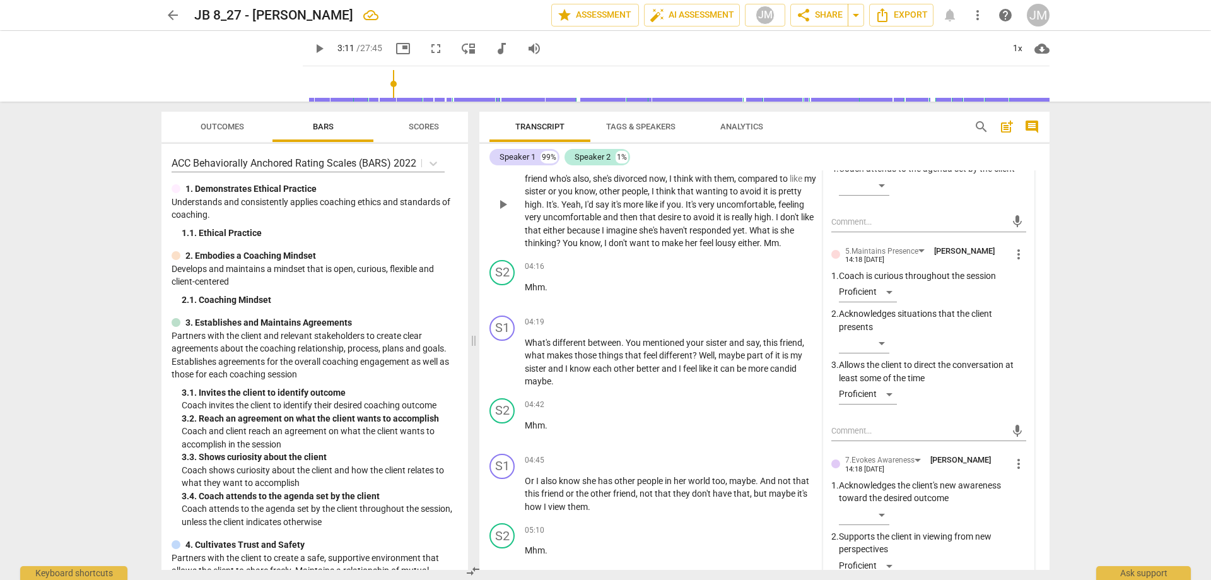
scroll to position [820, 0]
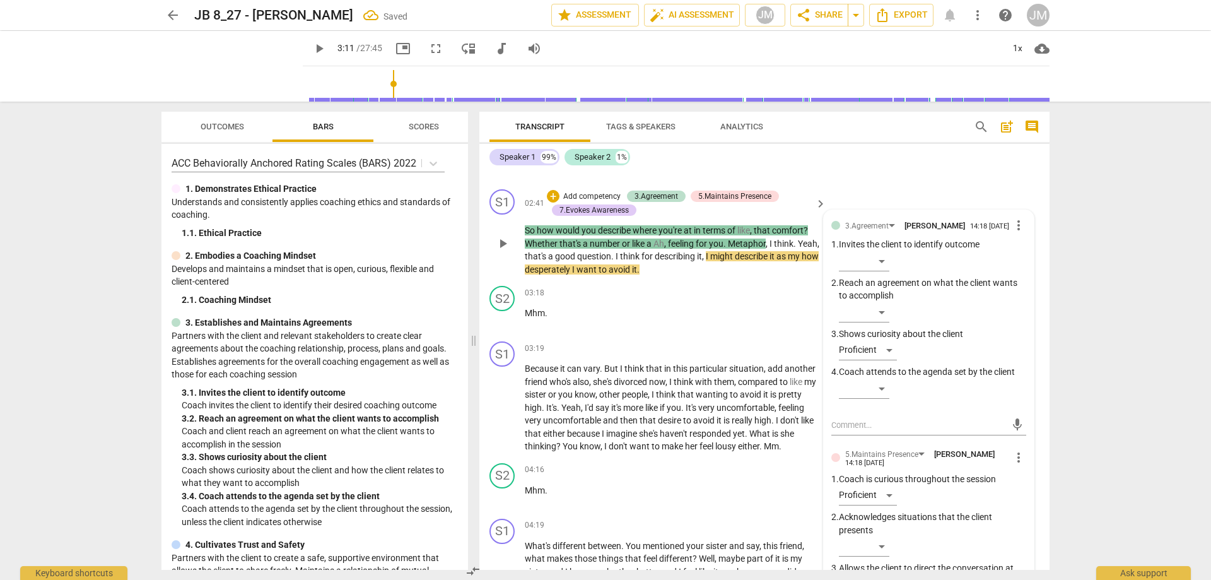
click at [499, 242] on span "play_arrow" at bounding box center [502, 243] width 15 height 15
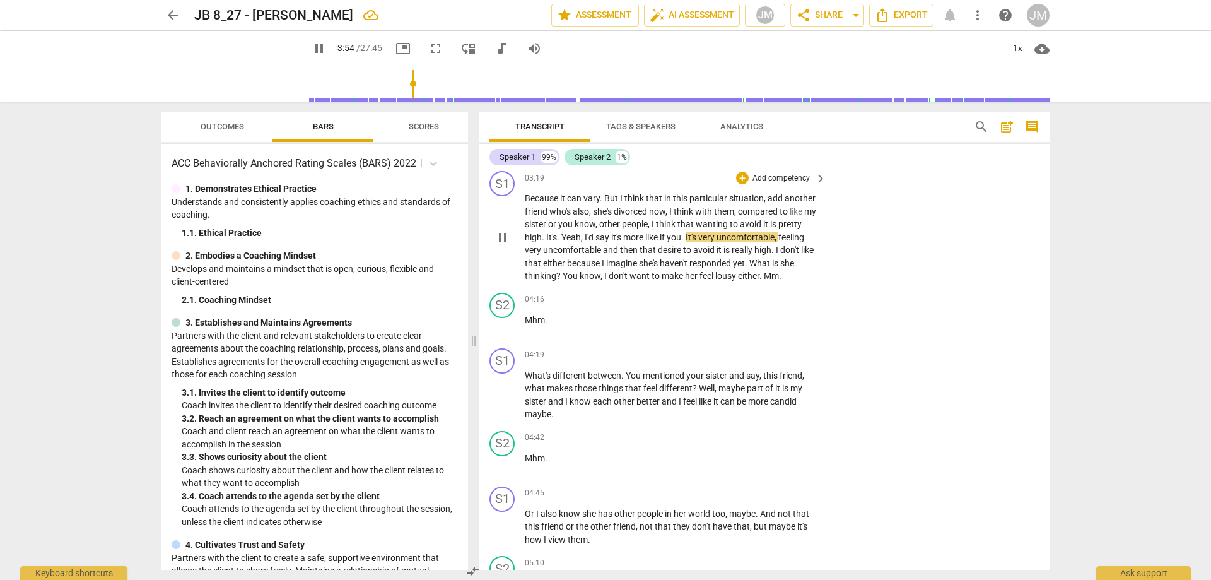
scroll to position [1009, 0]
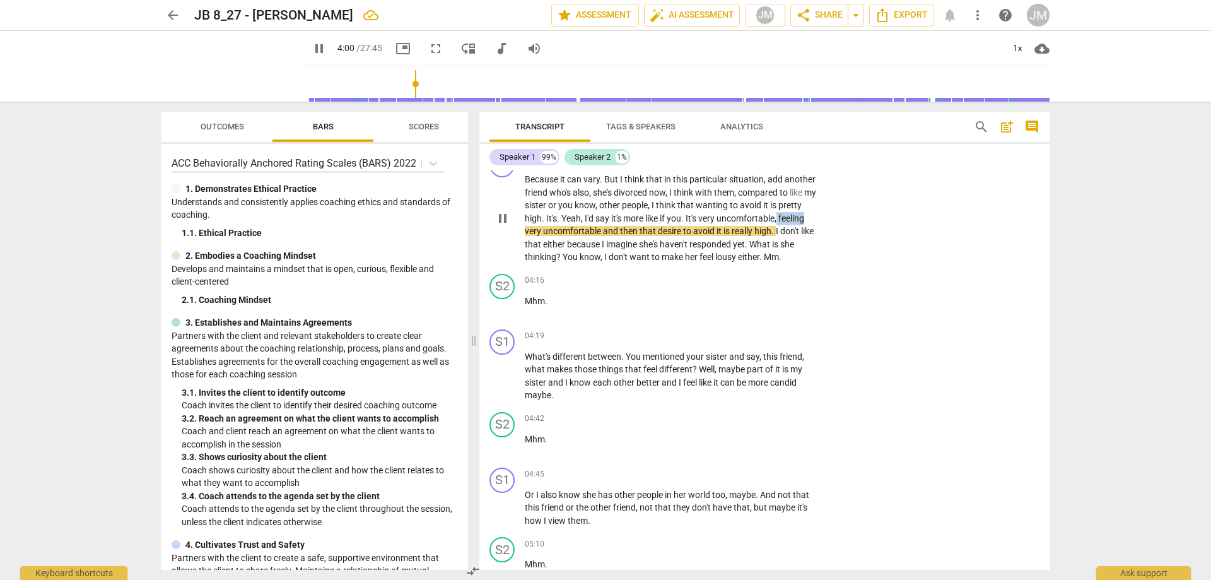
drag, startPoint x: 781, startPoint y: 214, endPoint x: 815, endPoint y: 221, distance: 35.3
click at [815, 221] on p "Because it can vary . But I think that in this particular situation , add anoth…" at bounding box center [672, 218] width 295 height 91
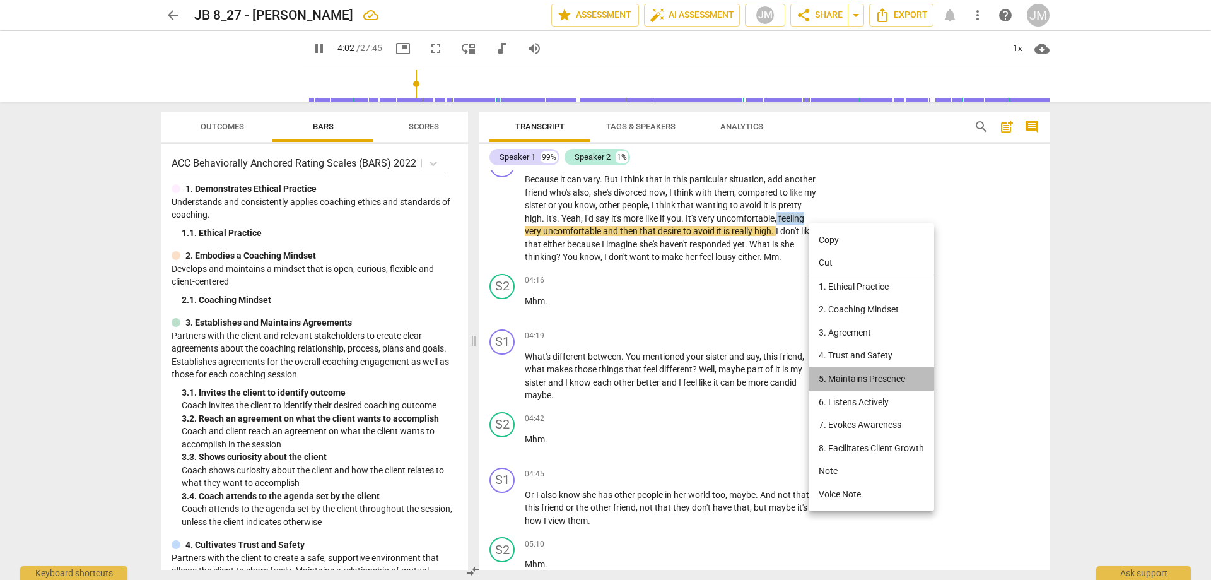
click at [841, 375] on li "5. Maintains Presence" at bounding box center [870, 378] width 125 height 23
type input "243"
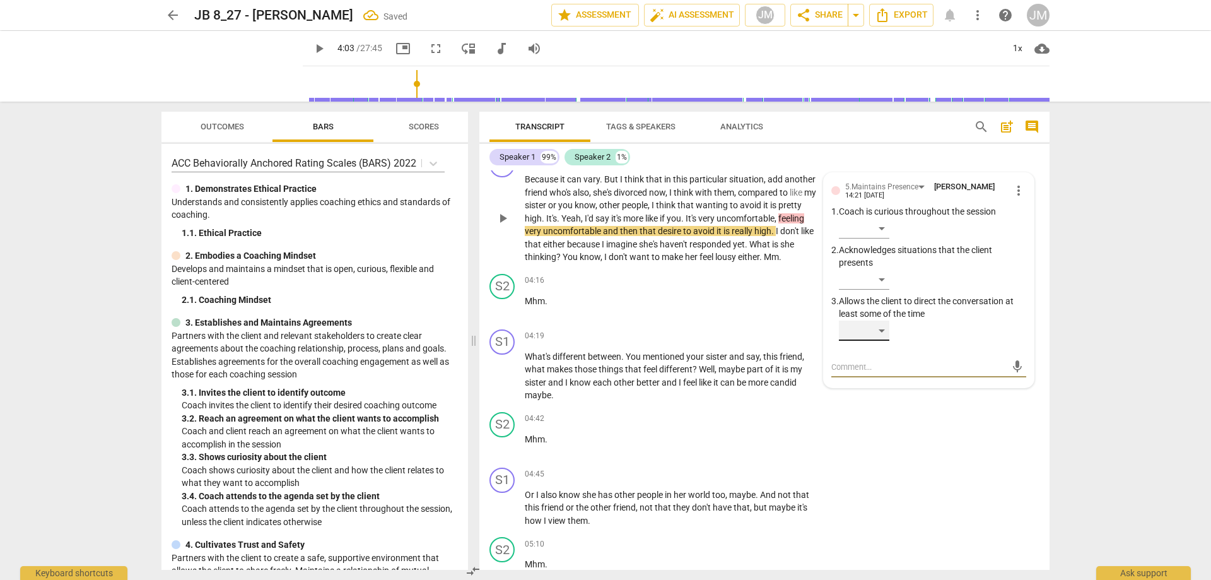
click at [883, 329] on div "​" at bounding box center [864, 330] width 50 height 20
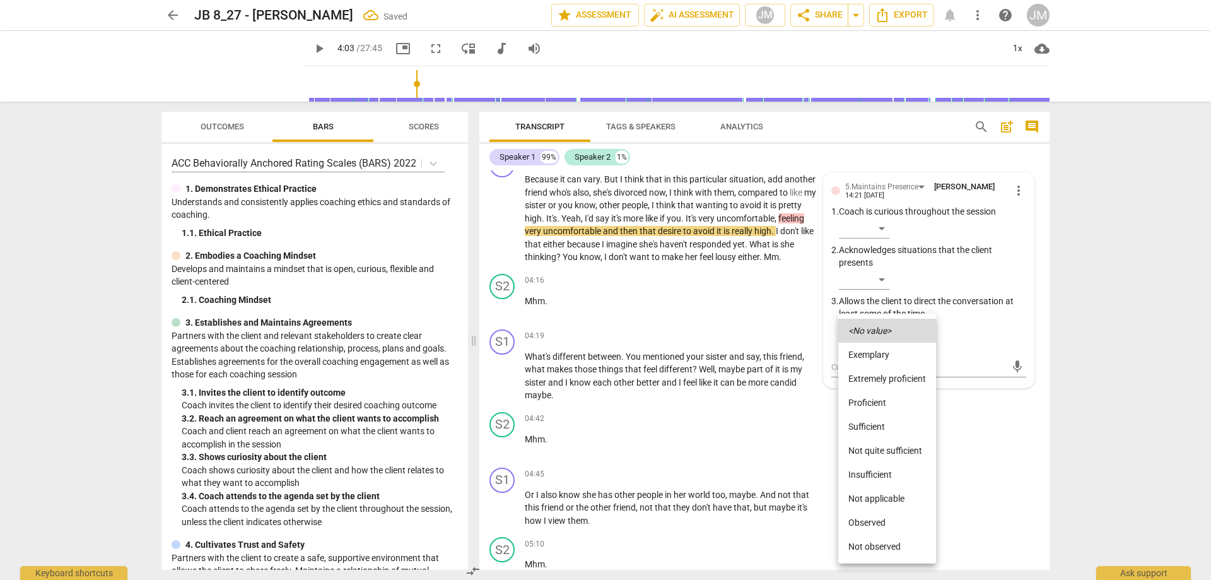
click at [880, 452] on li "Not quite sufficient" at bounding box center [887, 450] width 98 height 24
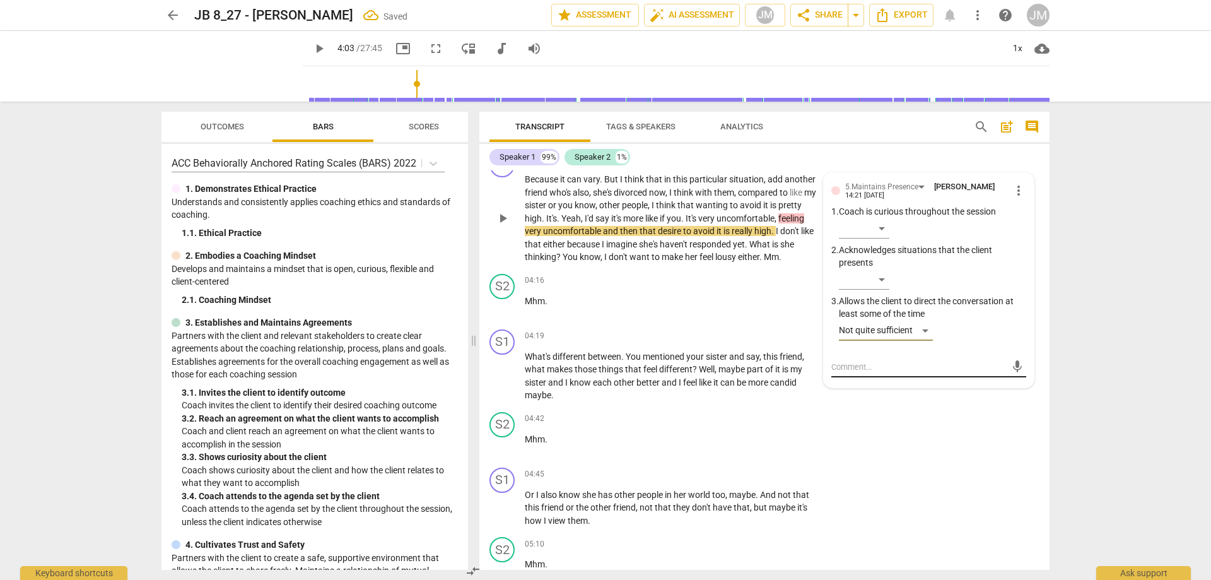
click at [849, 364] on textarea at bounding box center [918, 367] width 175 height 12
type textarea "m"
type textarea "mh"
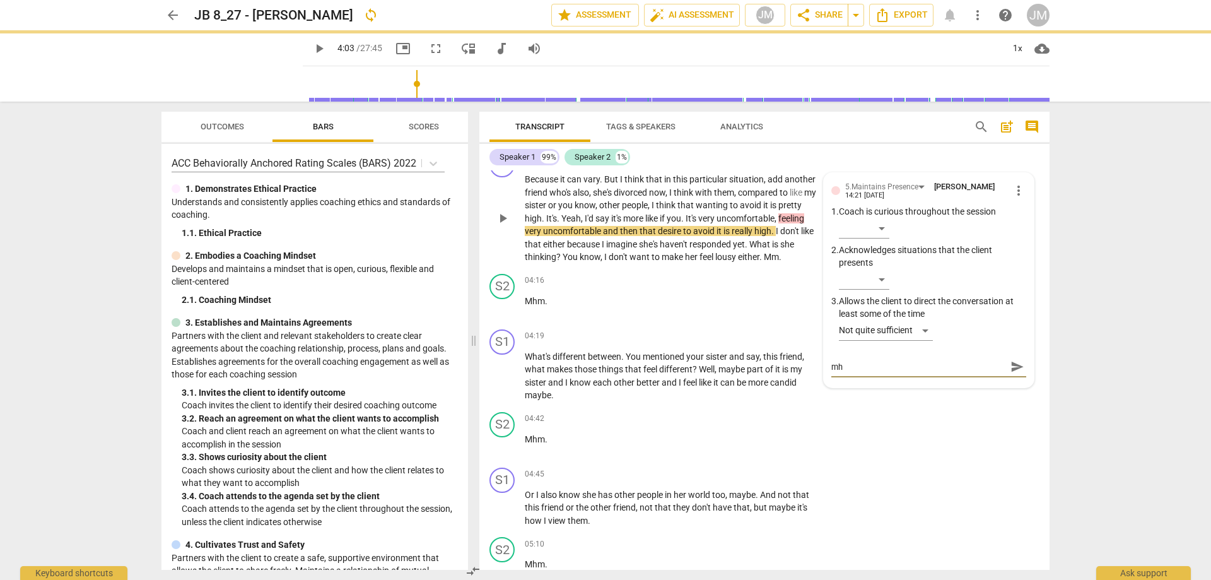
type textarea "mhm"
type textarea "mhmm"
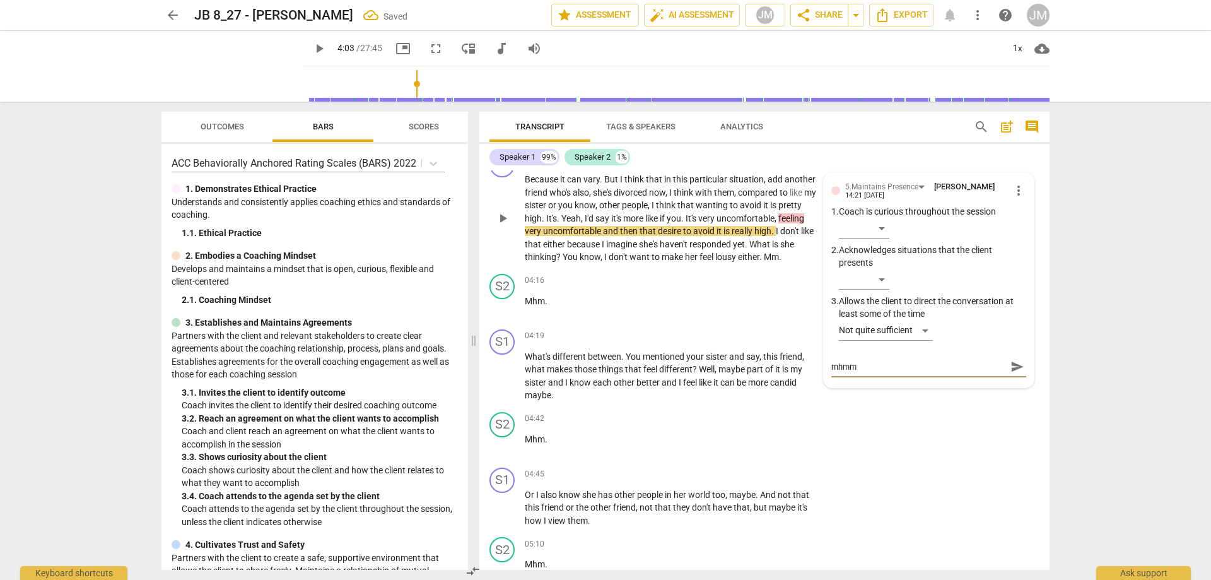
type textarea "mhmm"
click at [1021, 374] on span "send" at bounding box center [1017, 366] width 18 height 15
click at [971, 445] on div "S2 play_arrow pause 04:42 + Add competency keyboard_arrow_right Mhm ." at bounding box center [764, 434] width 570 height 55
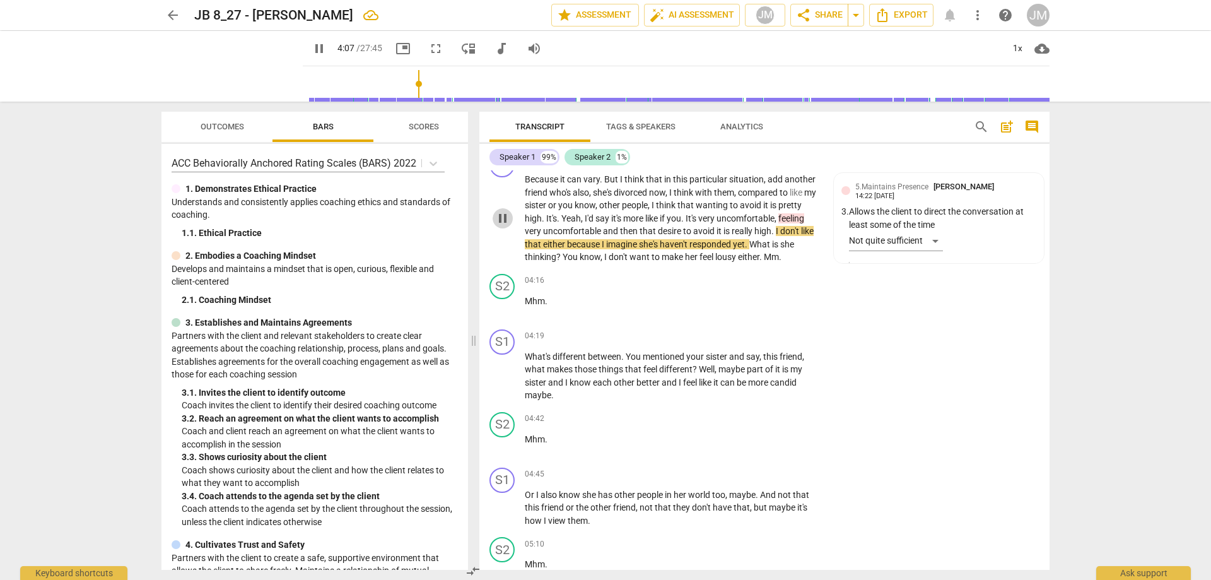
click at [499, 216] on span "pause" at bounding box center [502, 218] width 15 height 15
click at [499, 216] on span "play_arrow" at bounding box center [502, 218] width 15 height 15
click at [762, 233] on span "high" at bounding box center [762, 231] width 17 height 10
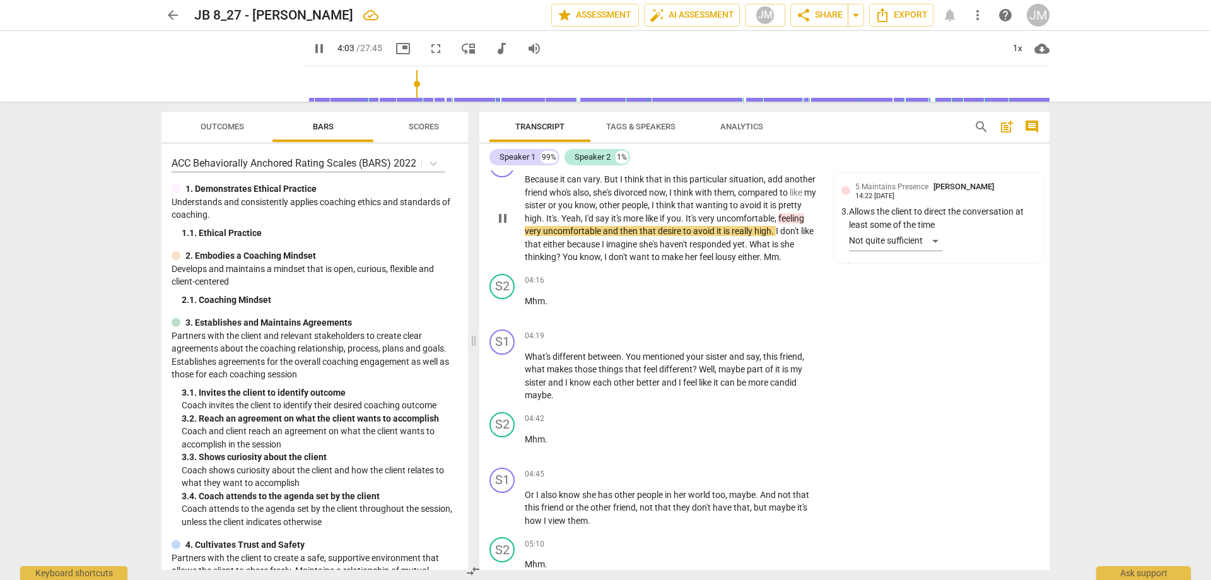
click at [699, 226] on span "avoid" at bounding box center [704, 231] width 23 height 10
click at [492, 216] on div "S1 play_arrow pause" at bounding box center [506, 208] width 35 height 112
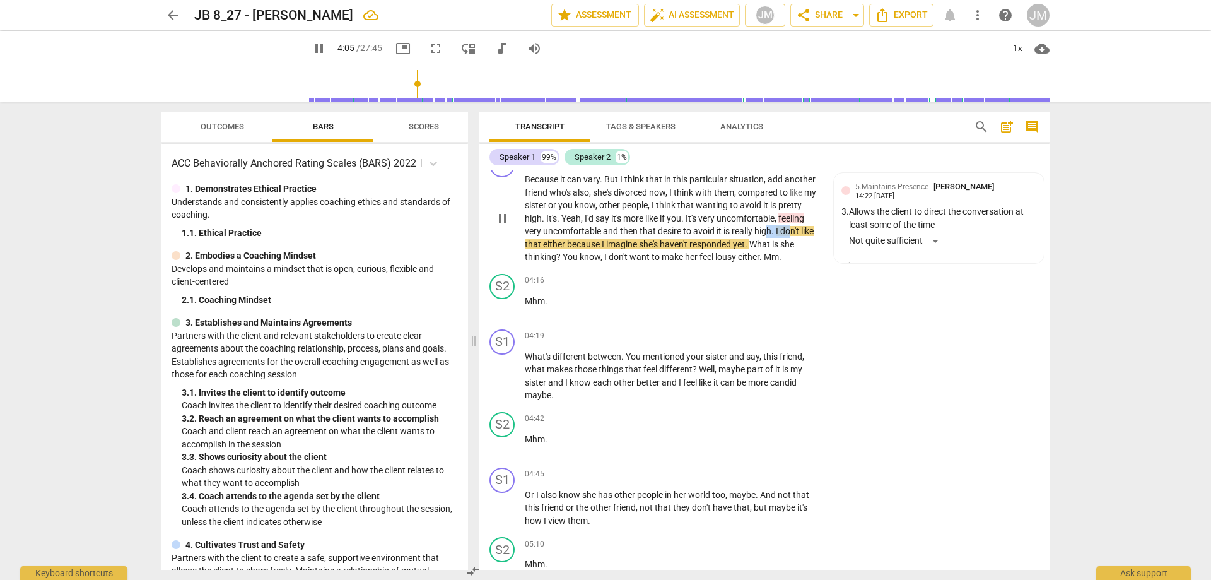
drag, startPoint x: 767, startPoint y: 226, endPoint x: 781, endPoint y: 230, distance: 14.0
click at [792, 231] on p "Because it can vary . But I think that in this particular situation , add anoth…" at bounding box center [672, 218] width 295 height 91
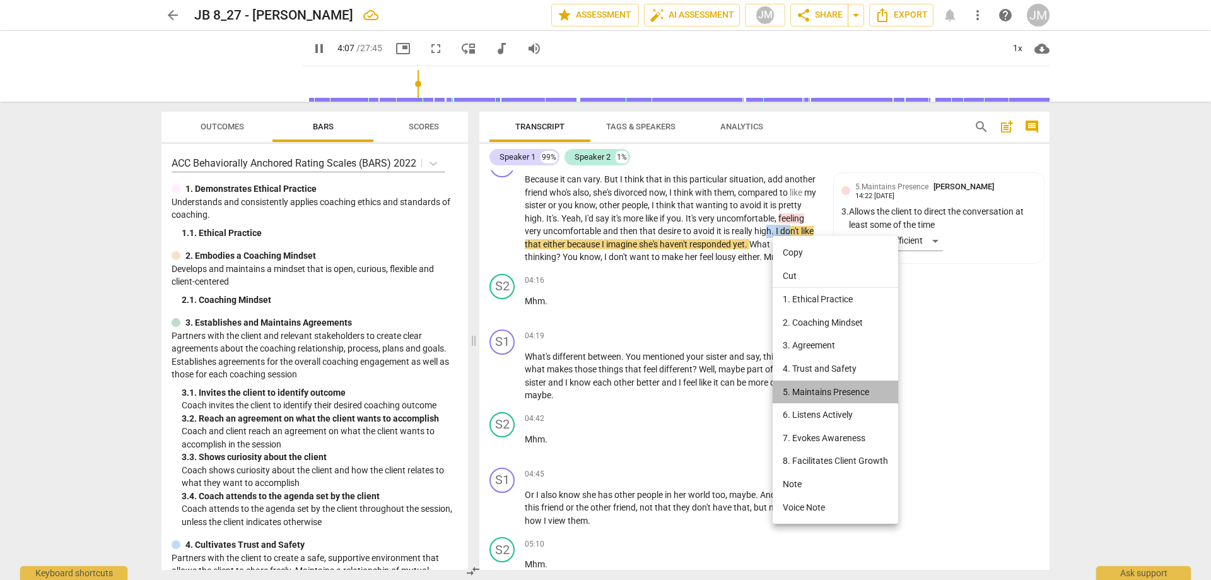
click at [814, 383] on li "5. Maintains Presence" at bounding box center [835, 391] width 125 height 23
type input "247"
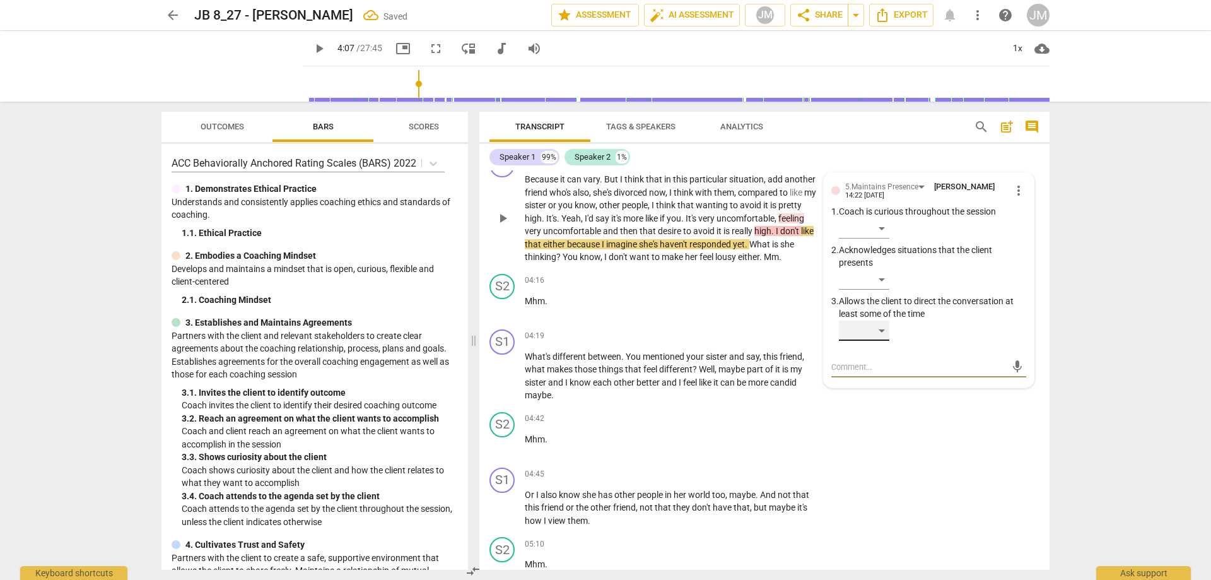
click at [880, 327] on div "​" at bounding box center [864, 330] width 50 height 20
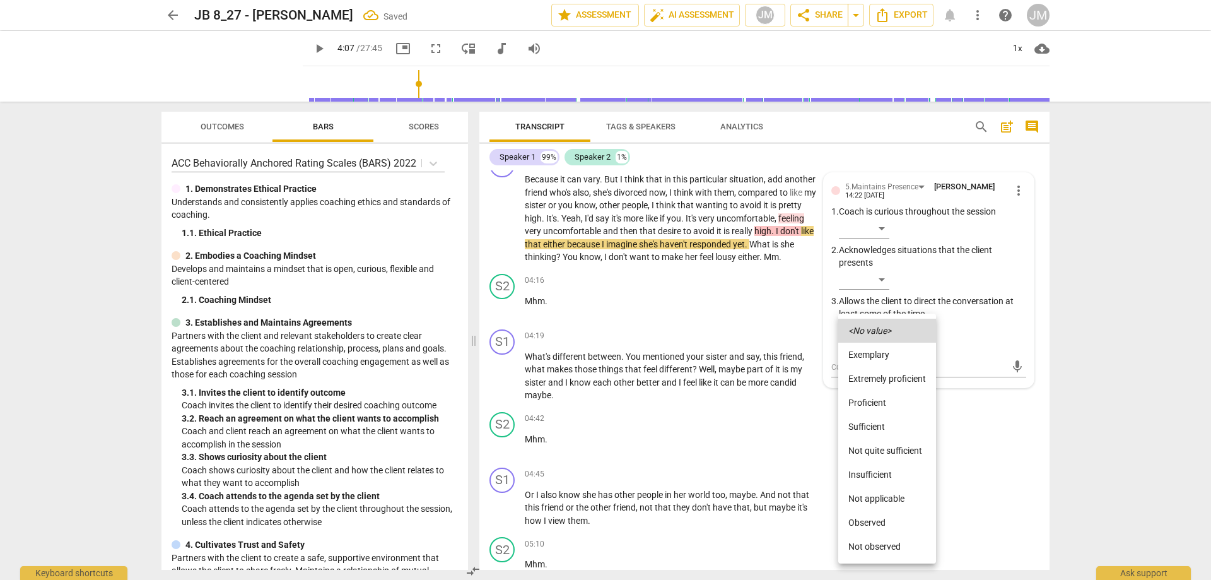
click at [887, 450] on li "Not quite sufficient" at bounding box center [887, 450] width 98 height 24
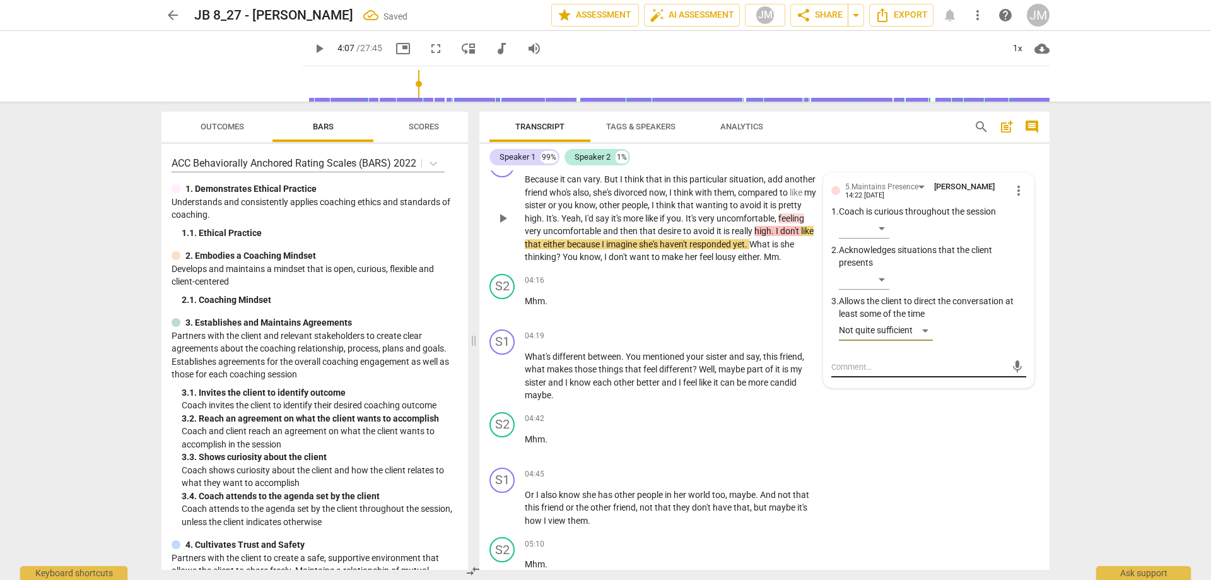
click at [866, 368] on textarea at bounding box center [918, 367] width 175 height 12
type textarea "m"
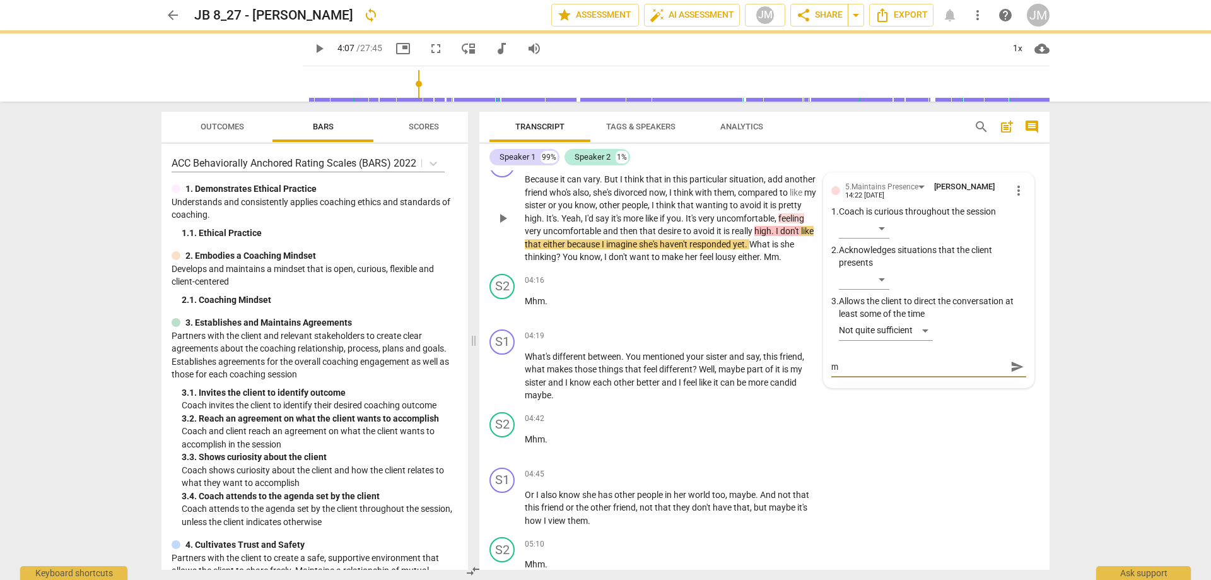
type textarea "m"
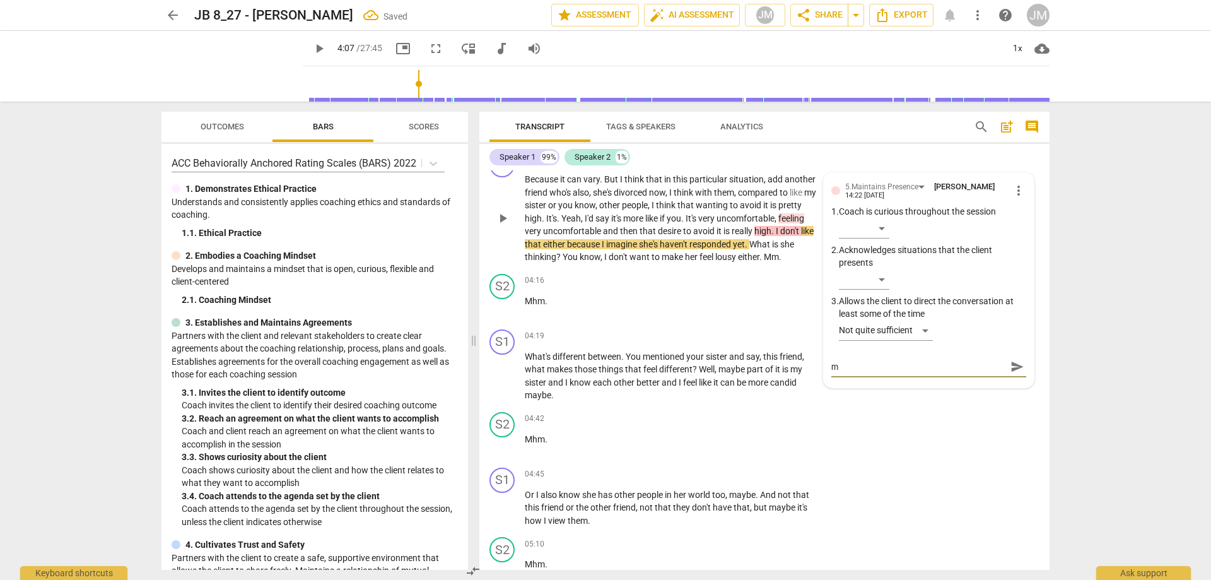
type textarea "m h"
type textarea "m hm"
type textarea "m hmm"
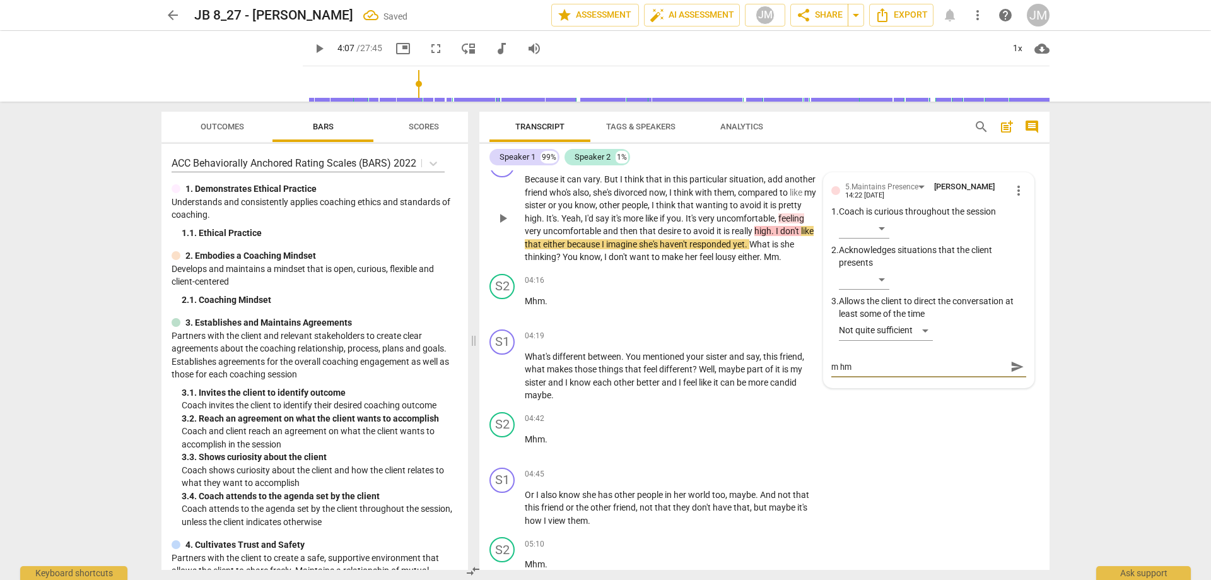
type textarea "m hmm"
type textarea "m hmm,"
type textarea "m hmm"
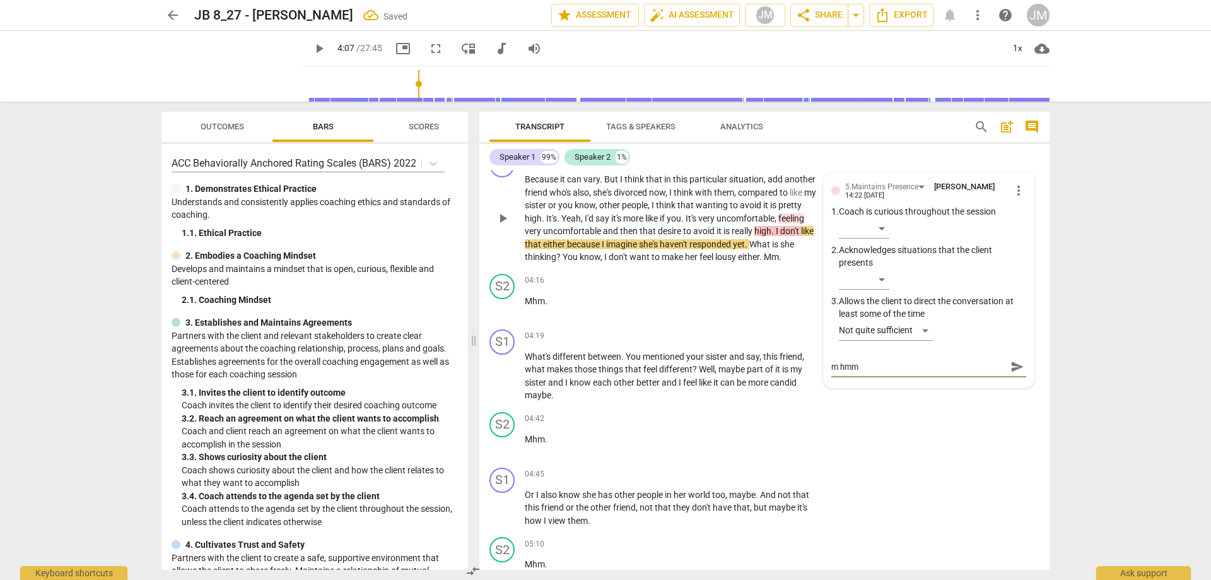
click at [1010, 366] on span "send" at bounding box center [1017, 366] width 14 height 14
click at [966, 463] on div "S1 play_arrow pause 04:45 + Add competency keyboard_arrow_right Or I also know …" at bounding box center [764, 497] width 570 height 70
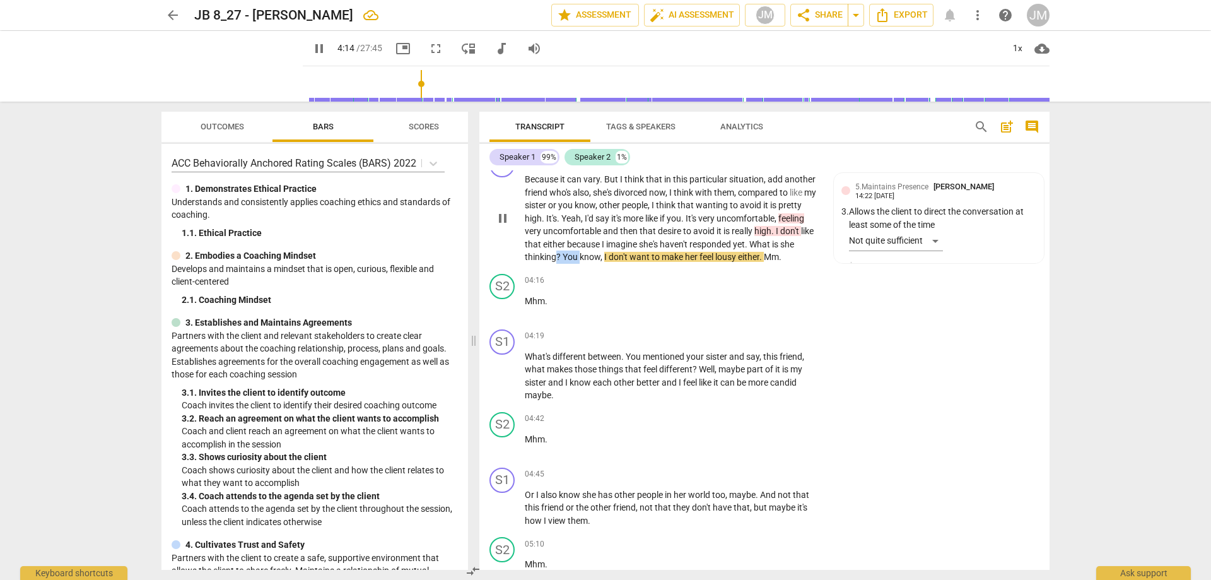
drag, startPoint x: 555, startPoint y: 251, endPoint x: 581, endPoint y: 257, distance: 27.1
click at [581, 257] on p "Because it can vary . But I think that in this particular situation , add anoth…" at bounding box center [672, 218] width 295 height 91
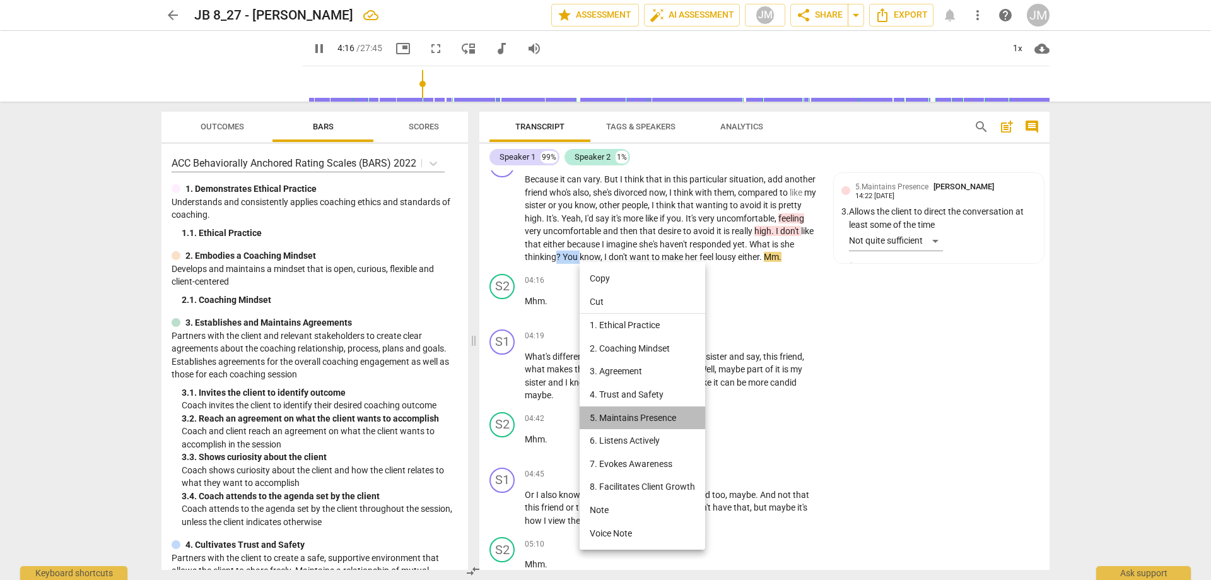
click at [650, 418] on li "5. Maintains Presence" at bounding box center [642, 417] width 125 height 23
type input "256"
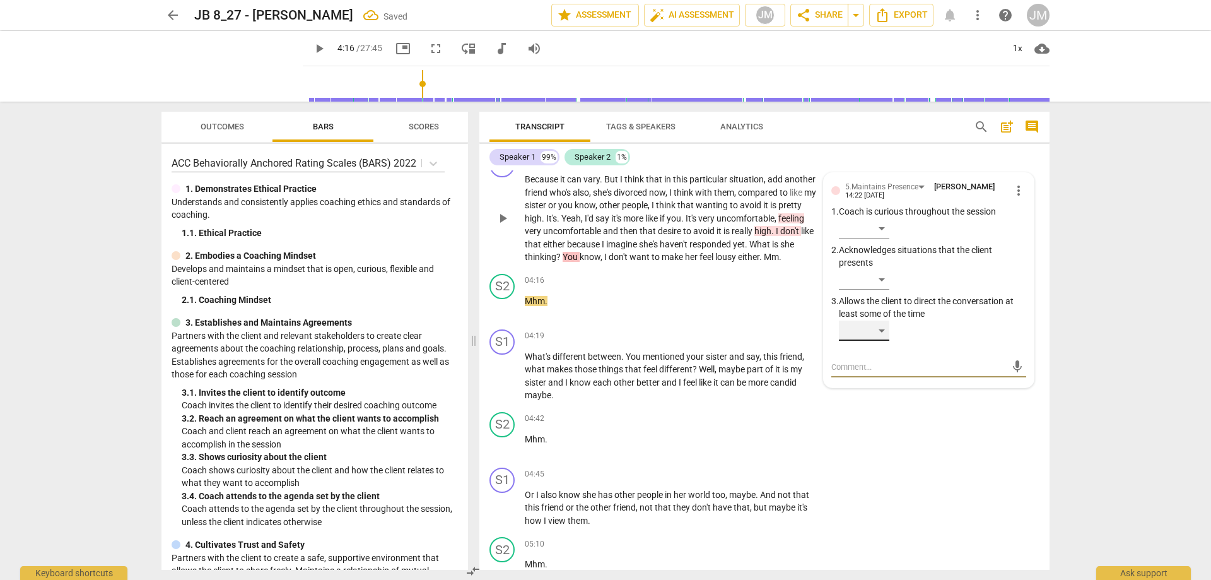
click at [878, 331] on div "​" at bounding box center [864, 330] width 50 height 20
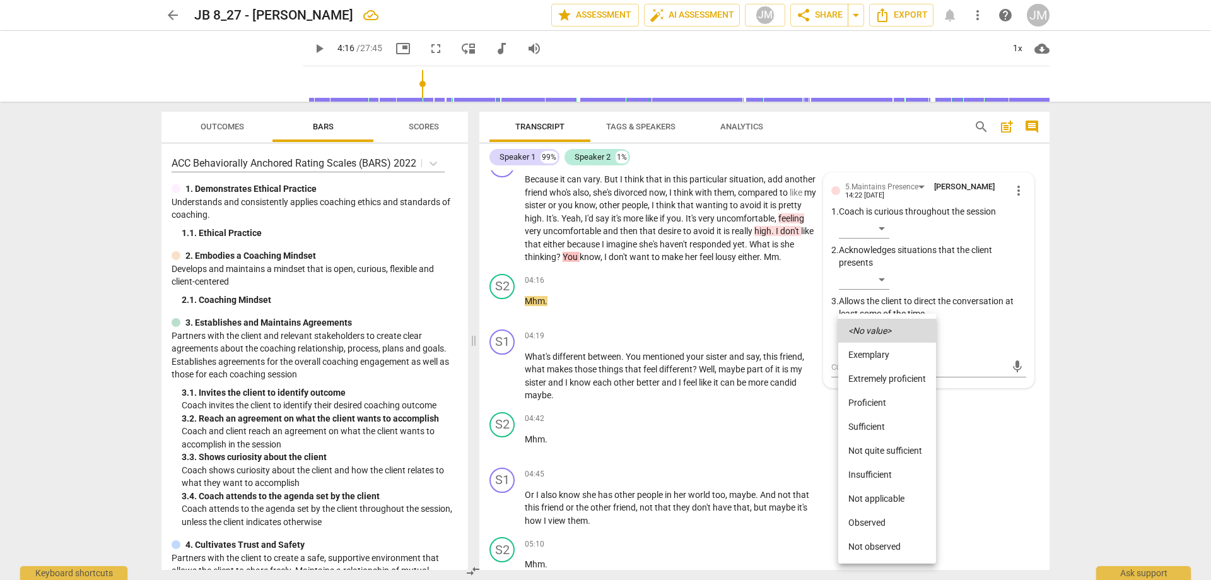
click at [889, 448] on li "Not quite sufficient" at bounding box center [887, 450] width 98 height 24
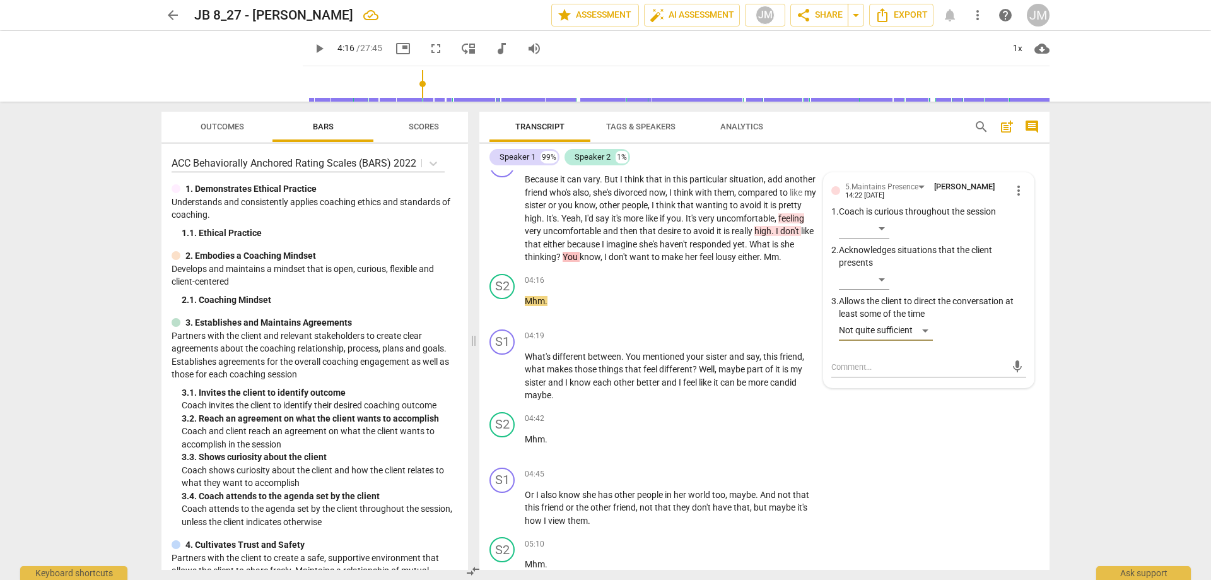
click at [848, 358] on div "mic" at bounding box center [928, 367] width 195 height 20
click at [850, 366] on textarea at bounding box center [918, 367] width 175 height 12
type textarea "m"
type textarea "mm"
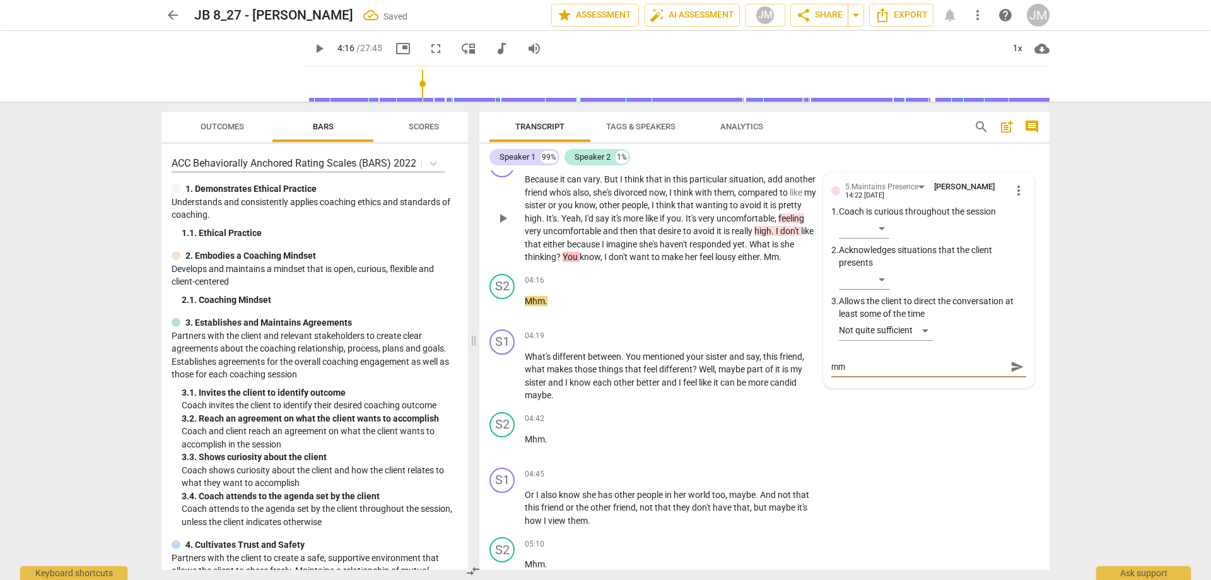
type textarea "mm"
click at [1011, 367] on span "send" at bounding box center [1017, 366] width 14 height 14
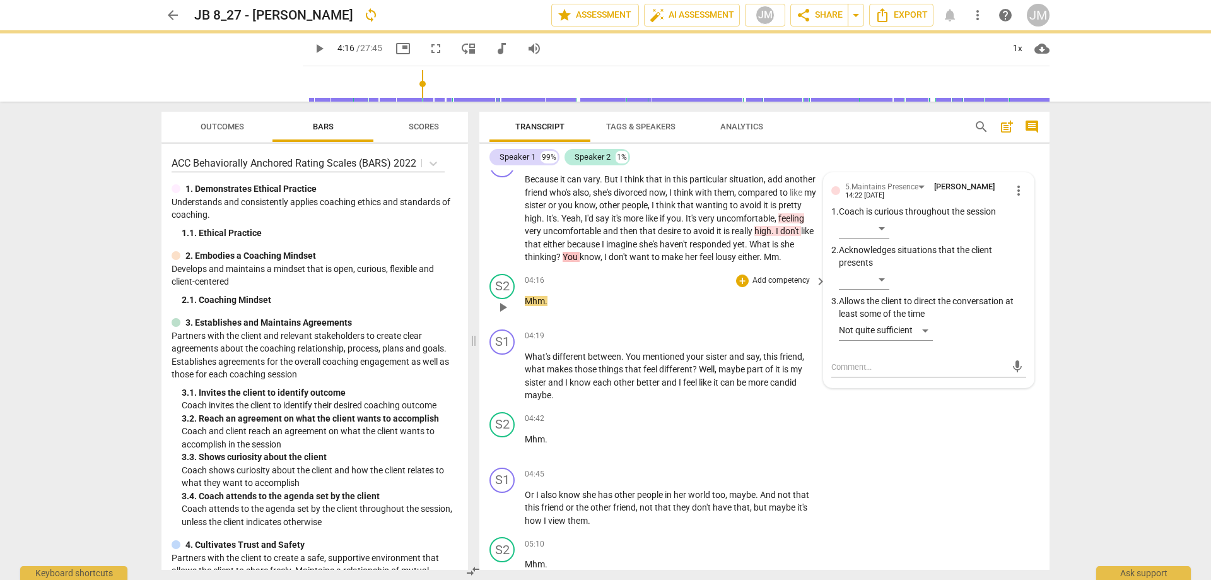
click at [678, 280] on div "04:16 + Add competency keyboard_arrow_right" at bounding box center [676, 281] width 303 height 14
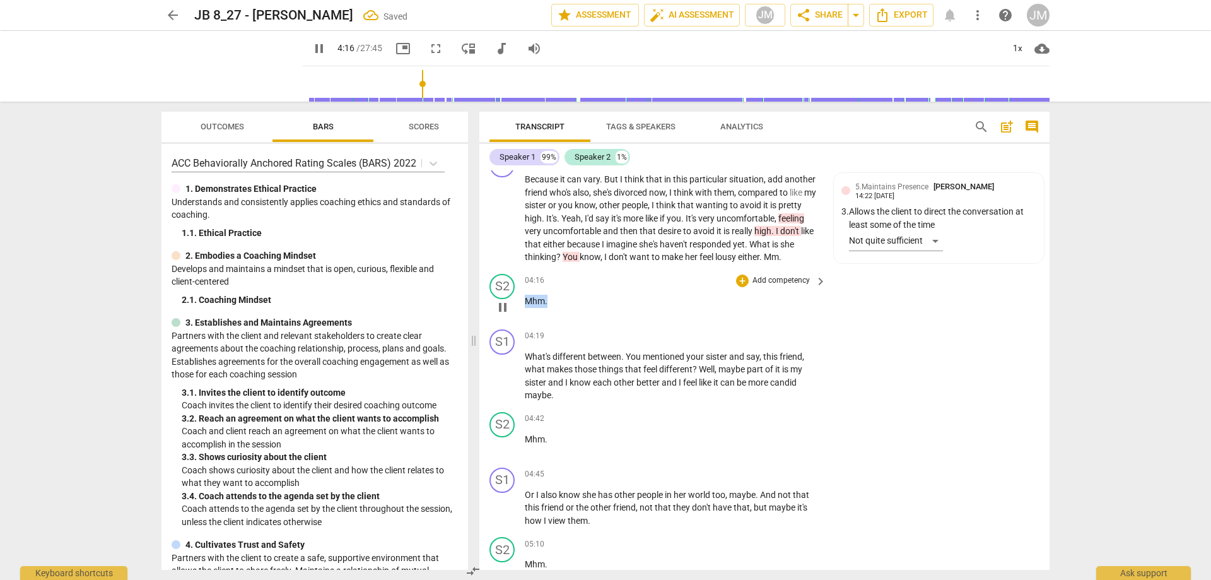
drag, startPoint x: 554, startPoint y: 299, endPoint x: 501, endPoint y: 301, distance: 53.7
click at [501, 301] on div "S2 play_arrow pause 04:16 + Add competency keyboard_arrow_right Mhm ." at bounding box center [764, 296] width 570 height 55
drag, startPoint x: 525, startPoint y: 303, endPoint x: 548, endPoint y: 320, distance: 29.3
click at [547, 322] on div "S2 play_arrow pause 04:16 + Add competency keyboard_arrow_right Mhm ." at bounding box center [764, 296] width 570 height 55
drag, startPoint x: 551, startPoint y: 300, endPoint x: 530, endPoint y: 298, distance: 20.9
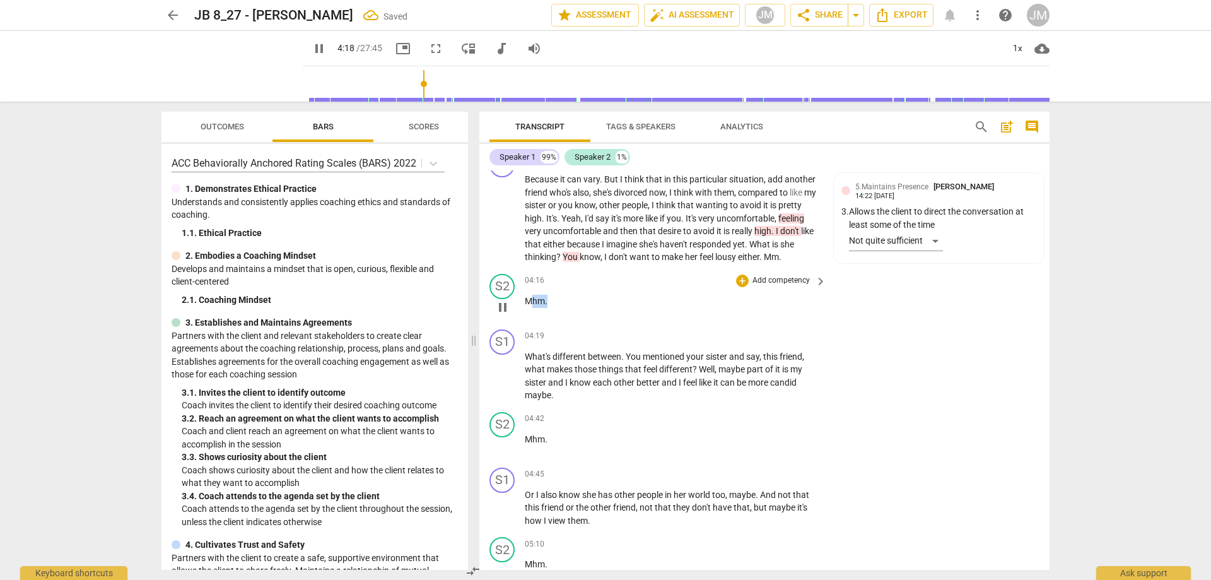
click at [530, 298] on p "Mhm ." at bounding box center [672, 301] width 295 height 13
click at [527, 298] on span "Mhm" at bounding box center [535, 301] width 20 height 10
drag, startPoint x: 525, startPoint y: 298, endPoint x: 556, endPoint y: 301, distance: 31.6
click at [562, 302] on p "Mhm ." at bounding box center [672, 301] width 295 height 13
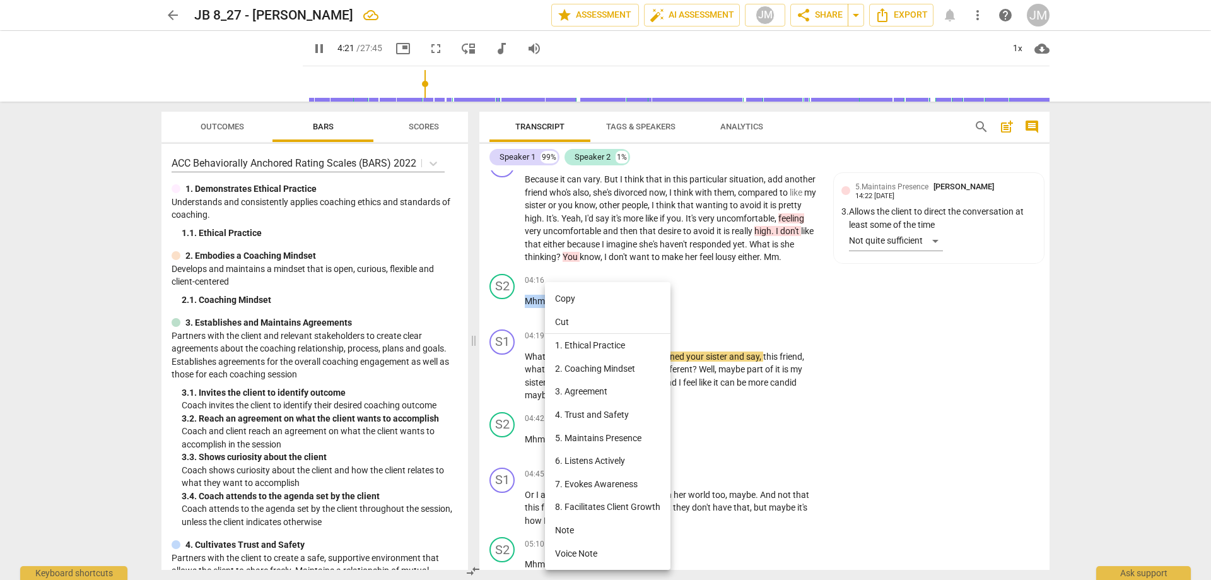
click at [598, 429] on li "5. Maintains Presence" at bounding box center [607, 437] width 125 height 23
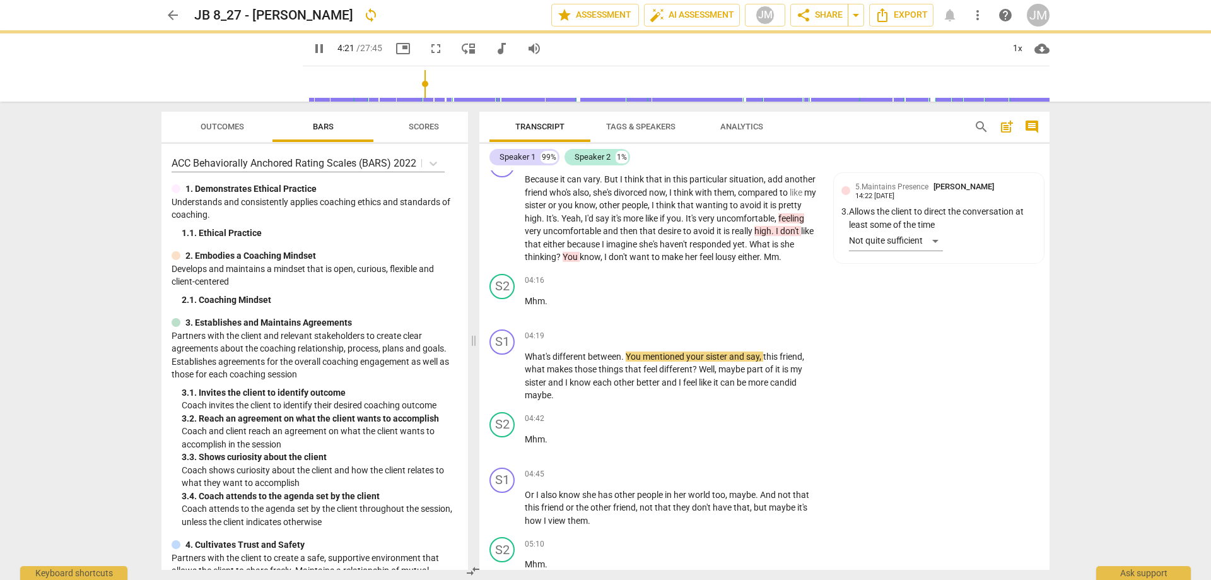
type input "262"
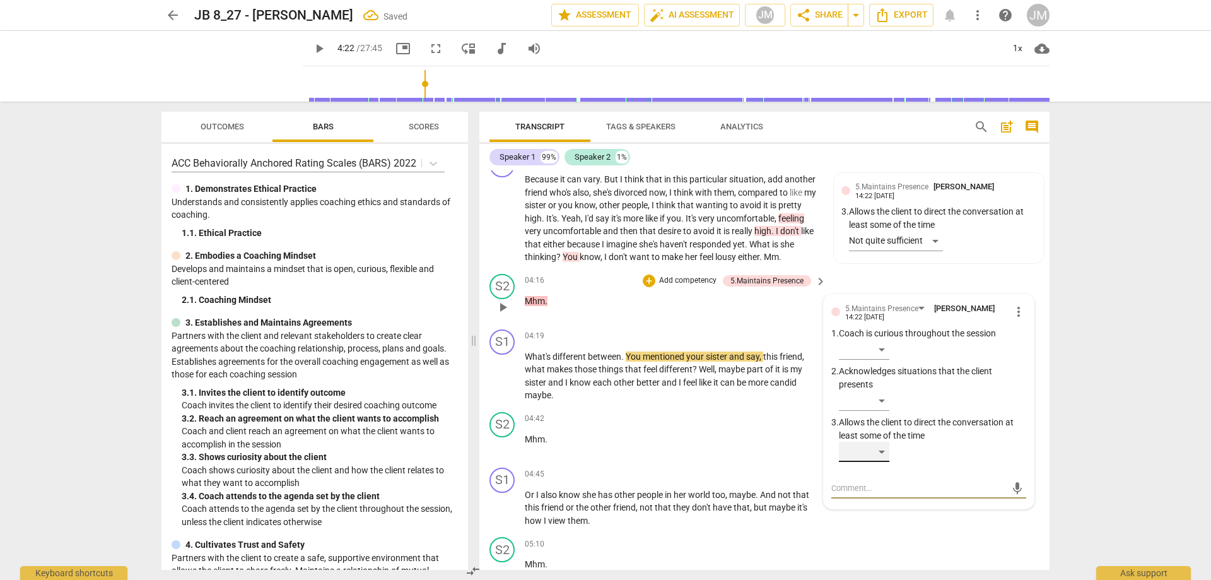
click at [875, 453] on div "​" at bounding box center [864, 451] width 50 height 20
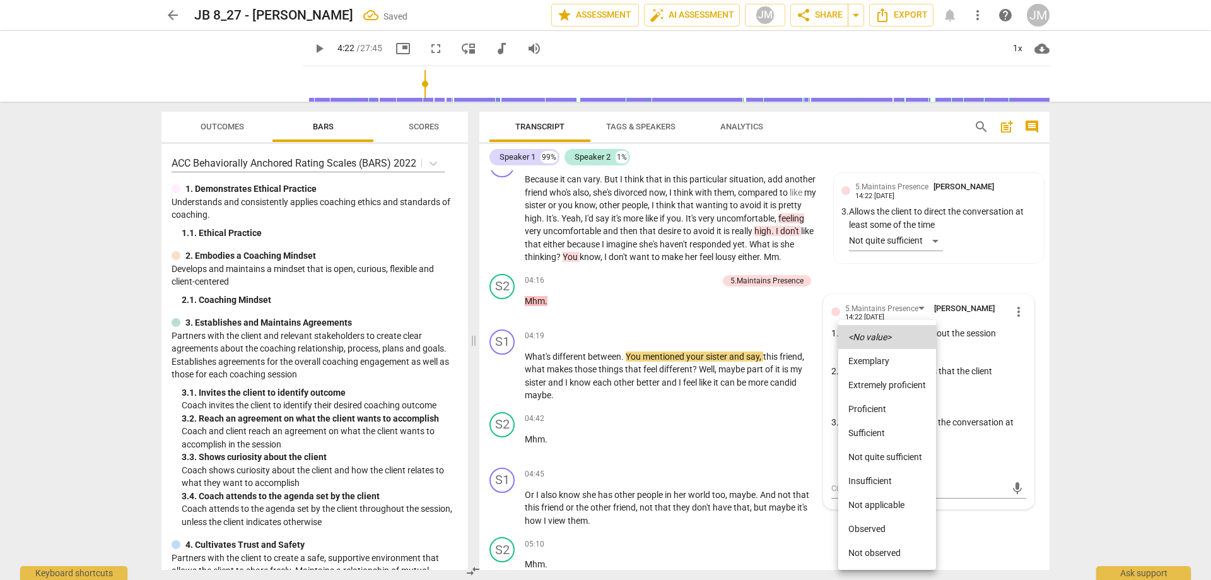
click at [884, 458] on li "Not quite sufficient" at bounding box center [887, 457] width 98 height 24
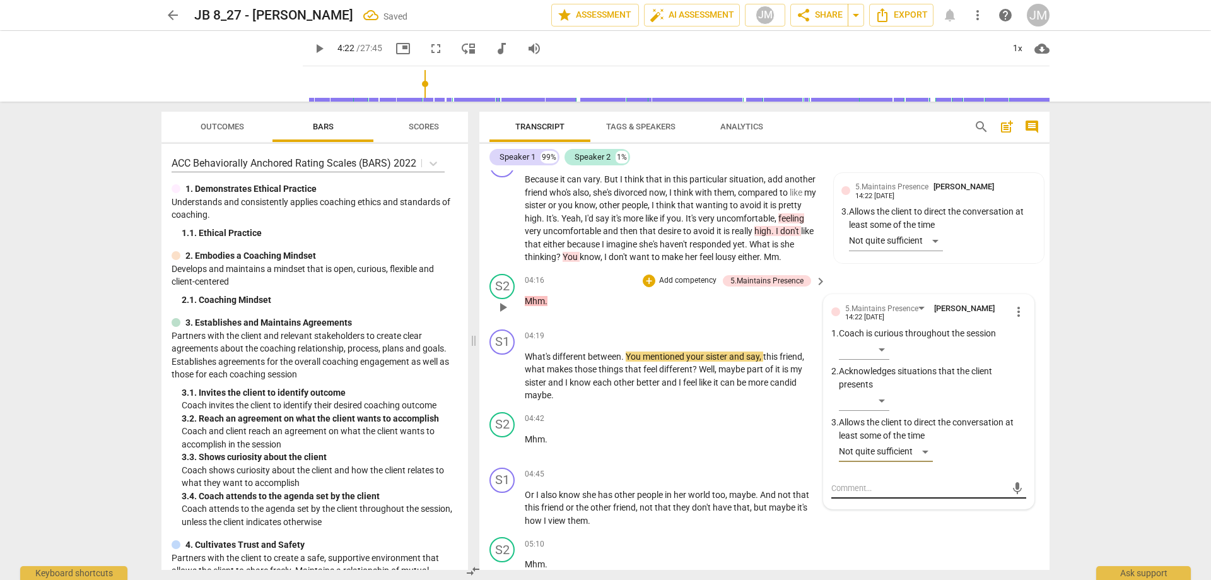
click at [892, 484] on textarea at bounding box center [918, 488] width 175 height 12
type textarea "m"
type textarea "mm"
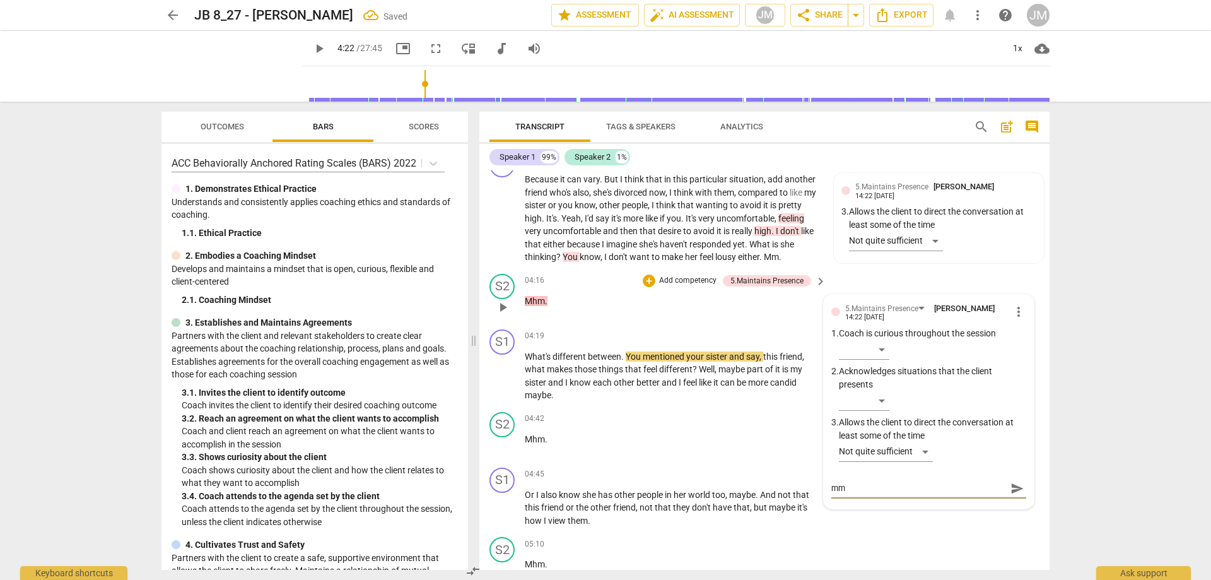
type textarea "m"
click at [658, 447] on div "04:42 + Add competency keyboard_arrow_right Mhm ." at bounding box center [676, 434] width 303 height 45
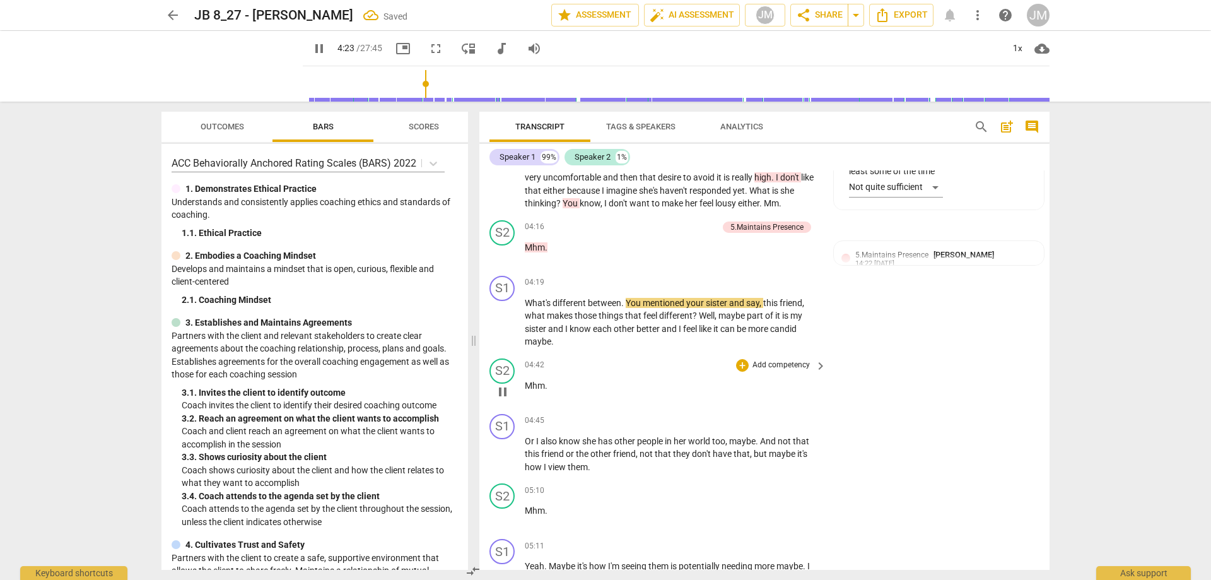
scroll to position [1135, 0]
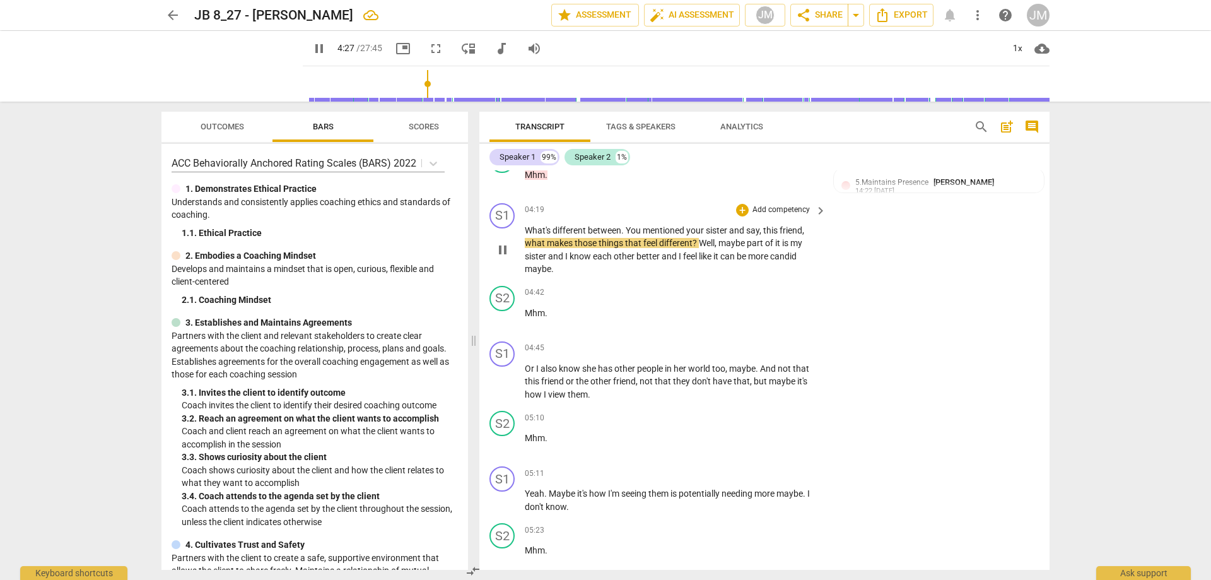
click at [508, 248] on span "pause" at bounding box center [502, 249] width 15 height 15
type input "268"
